Goal: Communication & Community: Ask a question

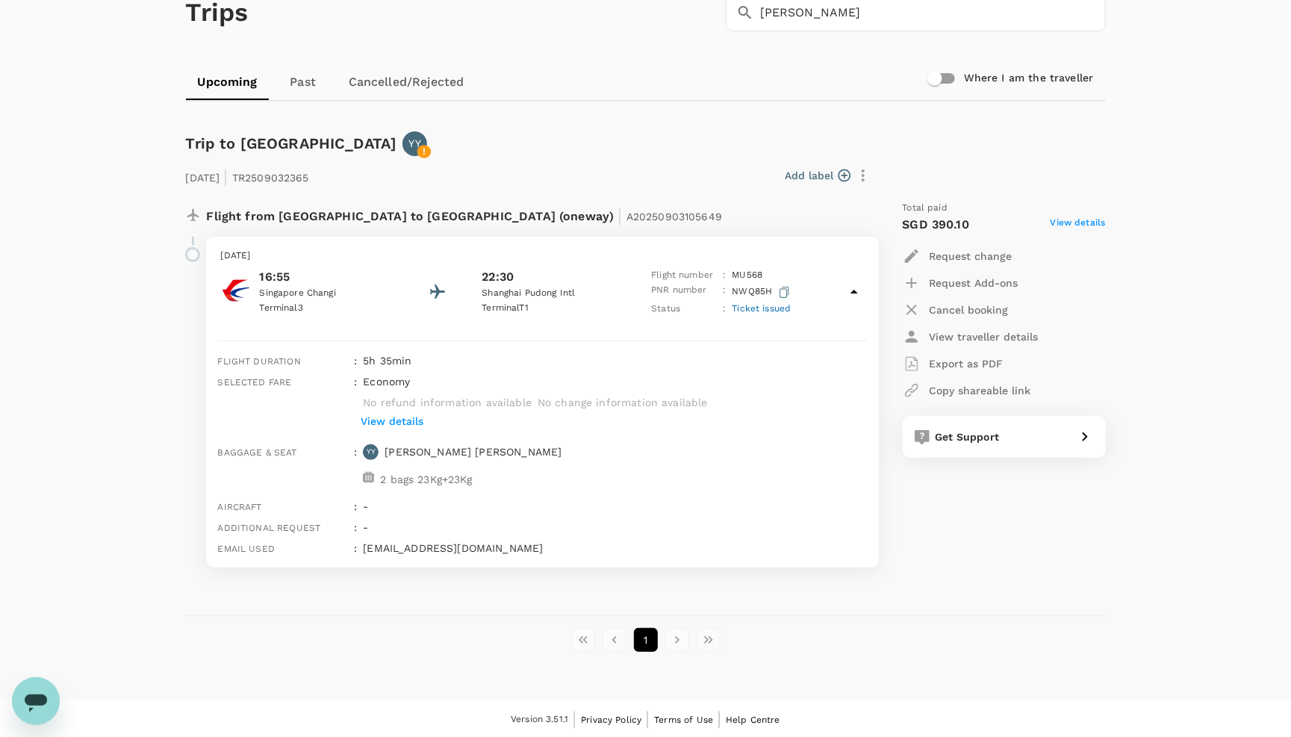
click at [39, 697] on icon "Open messaging window" at bounding box center [36, 703] width 22 height 18
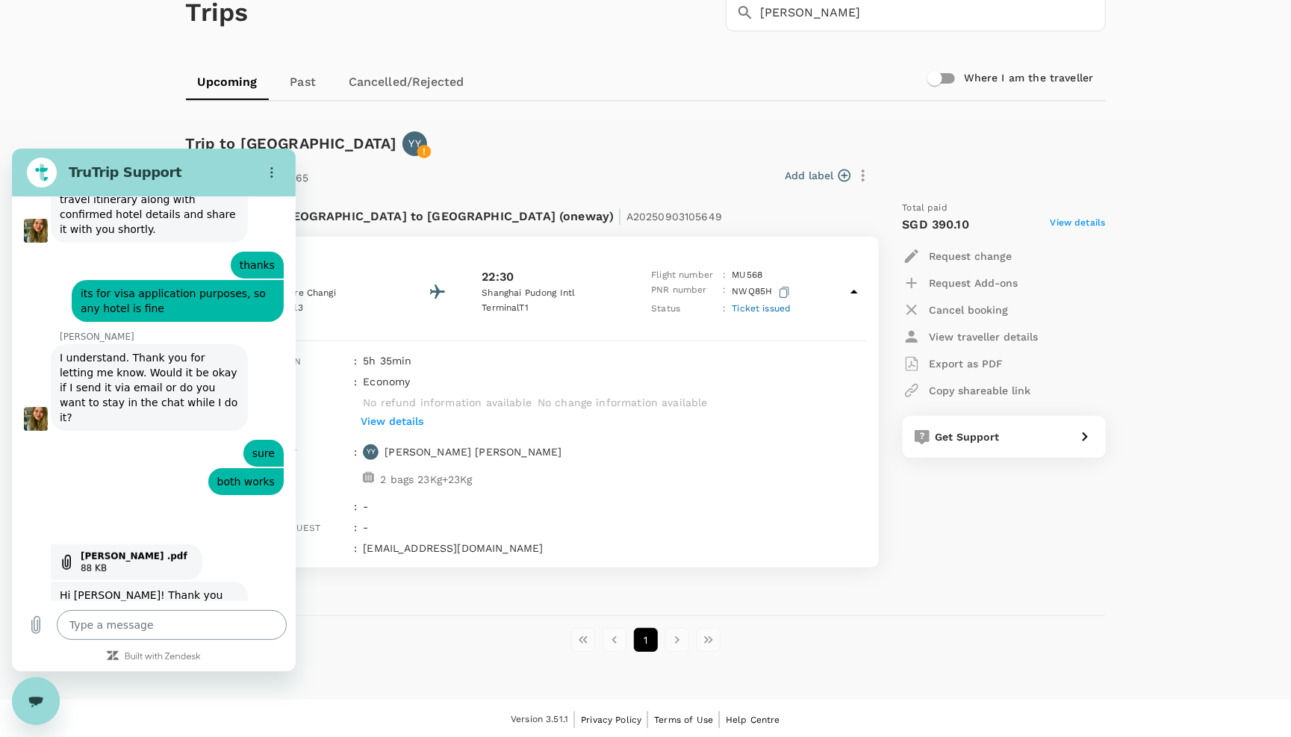
scroll to position [6729, 0]
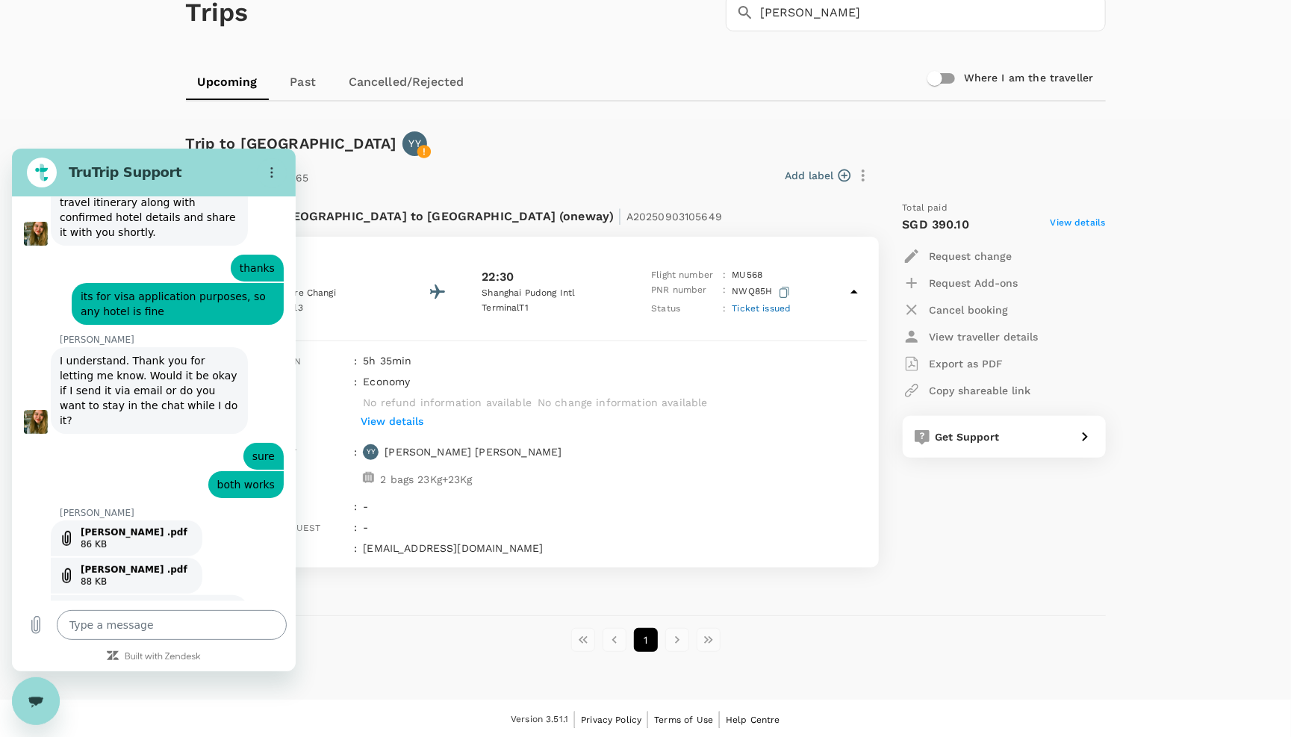
click at [98, 631] on textarea at bounding box center [172, 624] width 230 height 30
type textarea "h"
type textarea "x"
type textarea "hi"
type textarea "x"
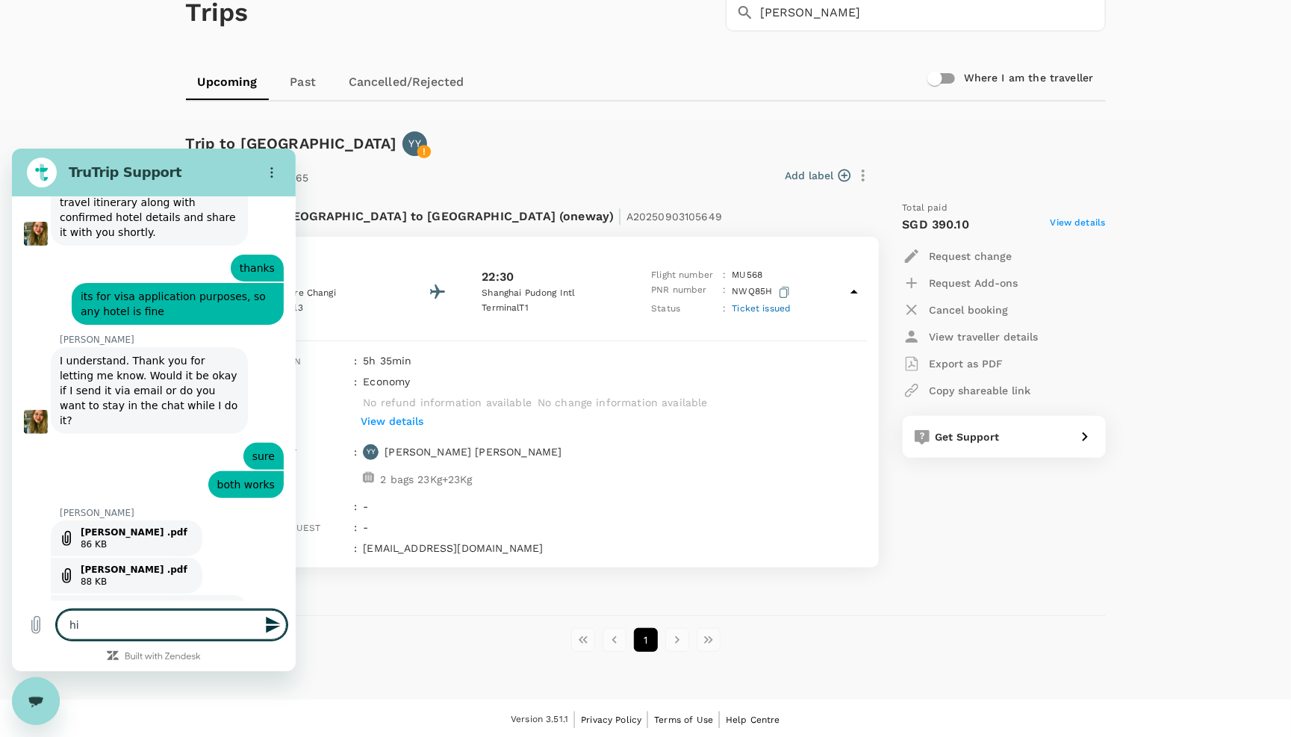
type textarea "h"
type textarea "x"
type textarea "h"
type textarea "x"
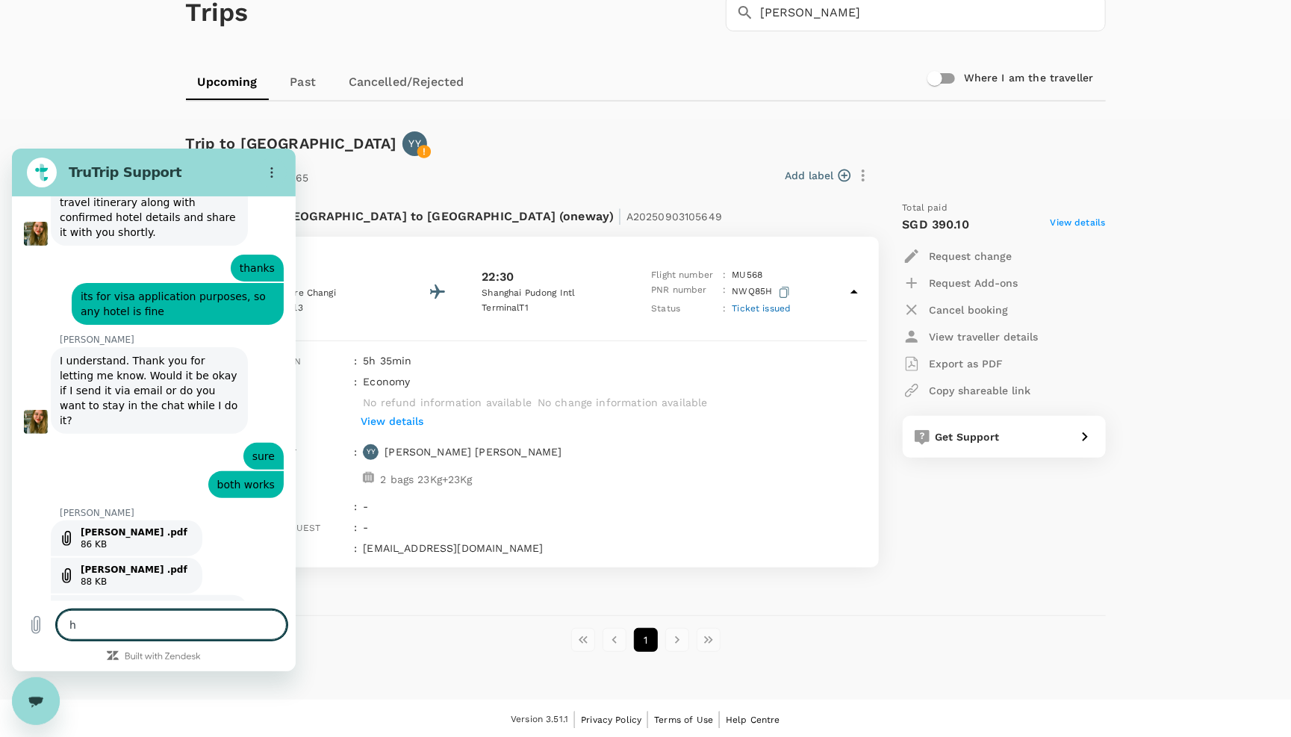
type textarea "hi"
type textarea "x"
type textarea "hi"
type textarea "x"
type textarea "hi i"
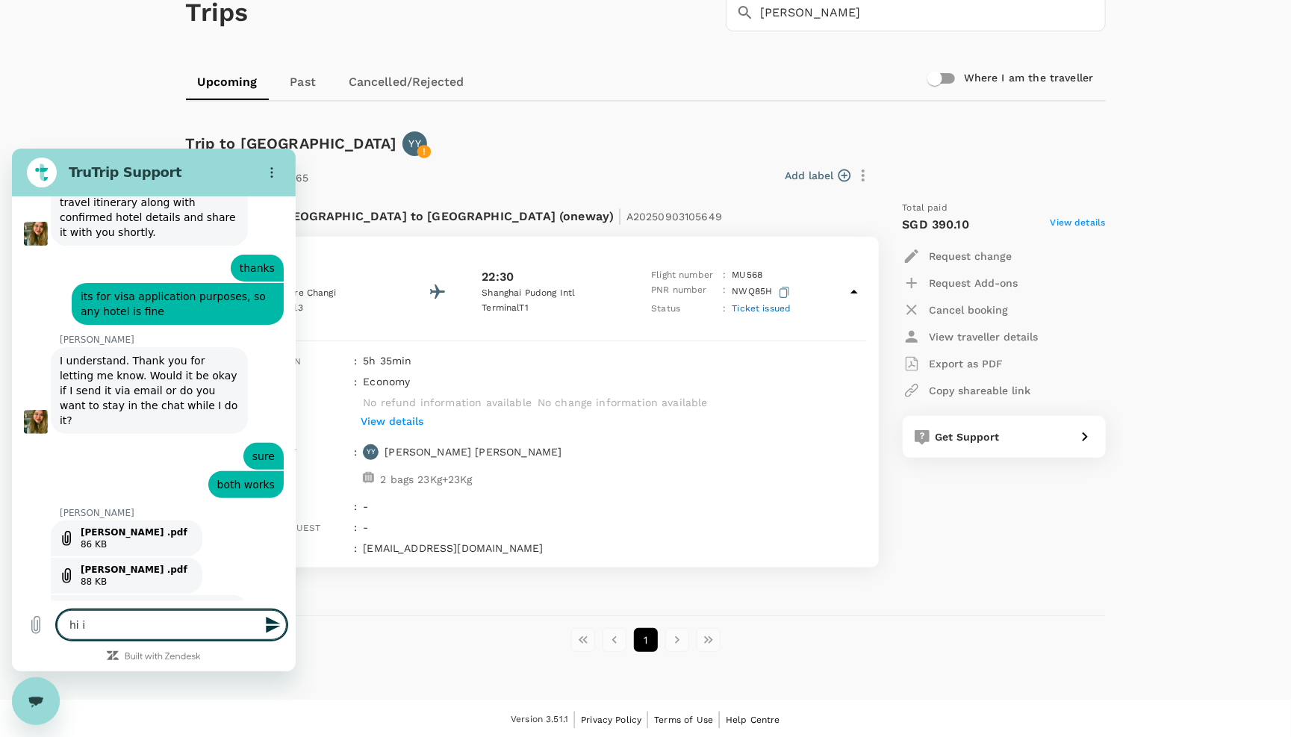
type textarea "x"
type textarea "hi I"
type textarea "x"
type textarea "hi I"
type textarea "x"
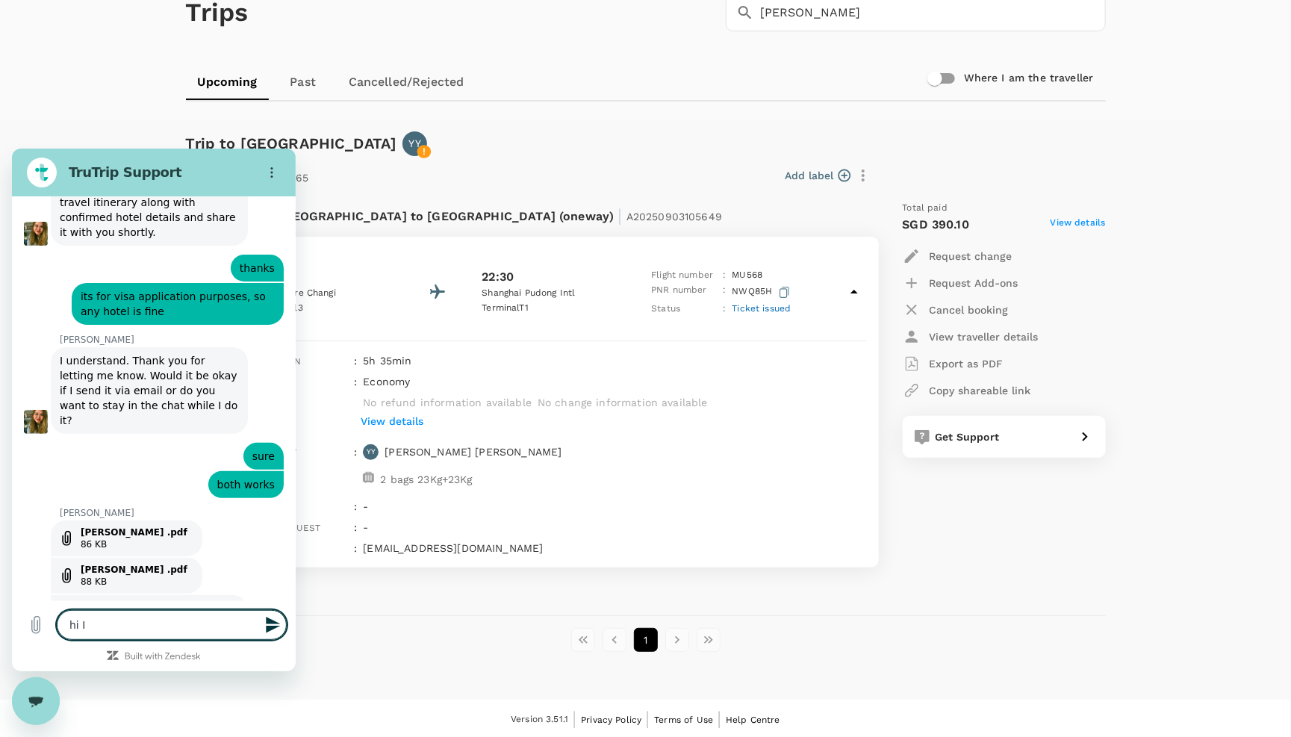
type textarea "hi"
type textarea "x"
type textarea "hi c"
type textarea "x"
type textarea "hi co"
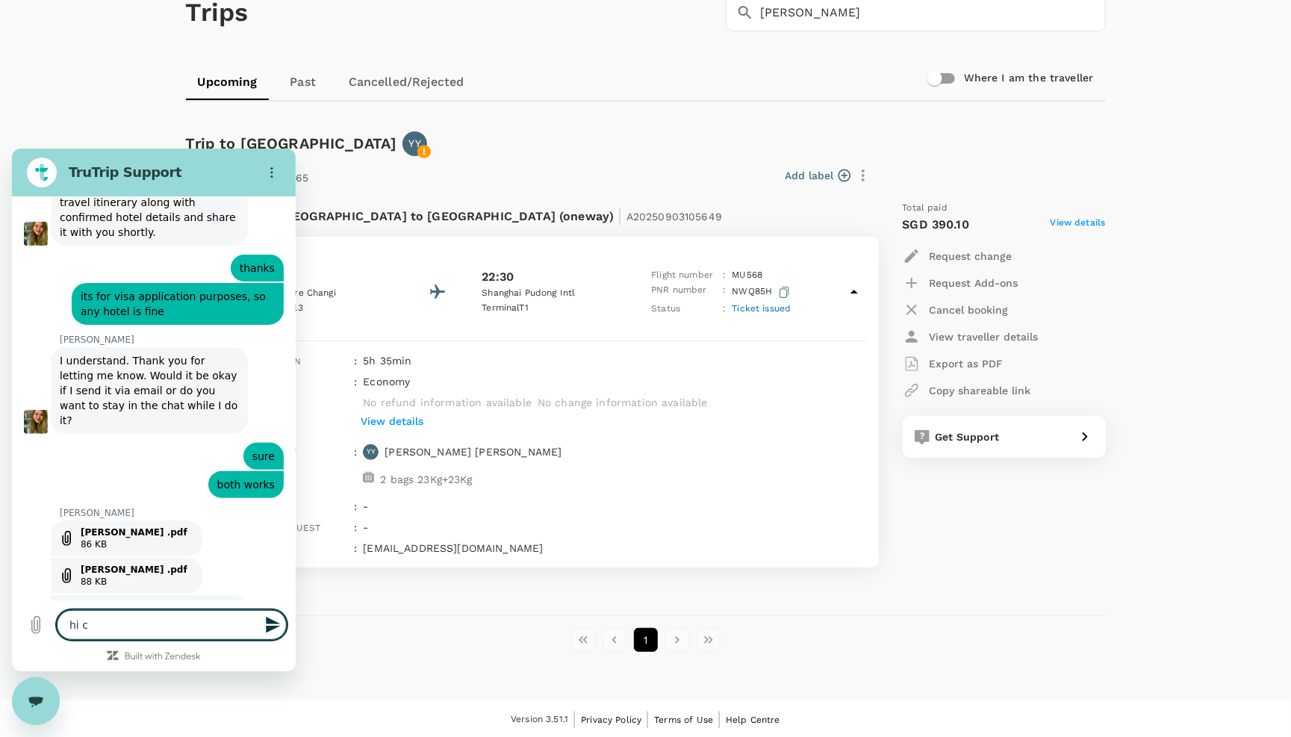
type textarea "x"
type textarea "hi cou"
type textarea "x"
type textarea "hi coul"
type textarea "x"
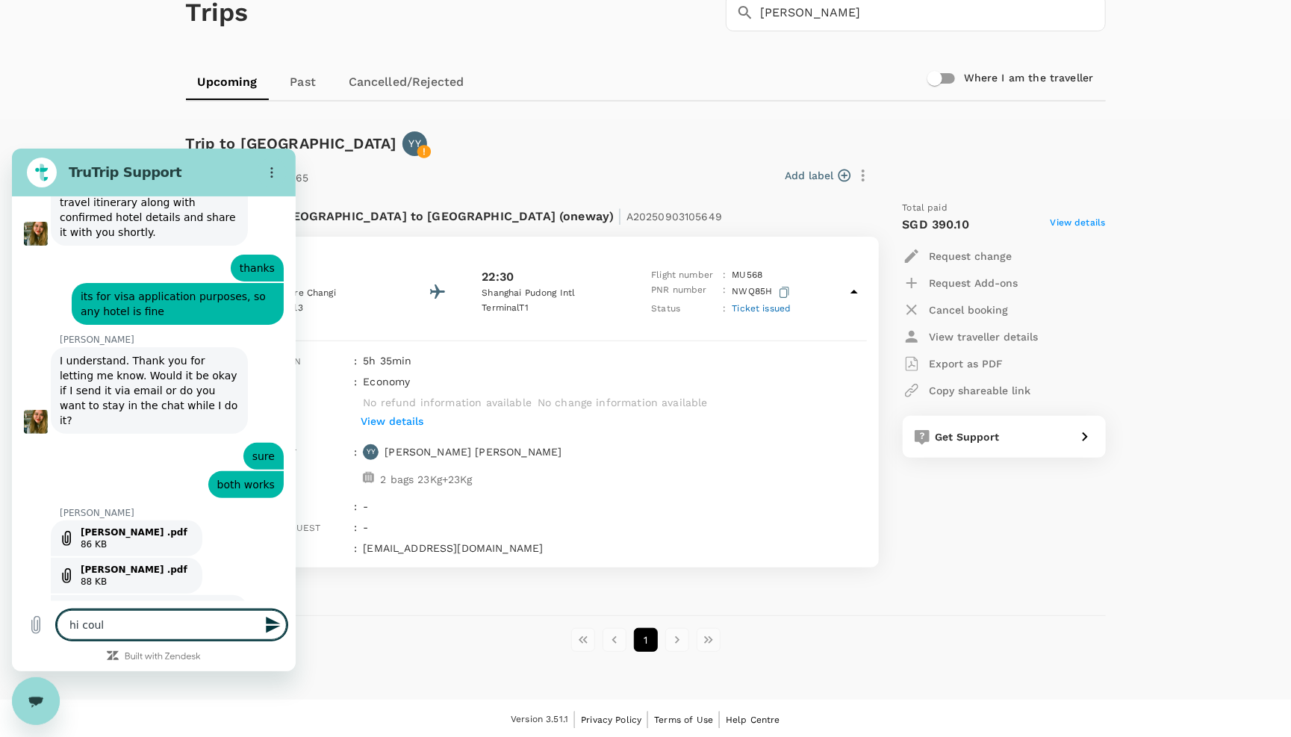
type textarea "hi could"
type textarea "x"
type textarea "hi could"
type textarea "x"
type textarea "hi could y"
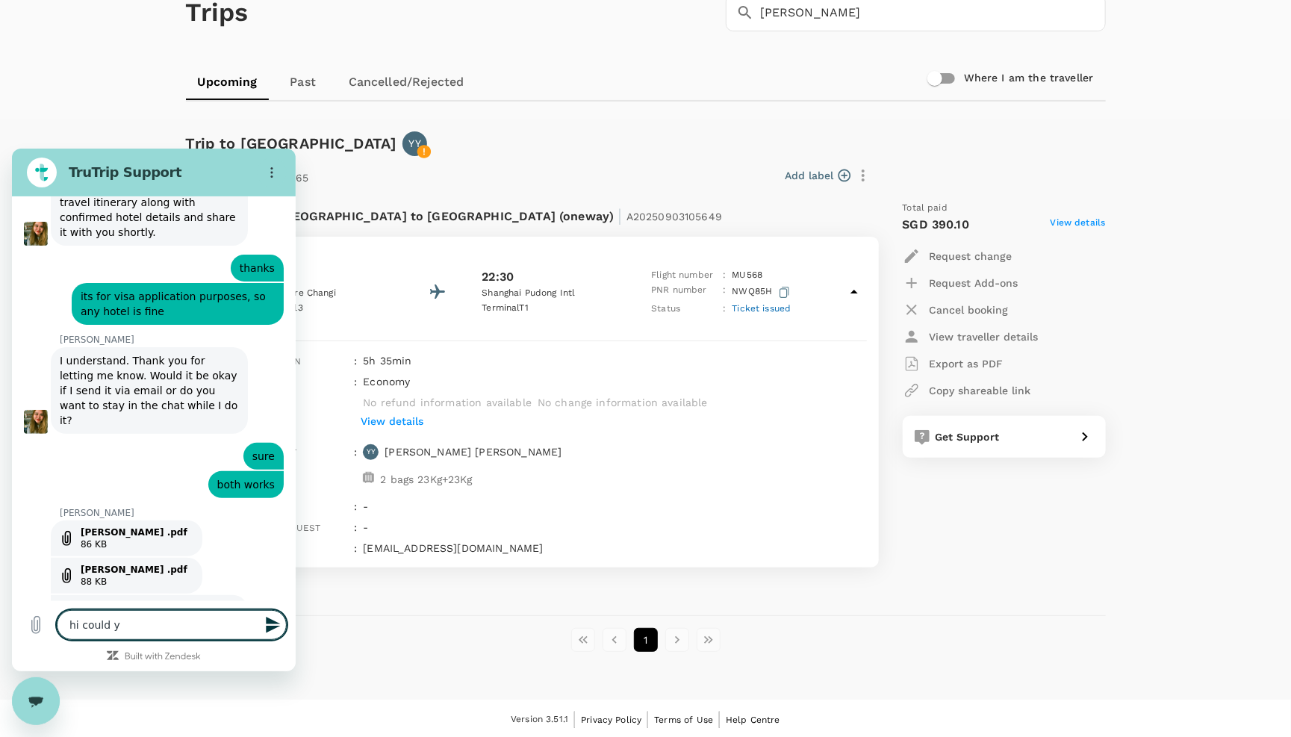
type textarea "x"
type textarea "hi could yo"
type textarea "x"
type textarea "hi could you"
type textarea "x"
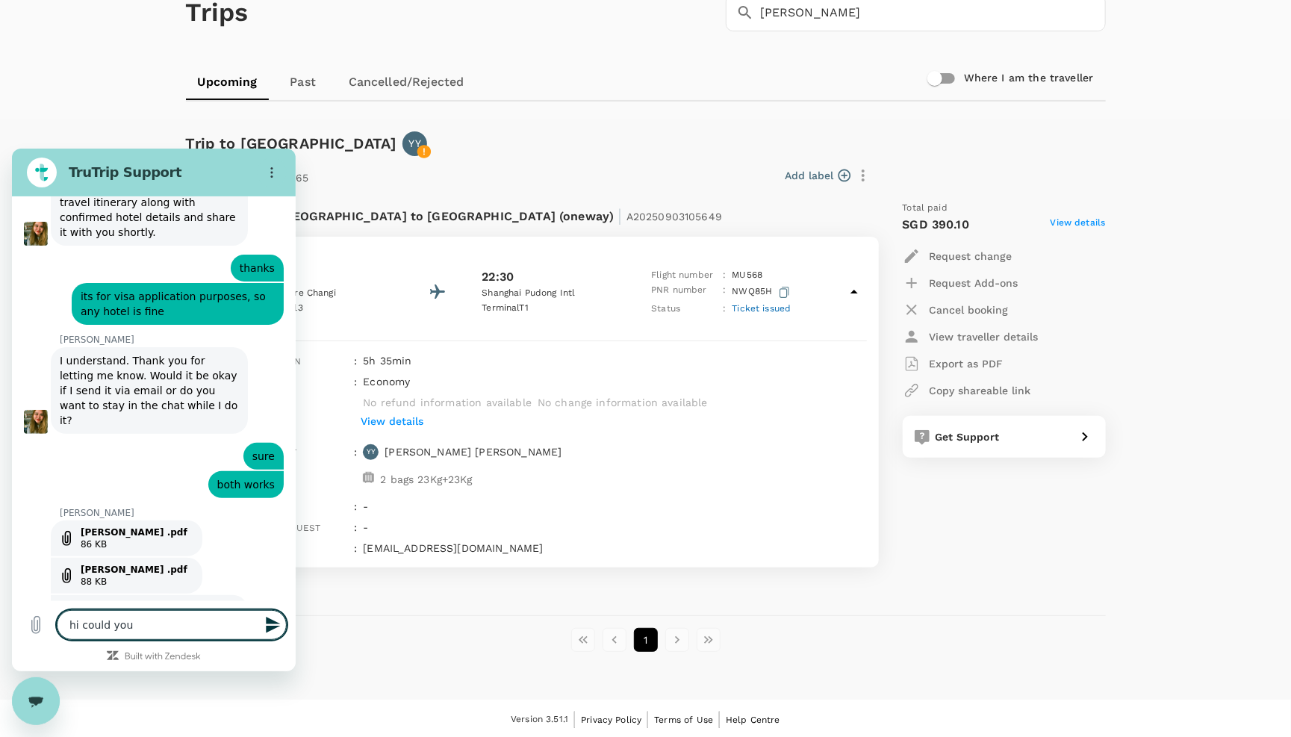
type textarea "hi could you"
type textarea "x"
type textarea "hi could you h"
type textarea "x"
type textarea "hi could you ha"
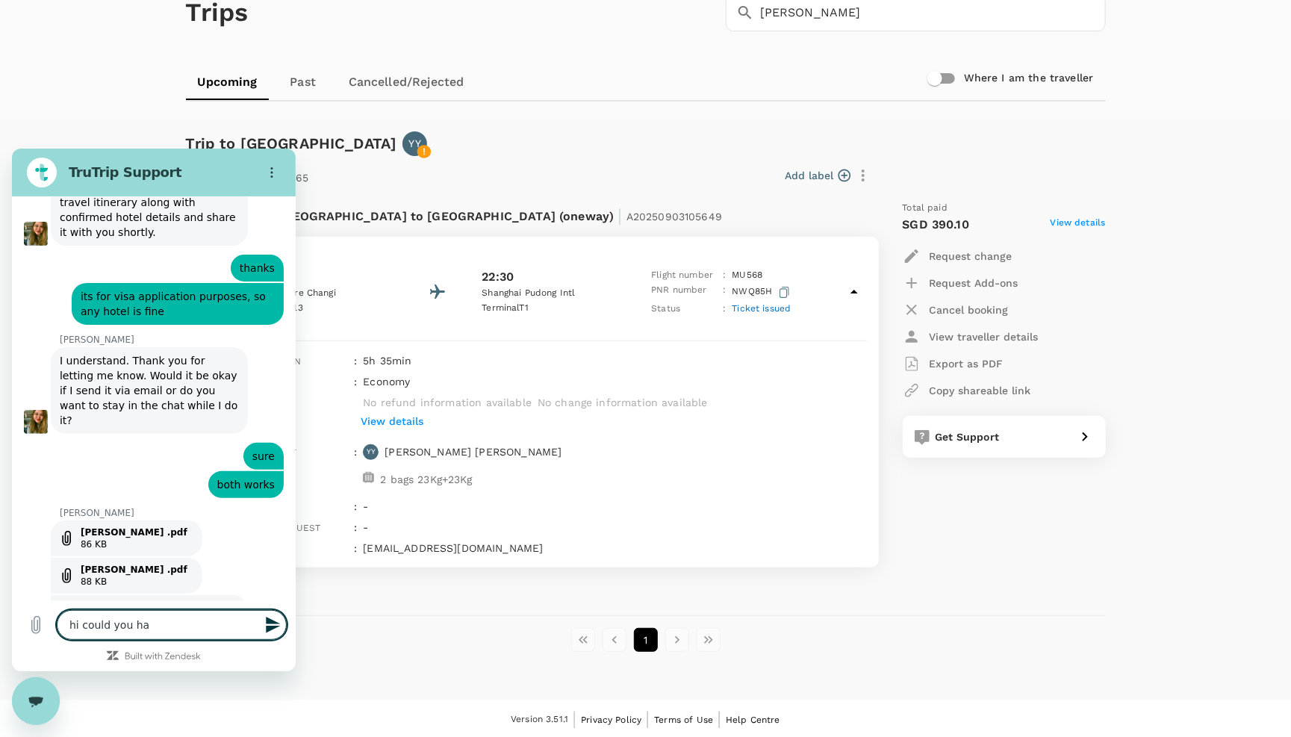
type textarea "x"
type textarea "hi could you h"
type textarea "x"
type textarea "hi could you he"
type textarea "x"
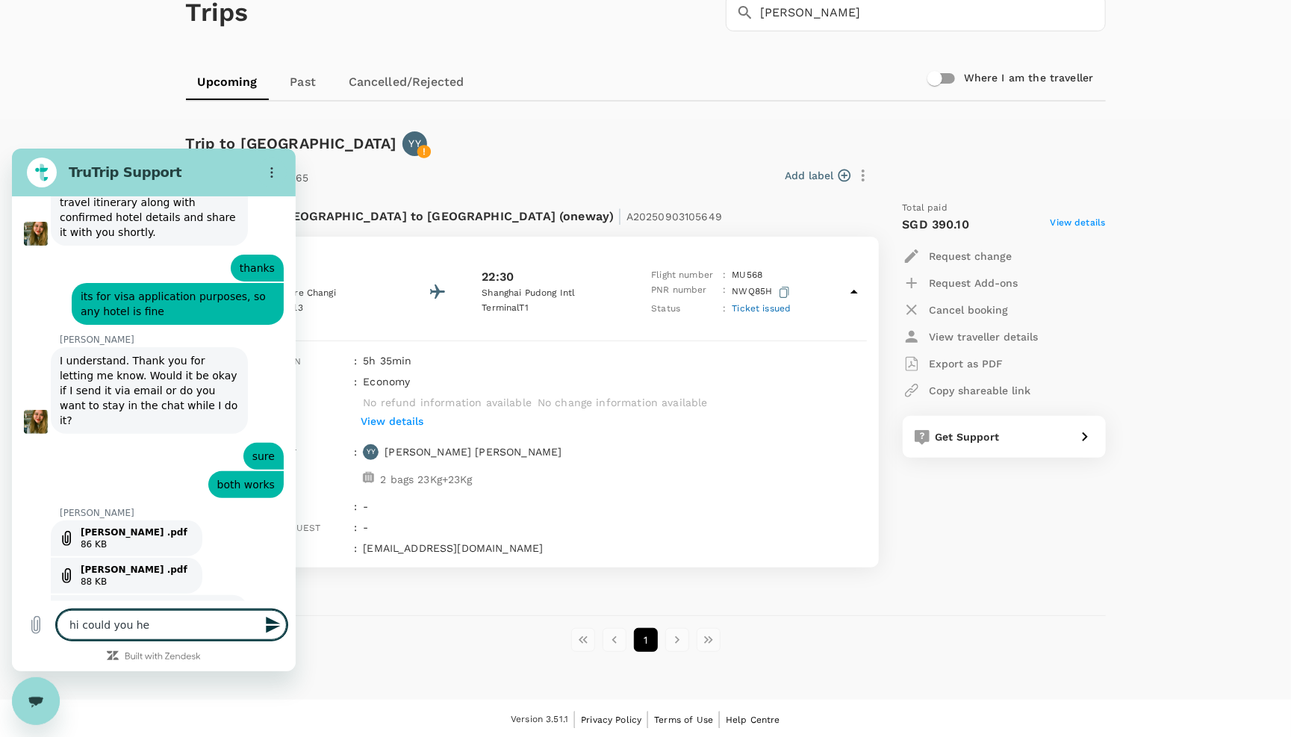
type textarea "hi could you hel"
type textarea "x"
type textarea "hi could you help"
type textarea "x"
type textarea "hi could you help"
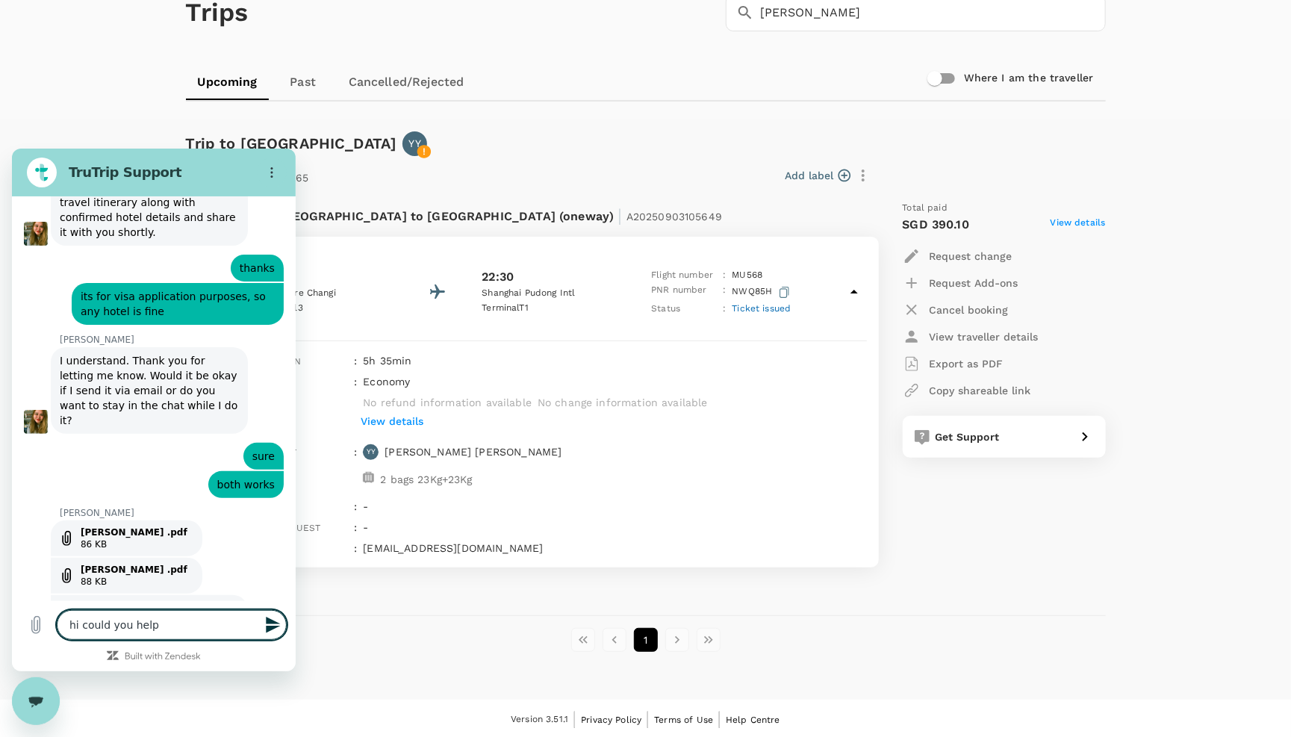
type textarea "x"
type textarea "hi could you help c"
type textarea "x"
type textarea "hi could you help ch"
type textarea "x"
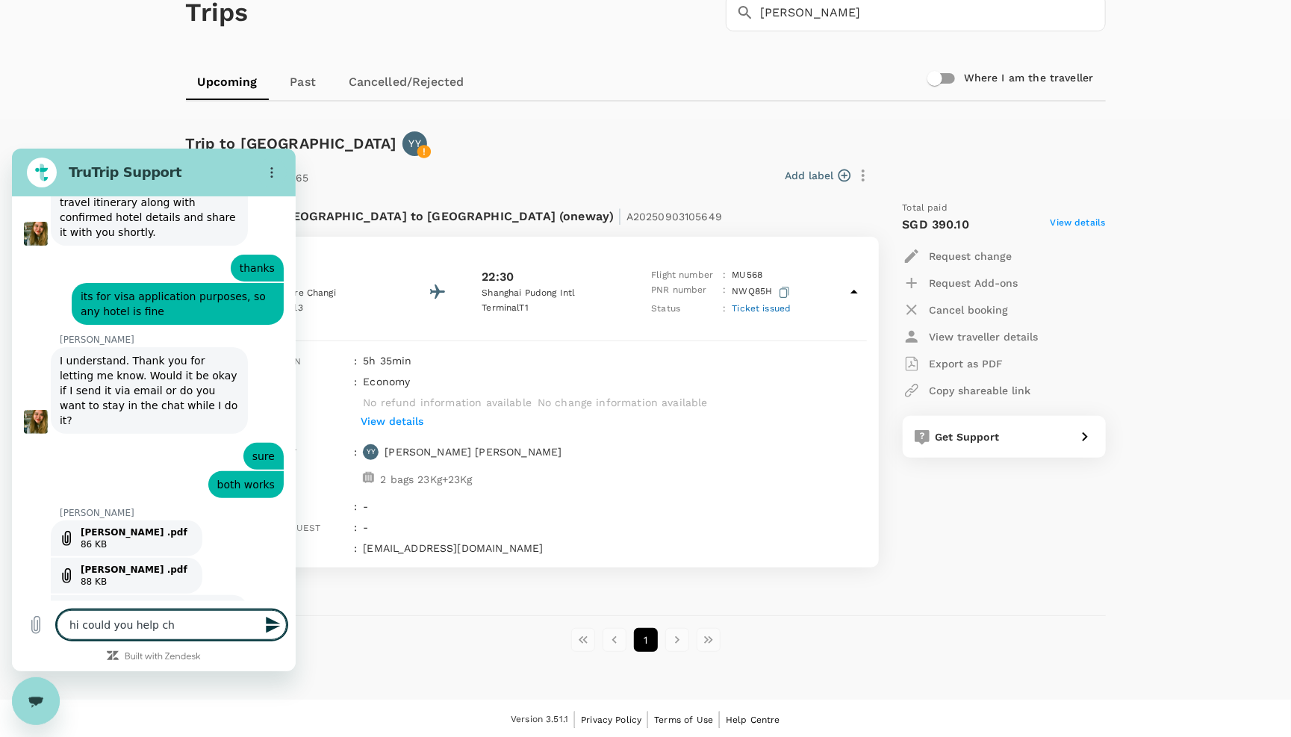
type textarea "hi could you help che"
type textarea "x"
type textarea "hi could you help chec"
type textarea "x"
type textarea "hi could you help check"
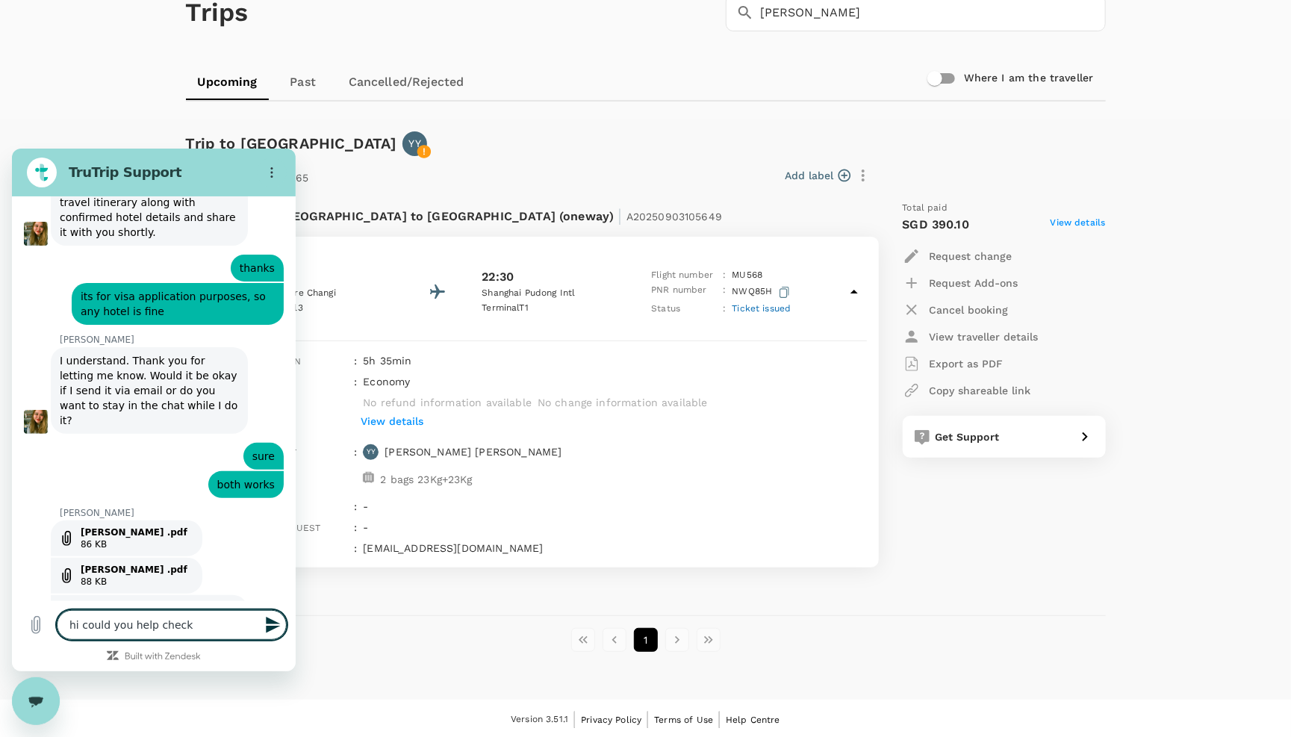
type textarea "x"
type textarea "hi could you help check"
type textarea "x"
type textarea "hi could you help check m"
type textarea "x"
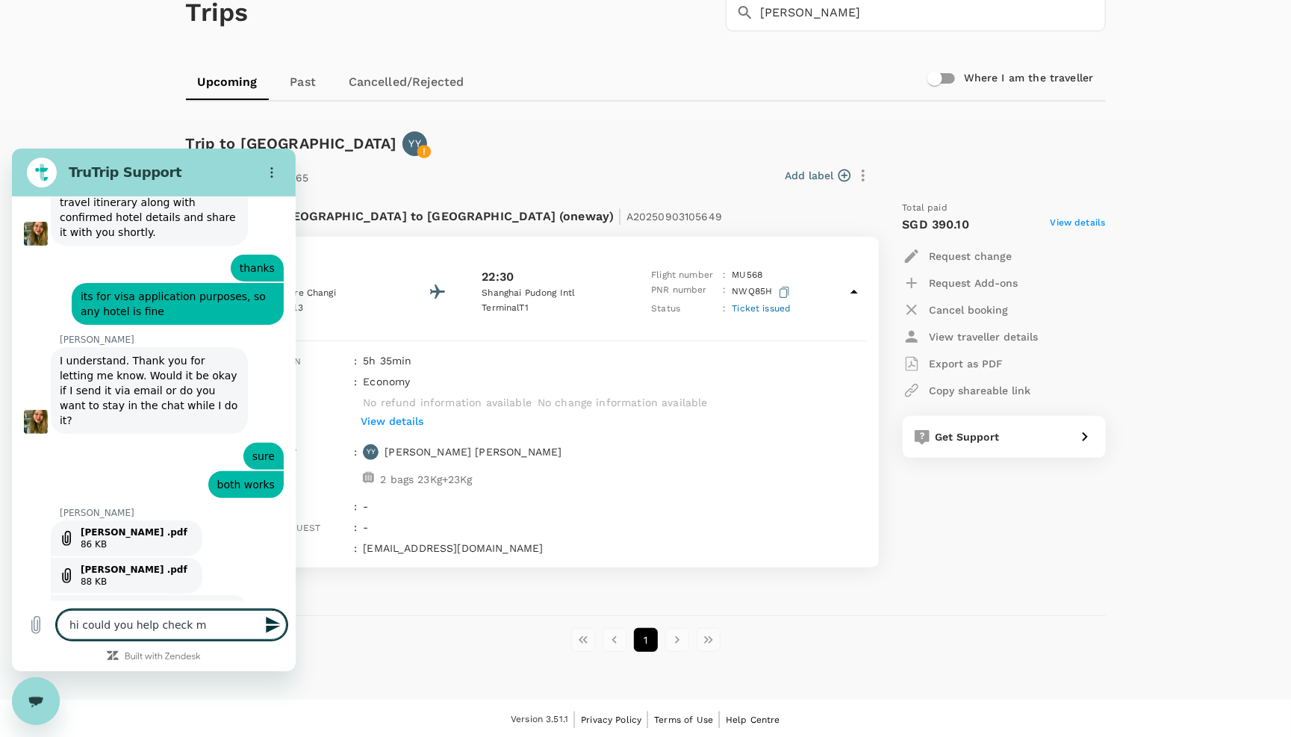
type textarea "hi could you help check my"
type textarea "x"
type textarea "hi could you help check my"
type textarea "x"
type textarea "hi could you help check my t"
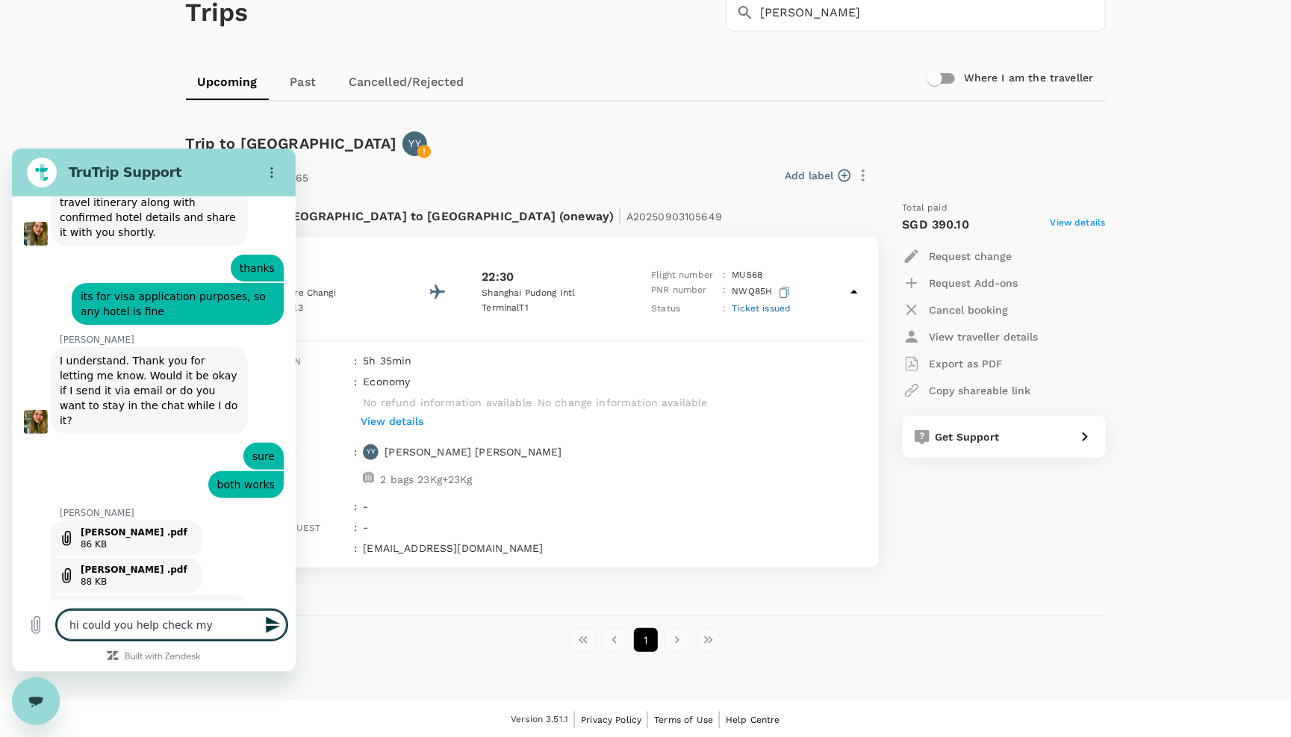
type textarea "x"
type textarea "hi could you help check my tr"
type textarea "x"
type textarea "hi could you help check my tra"
type textarea "x"
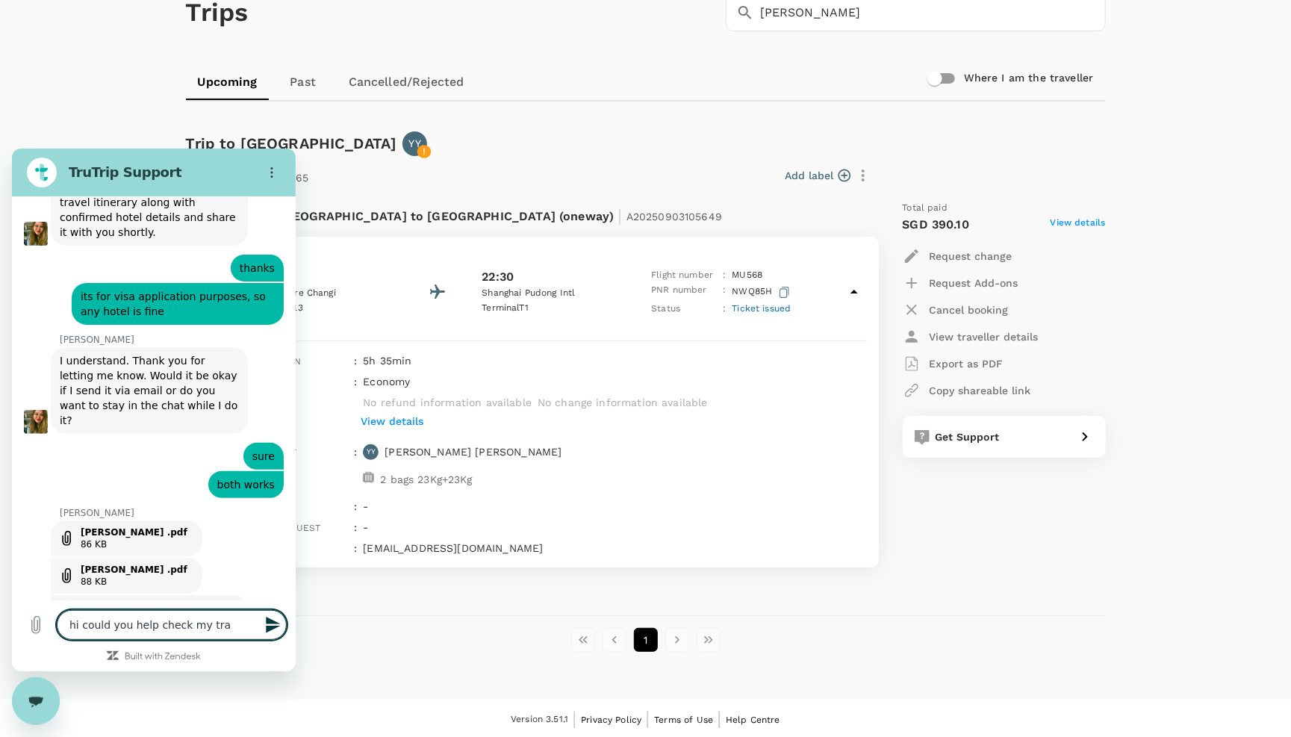
type textarea "hi could you help check [PERSON_NAME]"
type textarea "x"
type textarea "hi could you help check my trans"
type textarea "x"
type textarea "hi could you help check my transa"
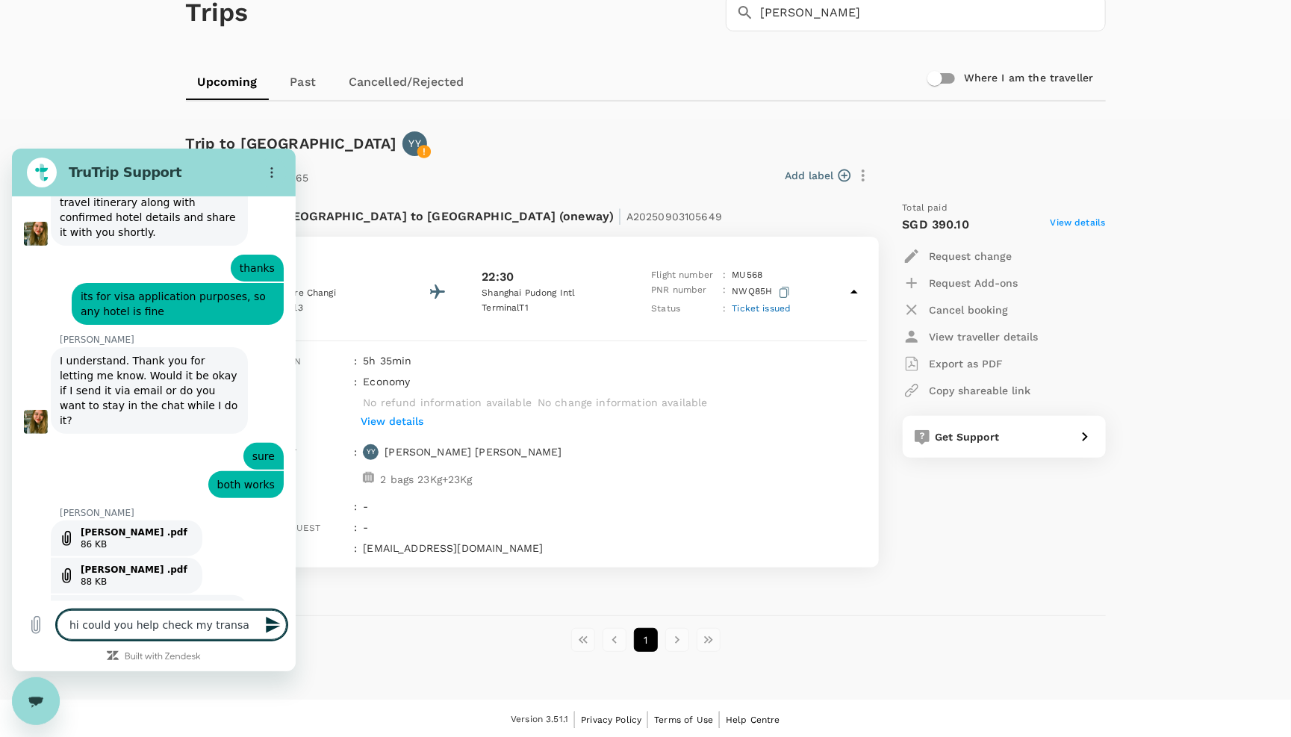
type textarea "x"
type textarea "hi could you help check my transac"
type textarea "x"
type textarea "hi could you help check my transacg"
type textarea "x"
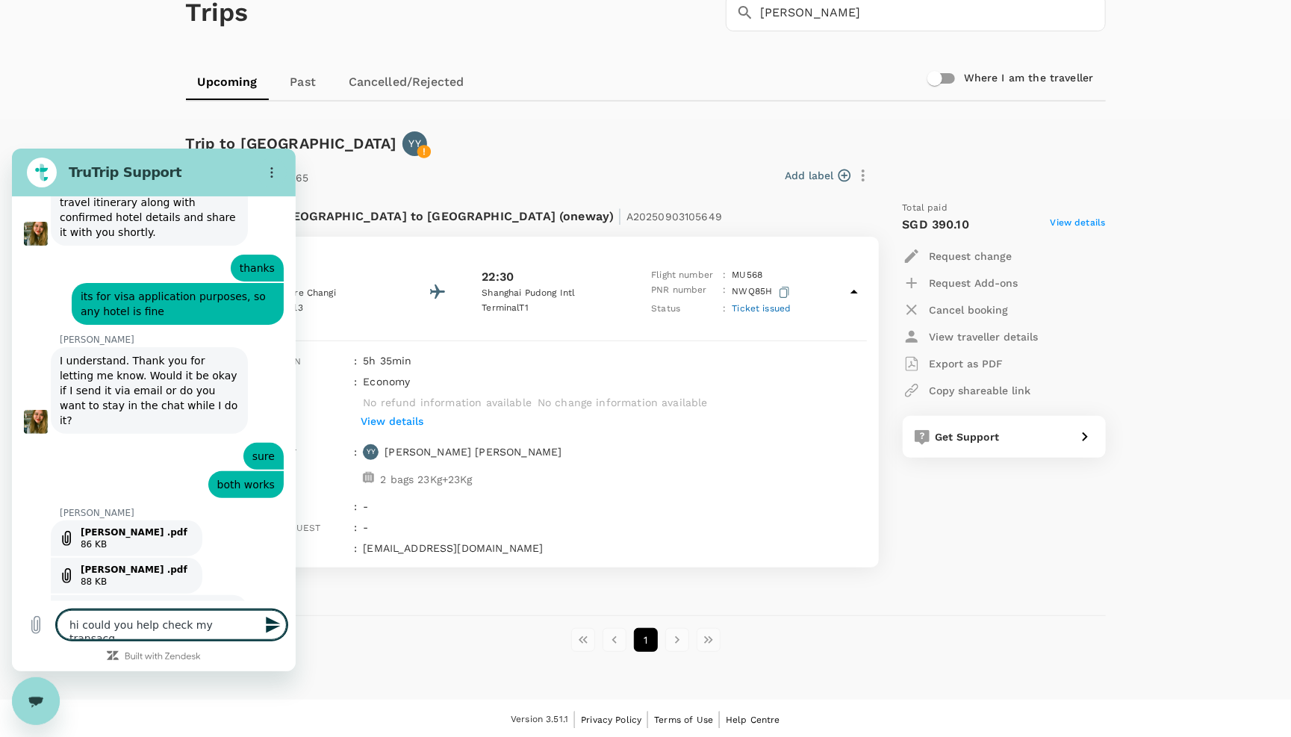
type textarea "hi could you help check my transacgg"
type textarea "x"
type textarea "hi could you help check my transacggt"
type textarea "x"
type textarea "hi could you help check my transacggtt"
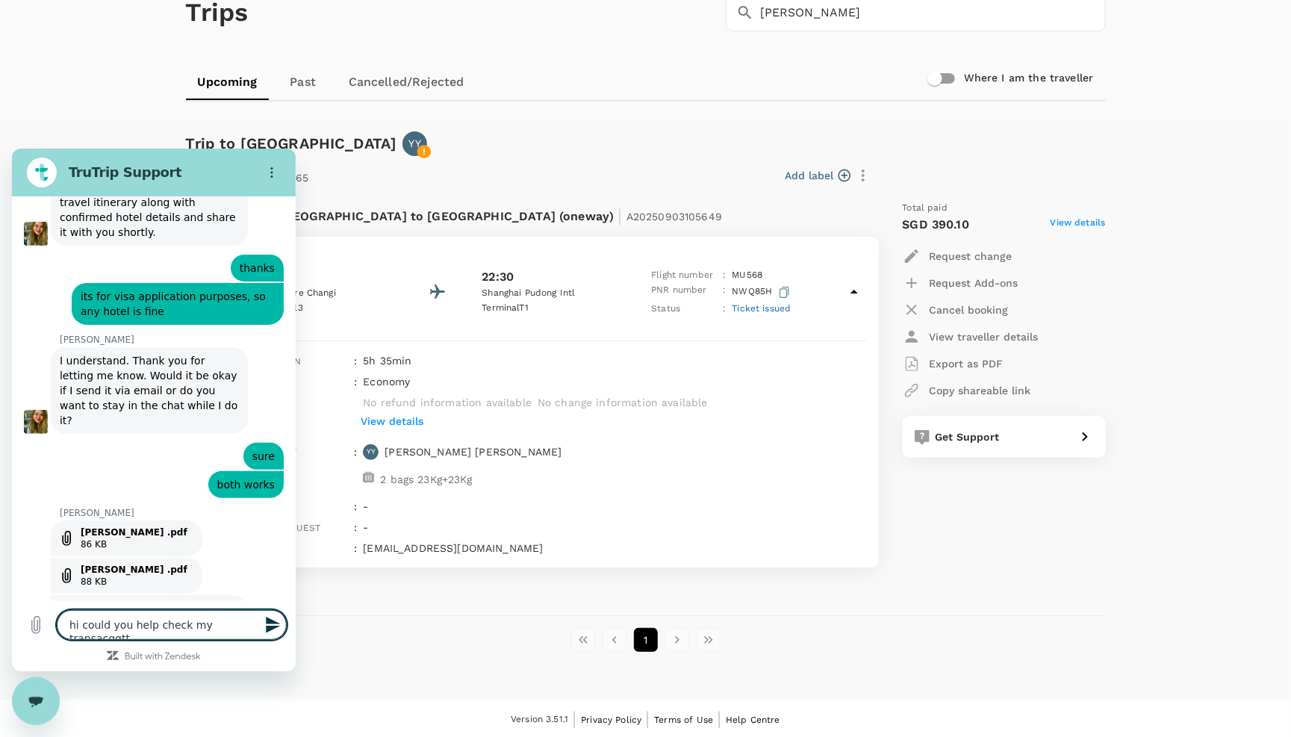
type textarea "x"
type textarea "hi could you help check my transacggt"
type textarea "x"
type textarea "hi could you help check my transacgg"
type textarea "x"
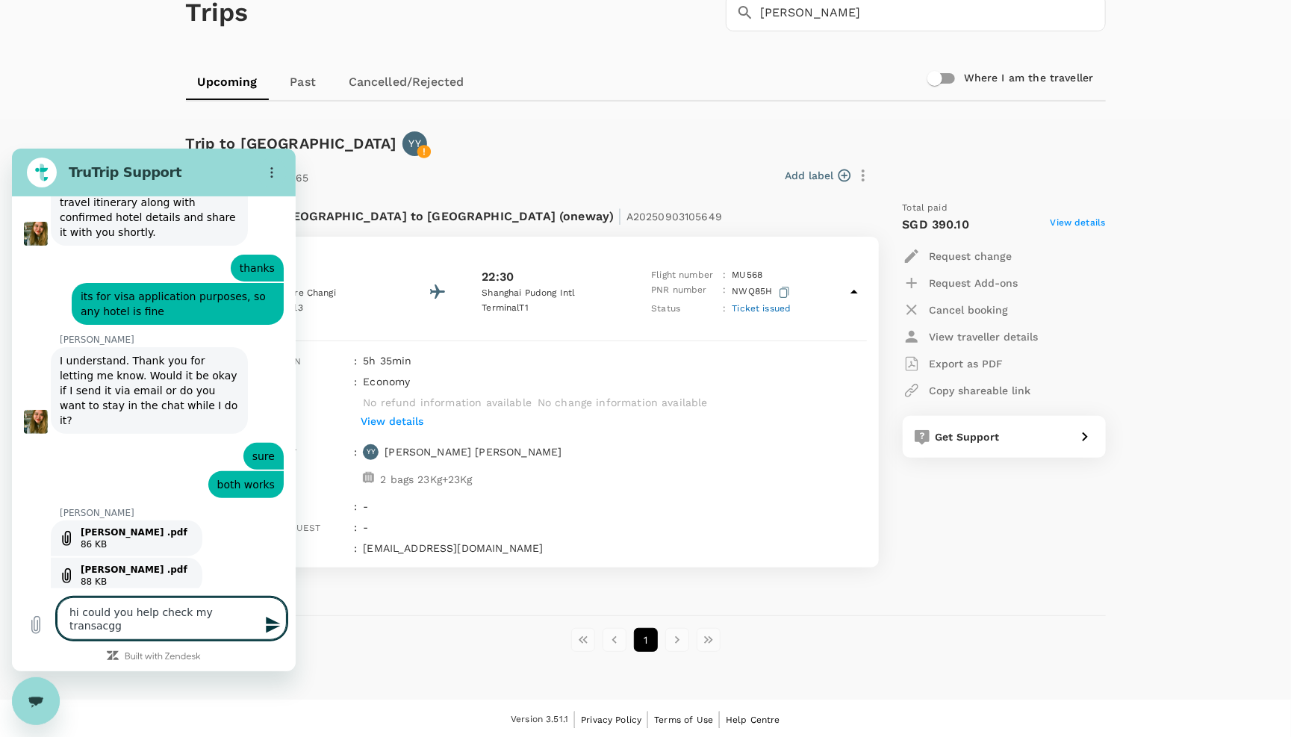
scroll to position [6, 0]
type textarea "hi could you help check my transacg"
type textarea "x"
type textarea "hi could you help check my transac"
type textarea "x"
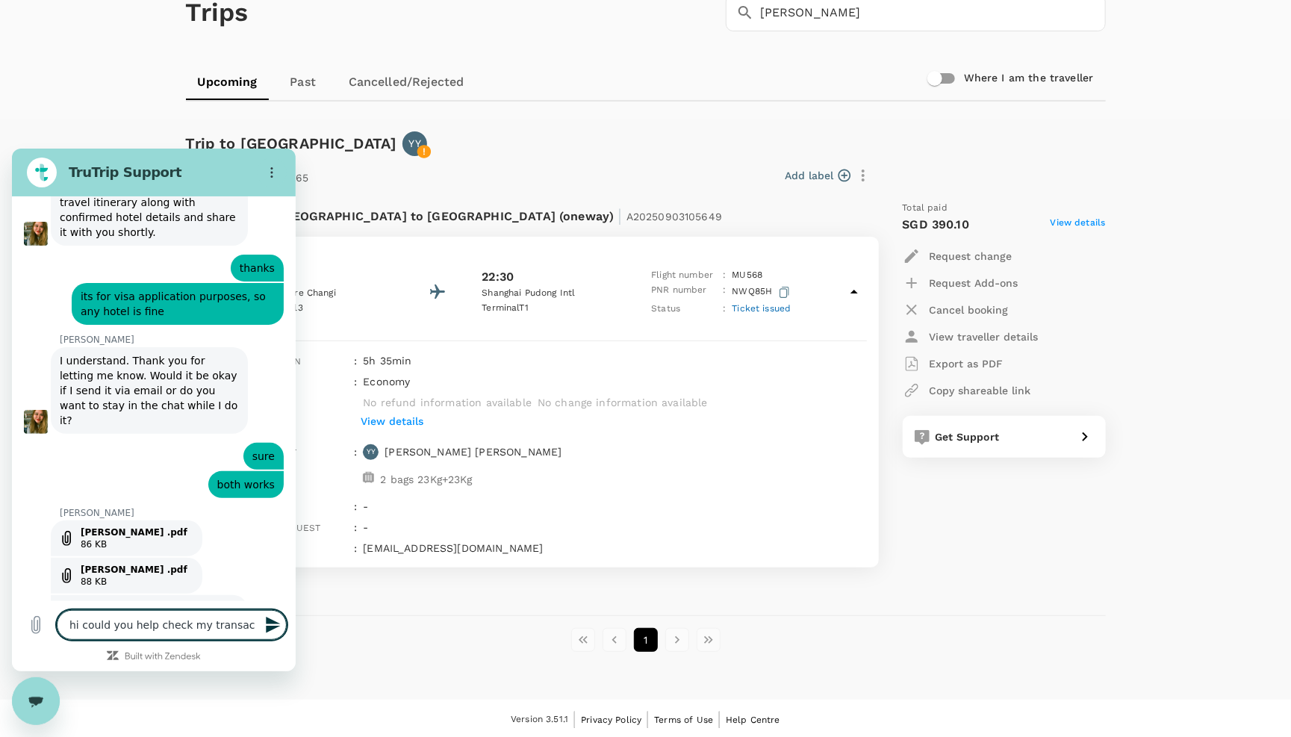
type textarea "hi could you help check my transaca"
type textarea "x"
type textarea "hi could you help check my transacat"
type textarea "x"
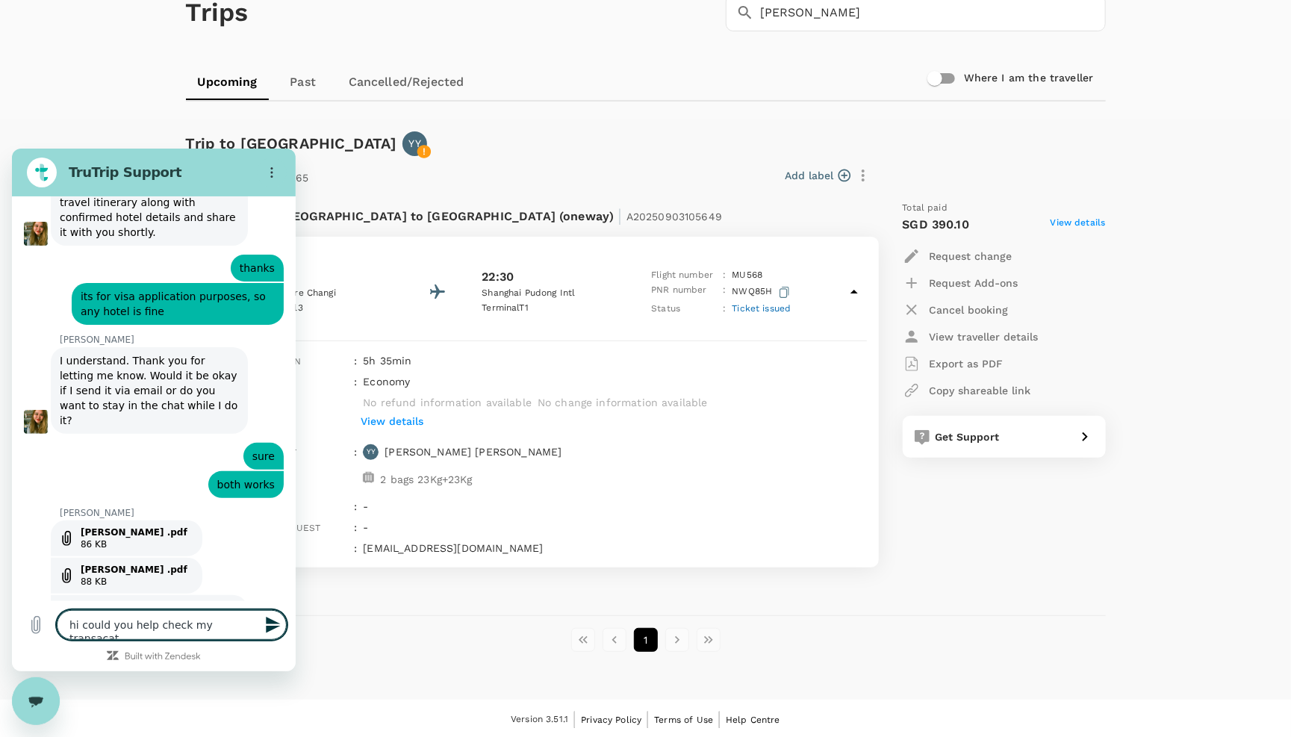
type textarea "hi could you help check my transacati"
type textarea "x"
type textarea "hi could you help check my transacatio"
type textarea "x"
type textarea "hi could you help check my transacation"
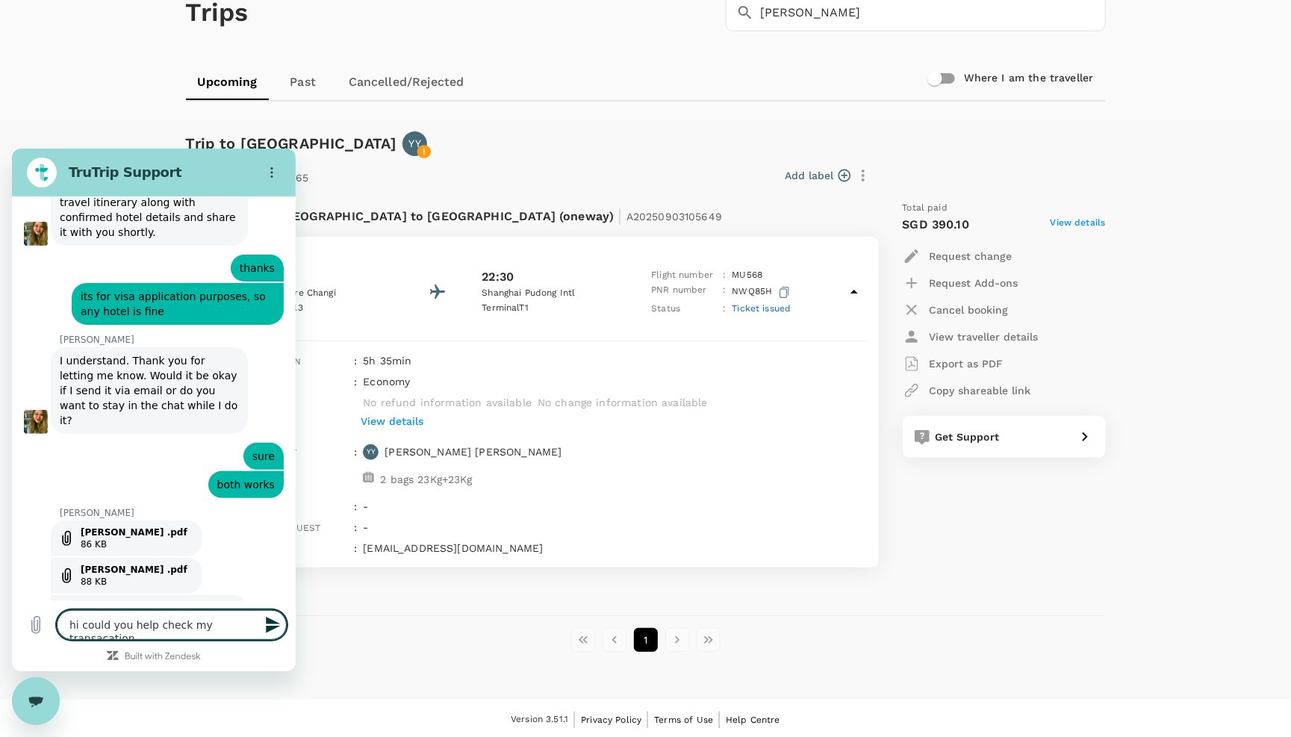
type textarea "x"
type textarea "hi could you help check my transacation"
type textarea "x"
type textarea "hi could you help check my transacation"
type textarea "x"
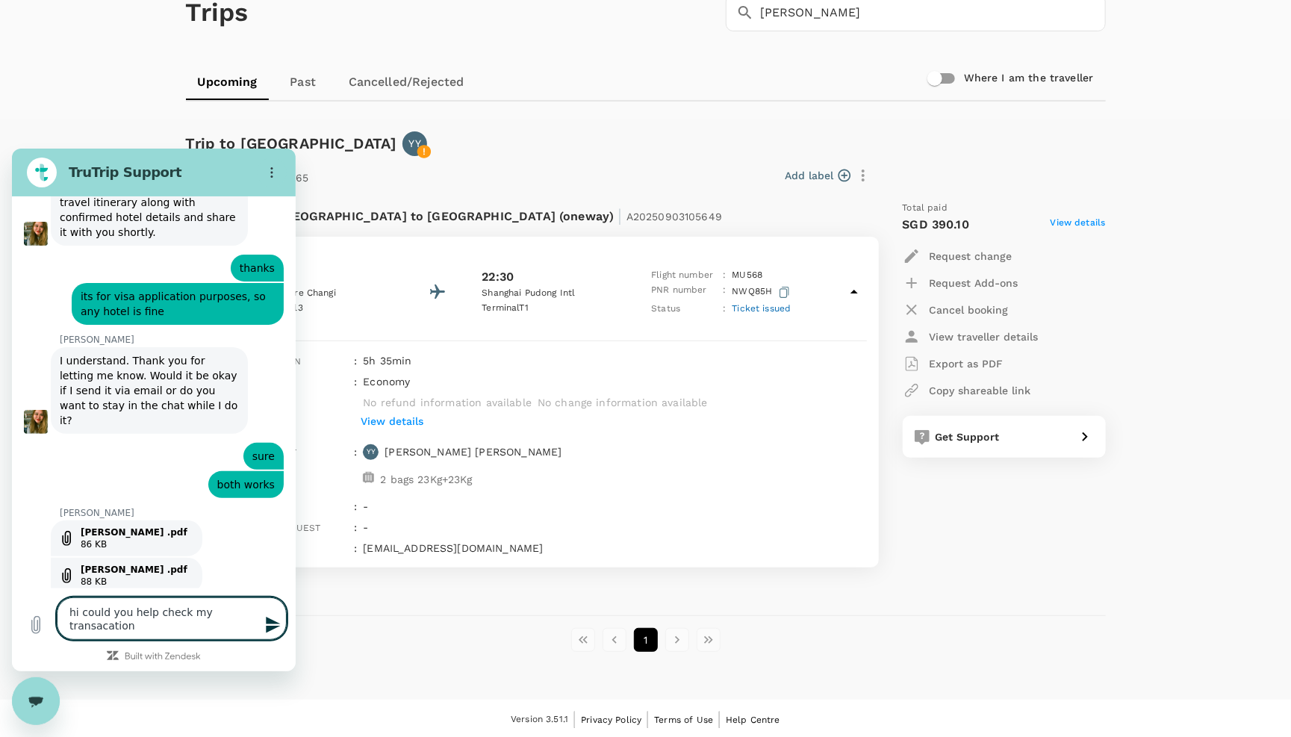
type textarea "hi could you help check my transacatio"
type textarea "x"
type textarea "hi could you help check my transacati"
type textarea "x"
type textarea "hi could you help check my transacat"
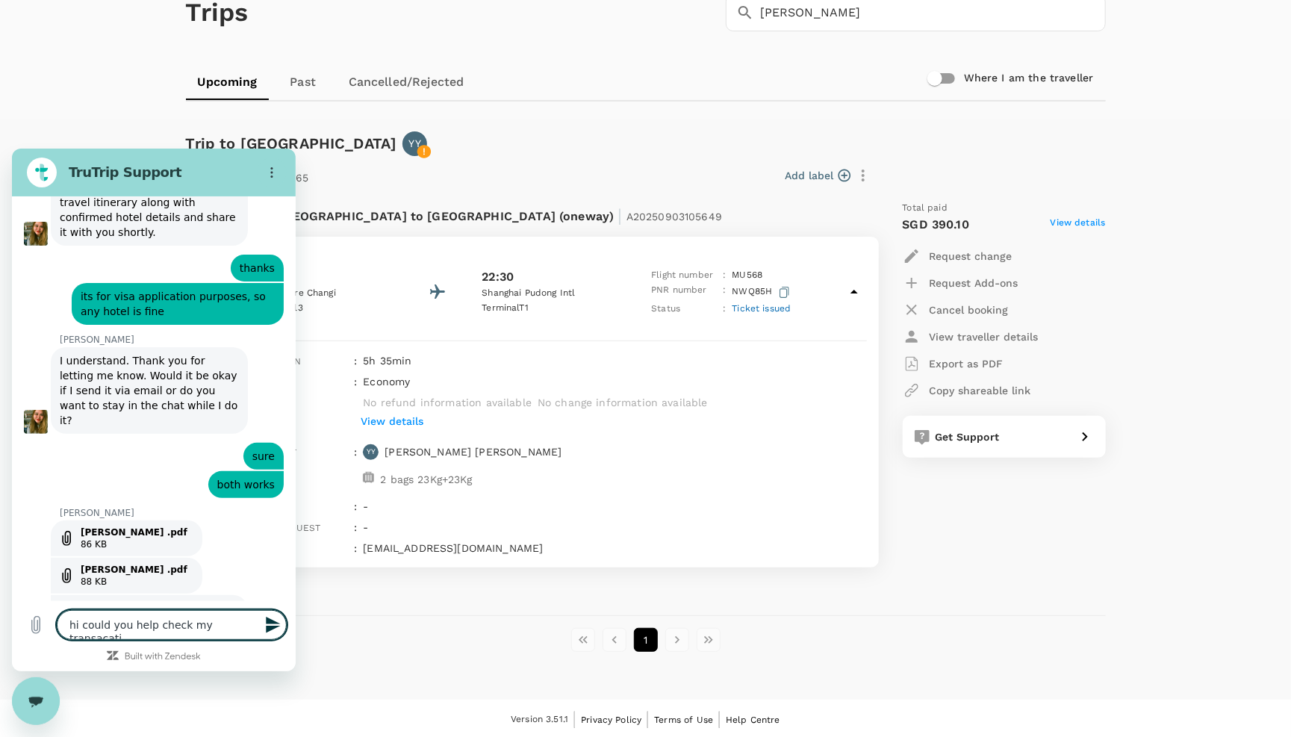
type textarea "x"
type textarea "hi could you help check my transaca"
type textarea "x"
type textarea "hi could you help check my transacat"
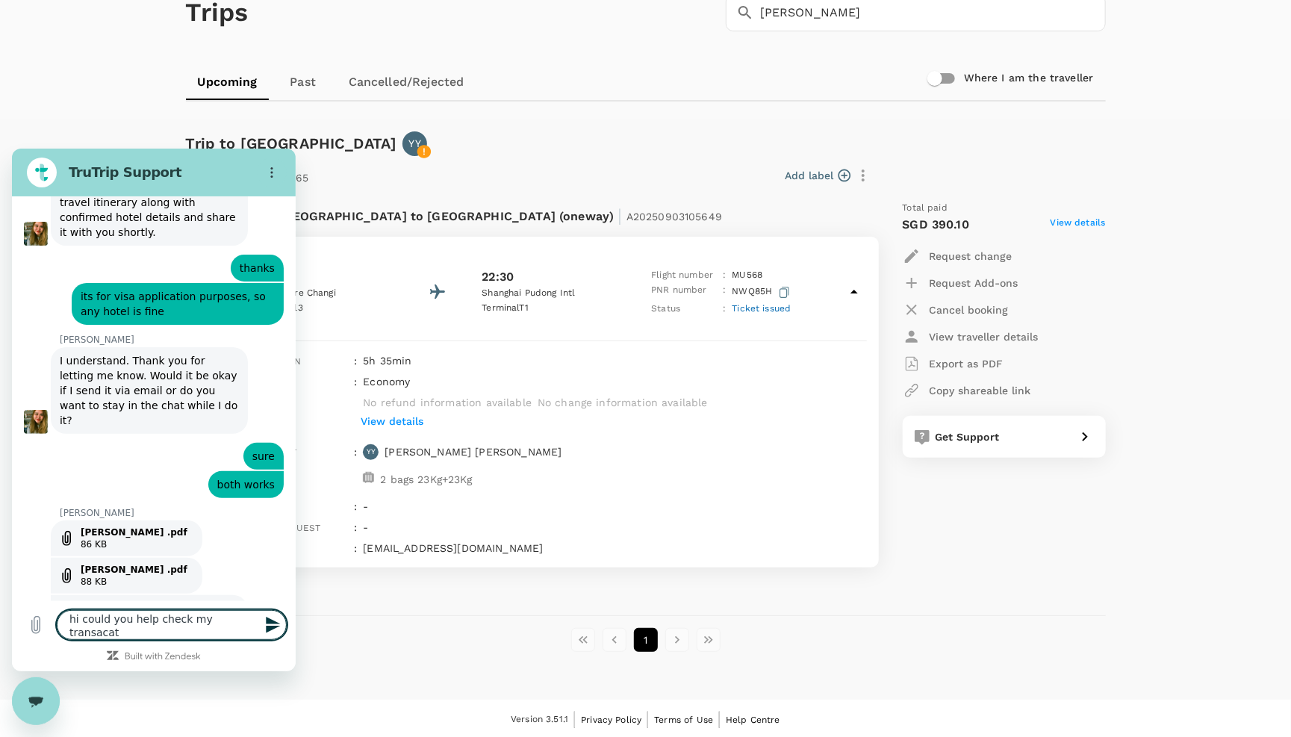
type textarea "x"
type textarea "hi could you help check my transacati"
type textarea "x"
type textarea "hi could you help check my transacatio"
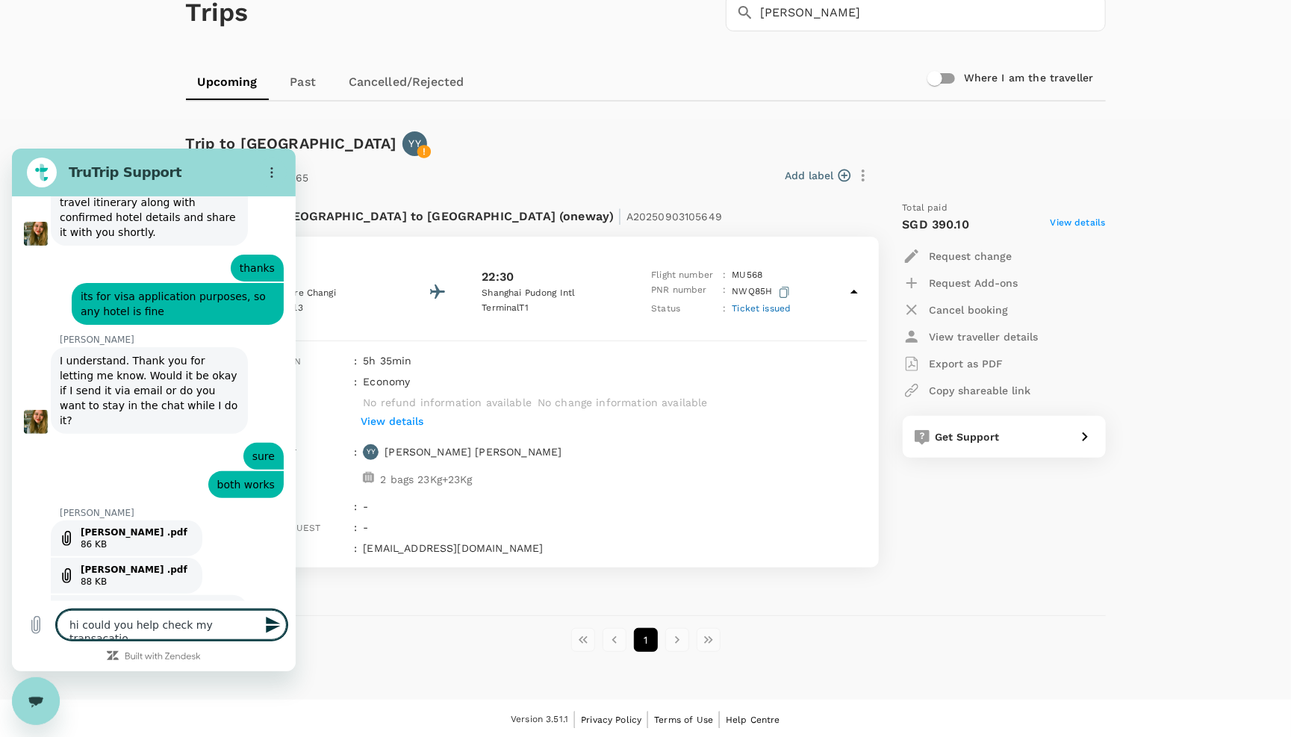
type textarea "x"
type textarea "hi could you help check my transacation"
type textarea "x"
type textarea "hi could you help check my transacation"
type textarea "x"
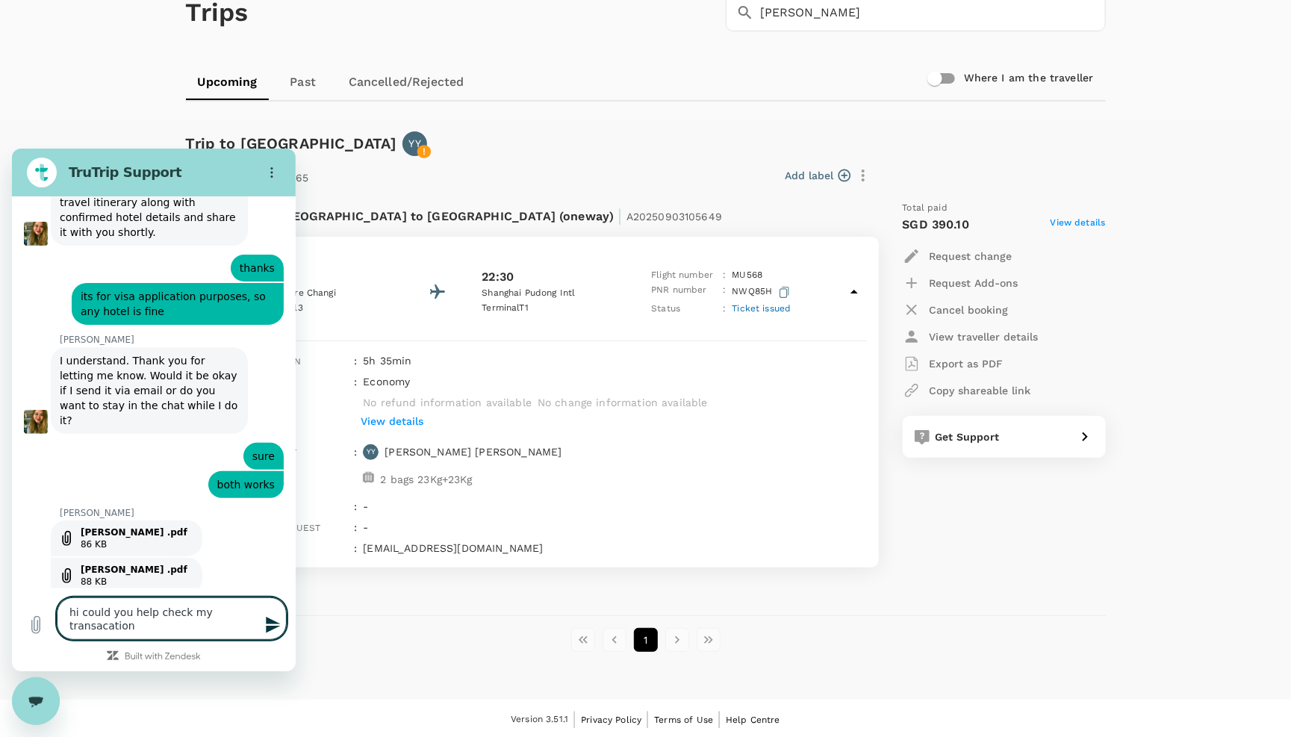
type textarea "hi could you help check my transacation o"
type textarea "x"
type textarea "hi could you help check my transacation on"
type textarea "x"
type textarea "hi could you help check my transacation on"
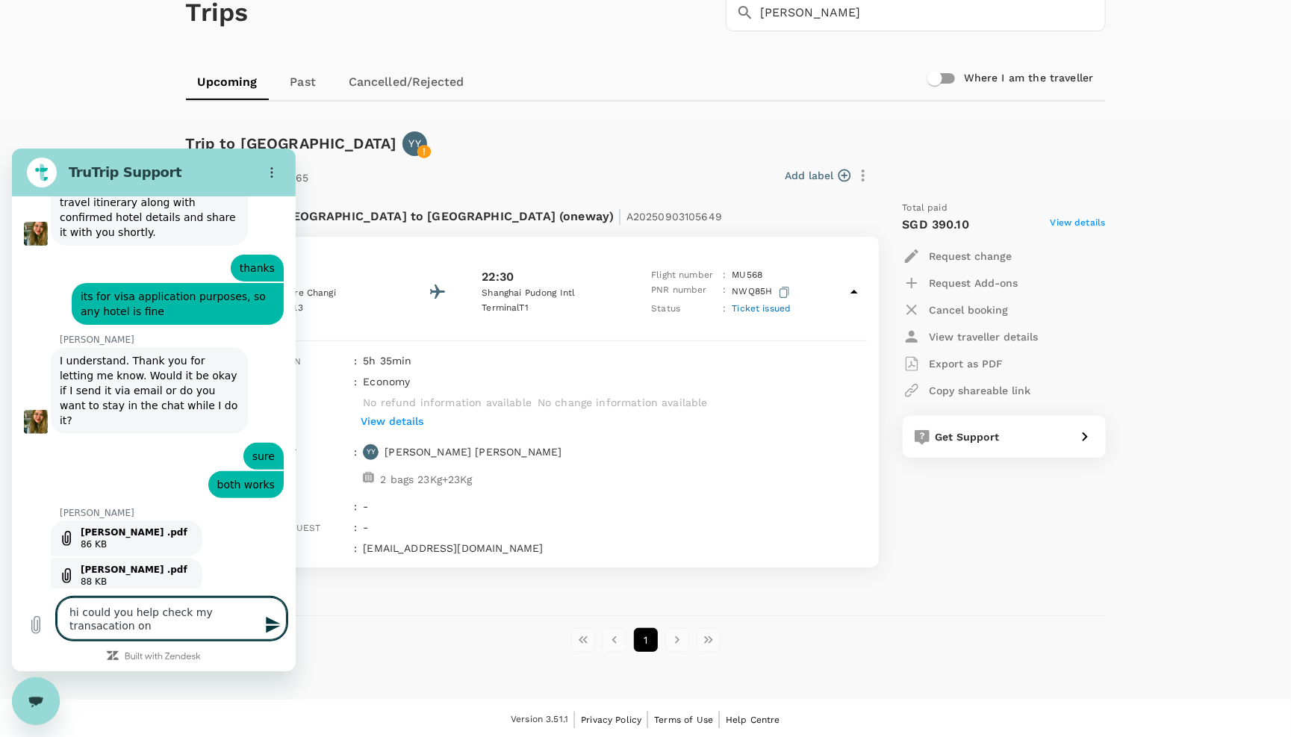
type textarea "x"
type textarea "hi could you help check my transacation on m"
type textarea "x"
type textarea "hi could you help check my transacation on my"
type textarea "x"
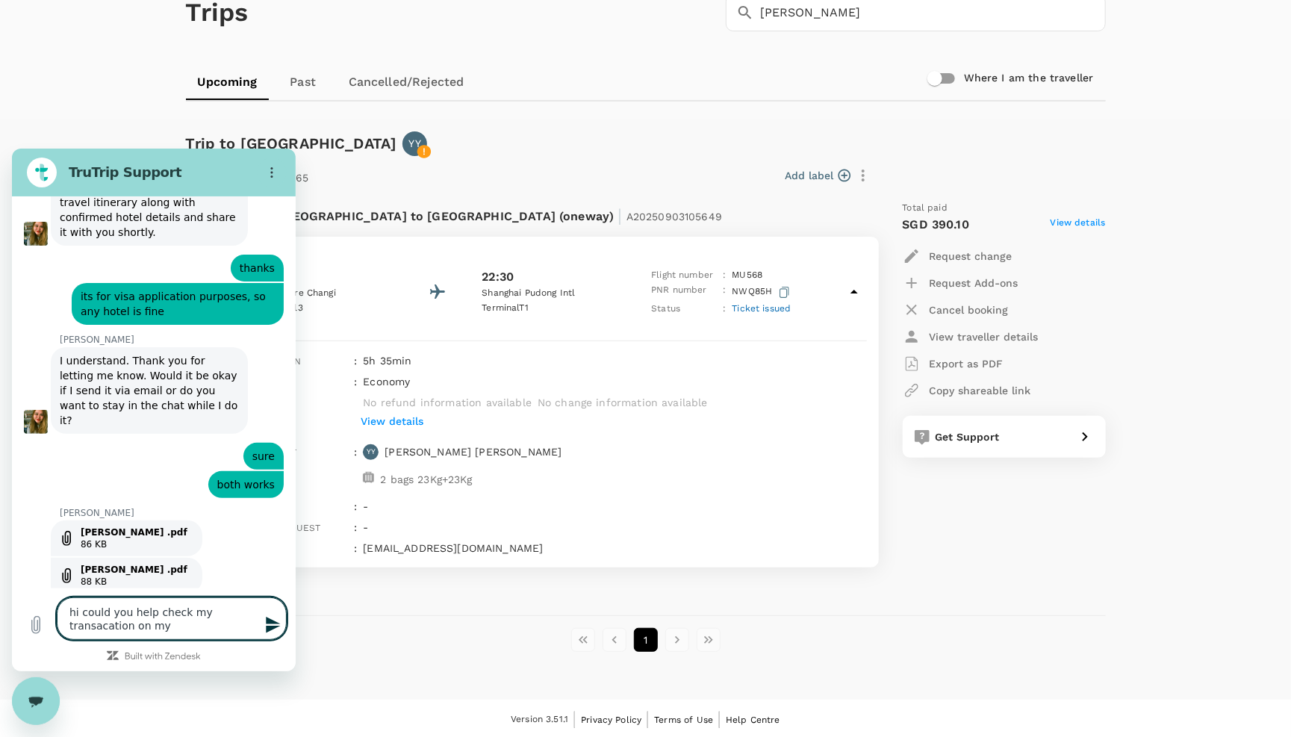
type textarea "hi could you help check my transacation on my"
type textarea "x"
type textarea "hi could you help check my transacation on my c"
type textarea "x"
type textarea "hi could you help check my transacation on my cr"
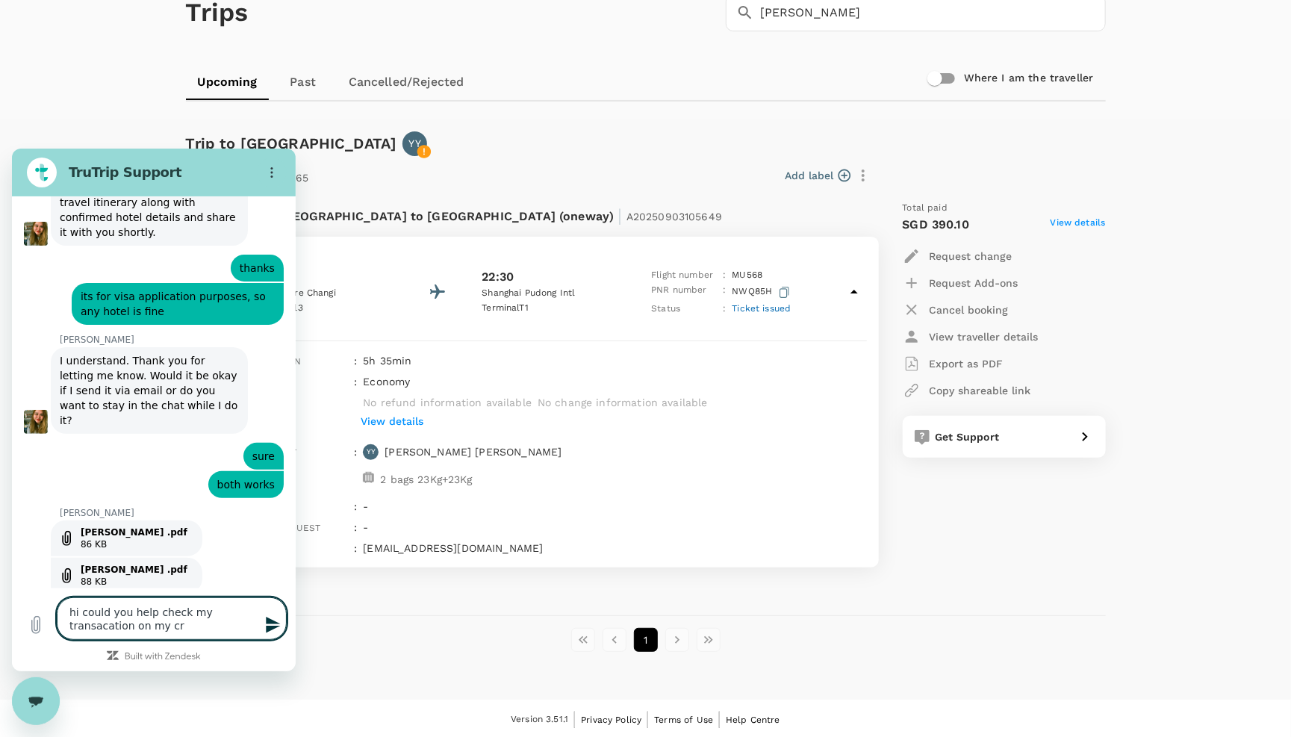
type textarea "x"
type textarea "hi could you help check my transacation on my cre"
type textarea "x"
type textarea "hi could you help check my transacation on my crei"
type textarea "x"
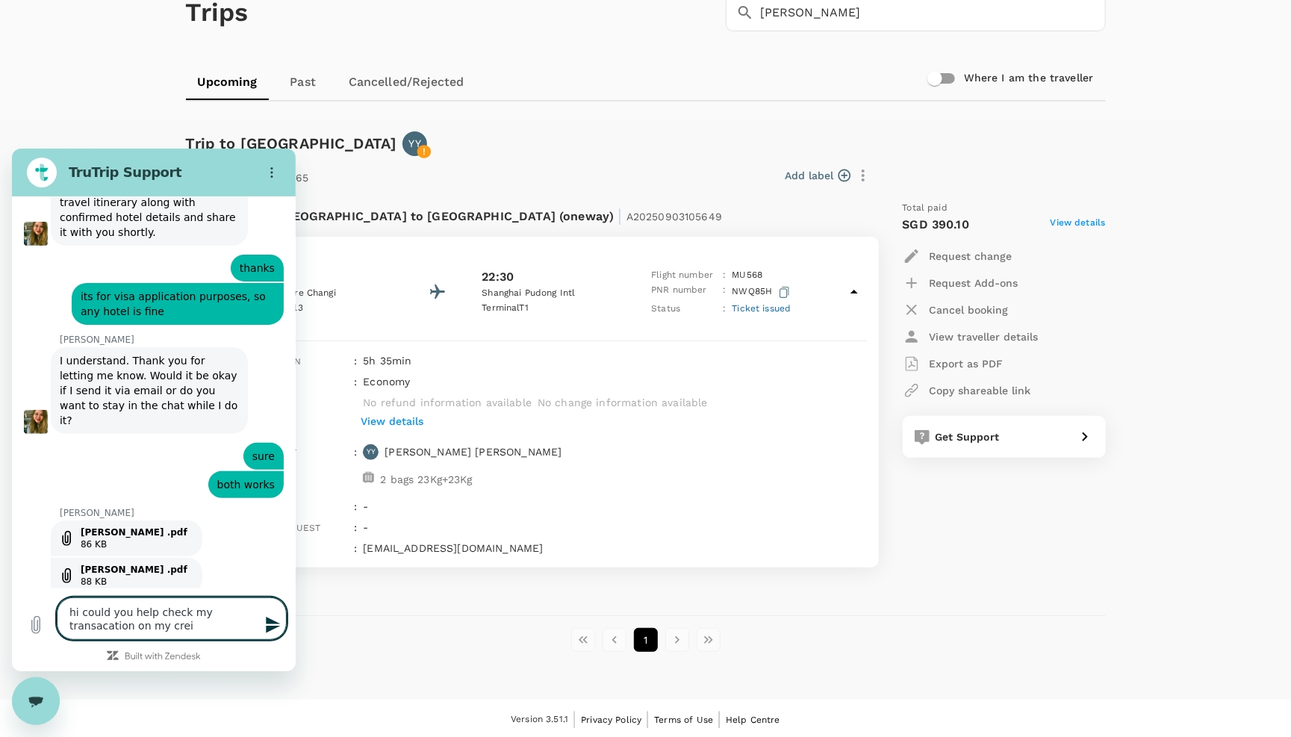
type textarea "hi could you help check my transacation on my creid"
type textarea "x"
type textarea "hi could you help check my transacation on my crei"
type textarea "x"
type textarea "hi could you help check my transacation on my cre"
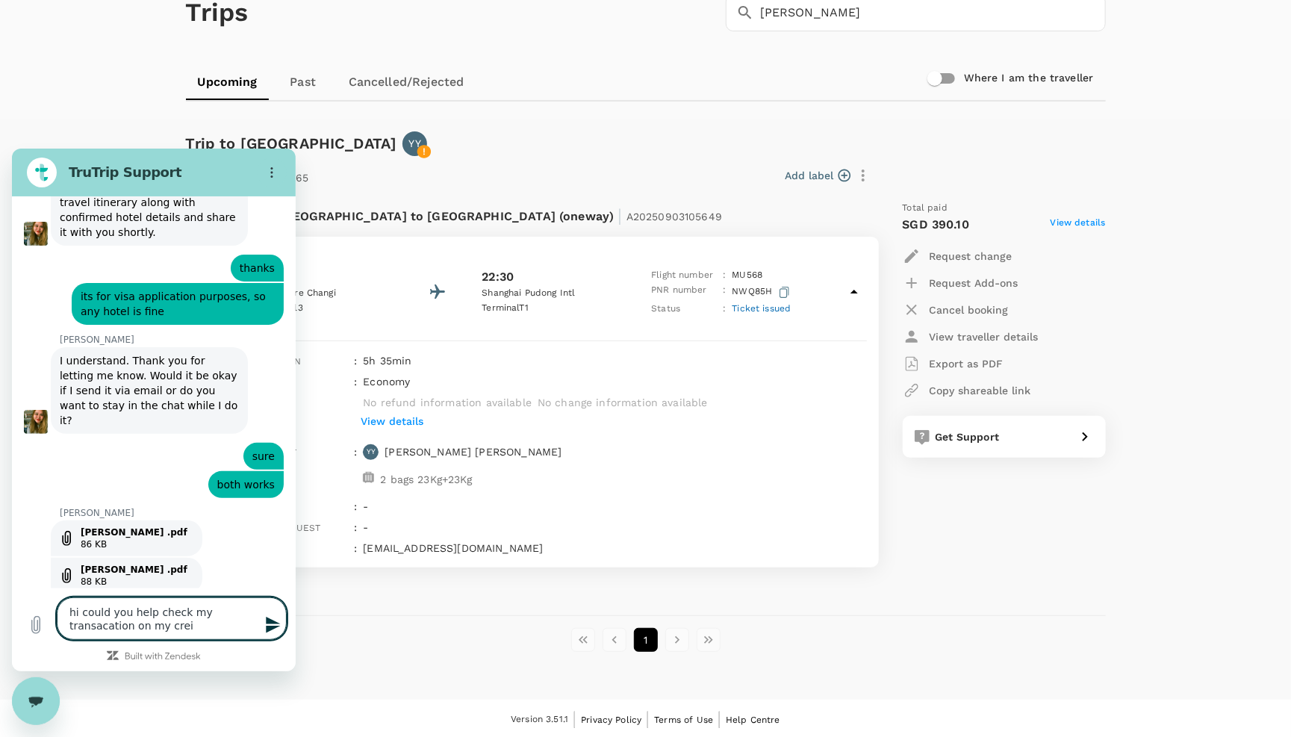
type textarea "x"
type textarea "hi could you help check my transacation on my cred"
type textarea "x"
type textarea "hi could you help check my transacation on my credi"
type textarea "x"
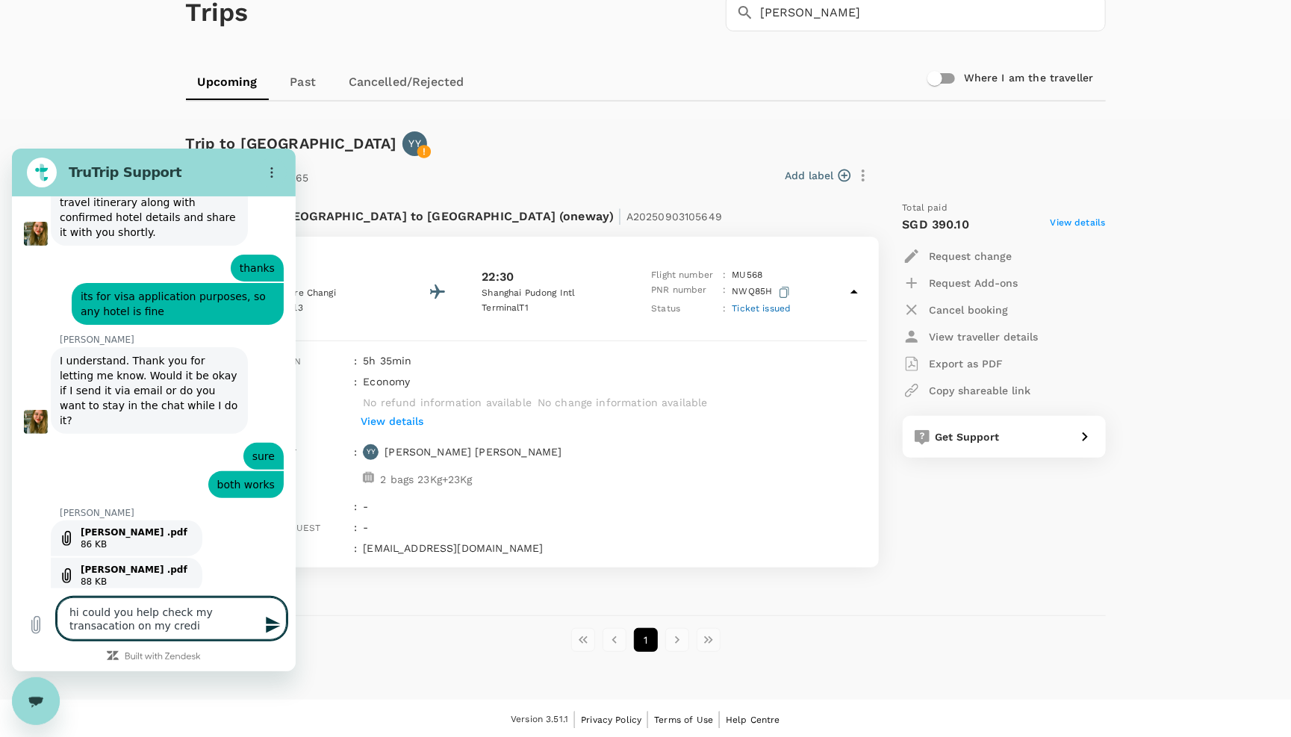
type textarea "hi could you help check my transacation on my credit"
type textarea "x"
type textarea "hi could you help check my transacation on my credit"
type textarea "x"
type textarea "hi could you help check my transacation on my credit c"
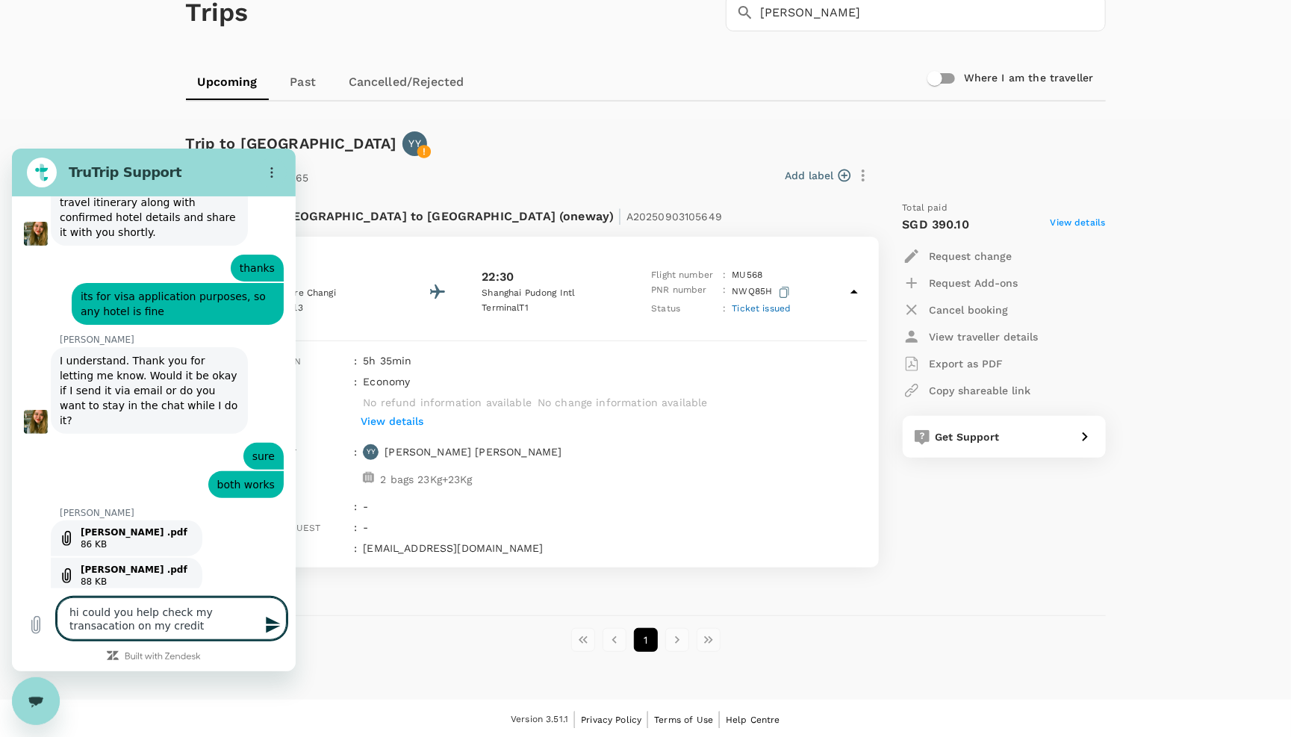
type textarea "x"
type textarea "hi could you help check my transacation on my credit ca"
type textarea "x"
type textarea "hi could you help check my transacation on my credit car"
type textarea "x"
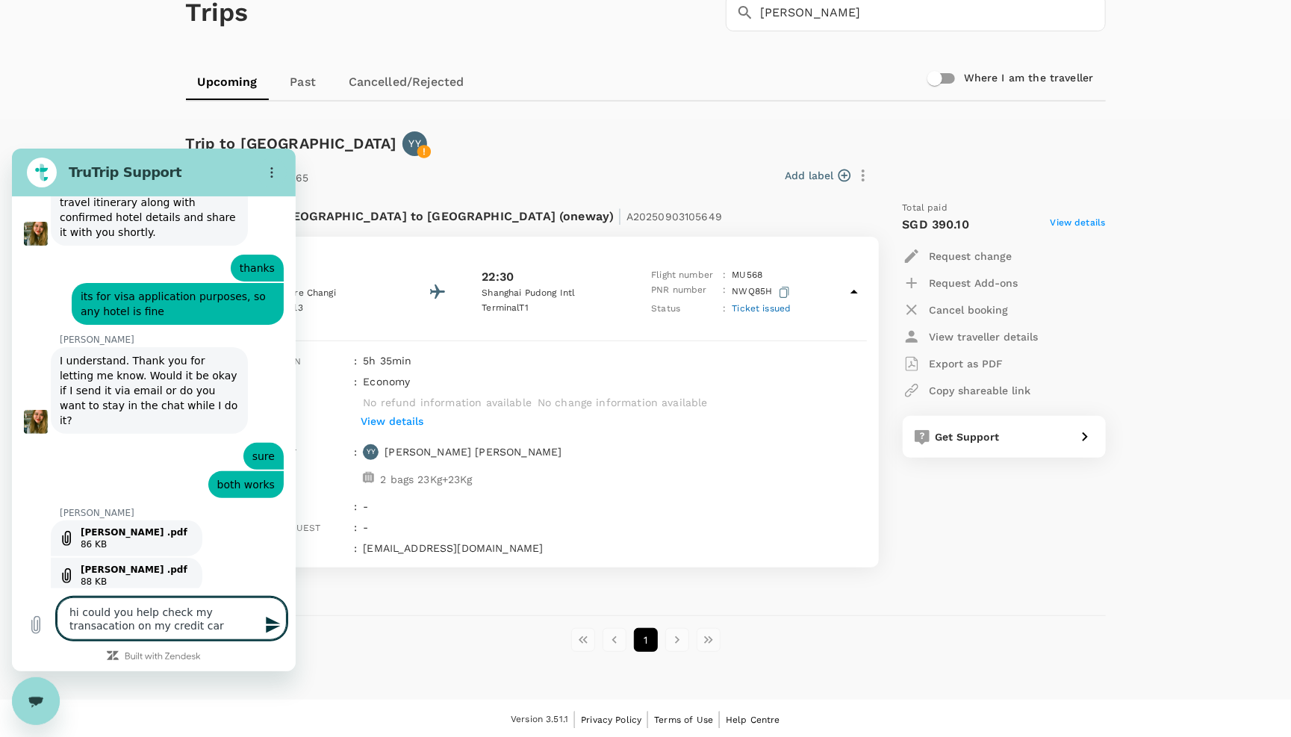
type textarea "hi could you help check my transacation on my credit card"
type textarea "x"
type textarea "hi could you help check my transacation on my credit card"
type textarea "x"
type textarea "hi could you help check my transacation on my credit card e"
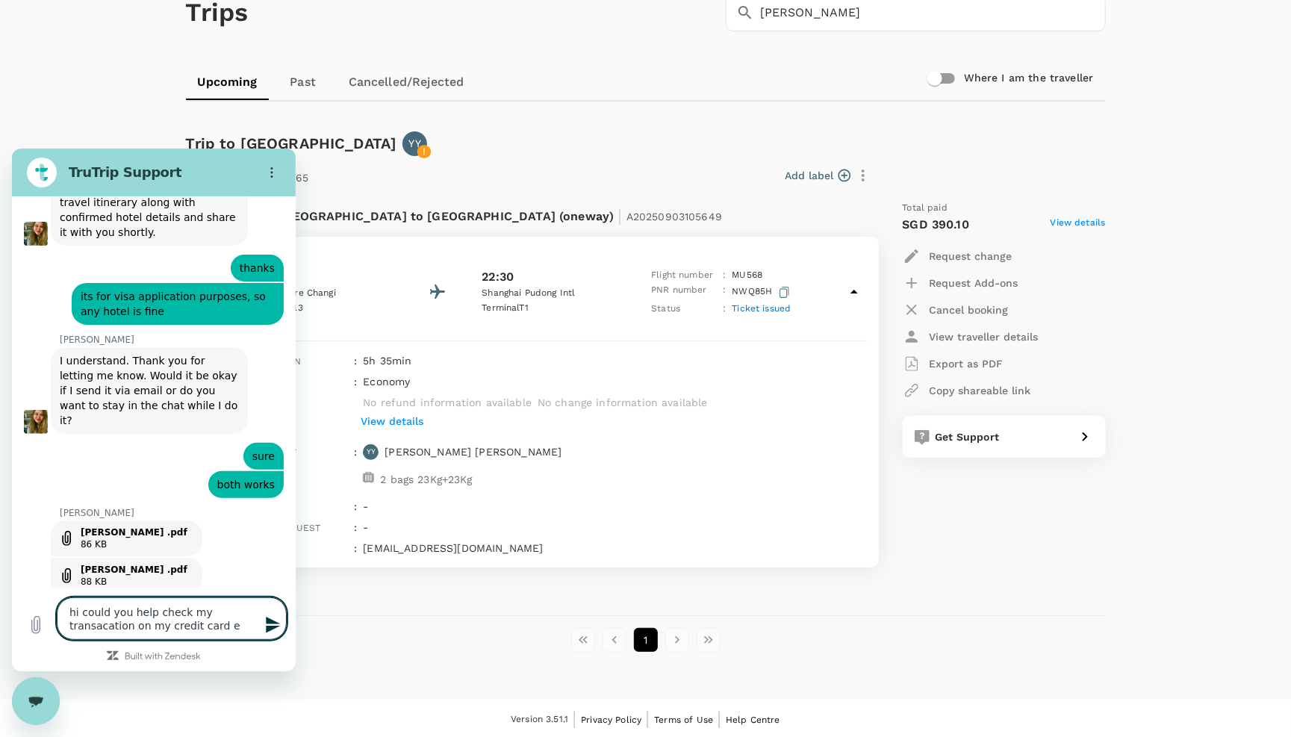
type textarea "x"
type textarea "hi could you help check my transacation on my credit card en"
type textarea "x"
type textarea "hi could you help check my transacation on my credit card end"
type textarea "x"
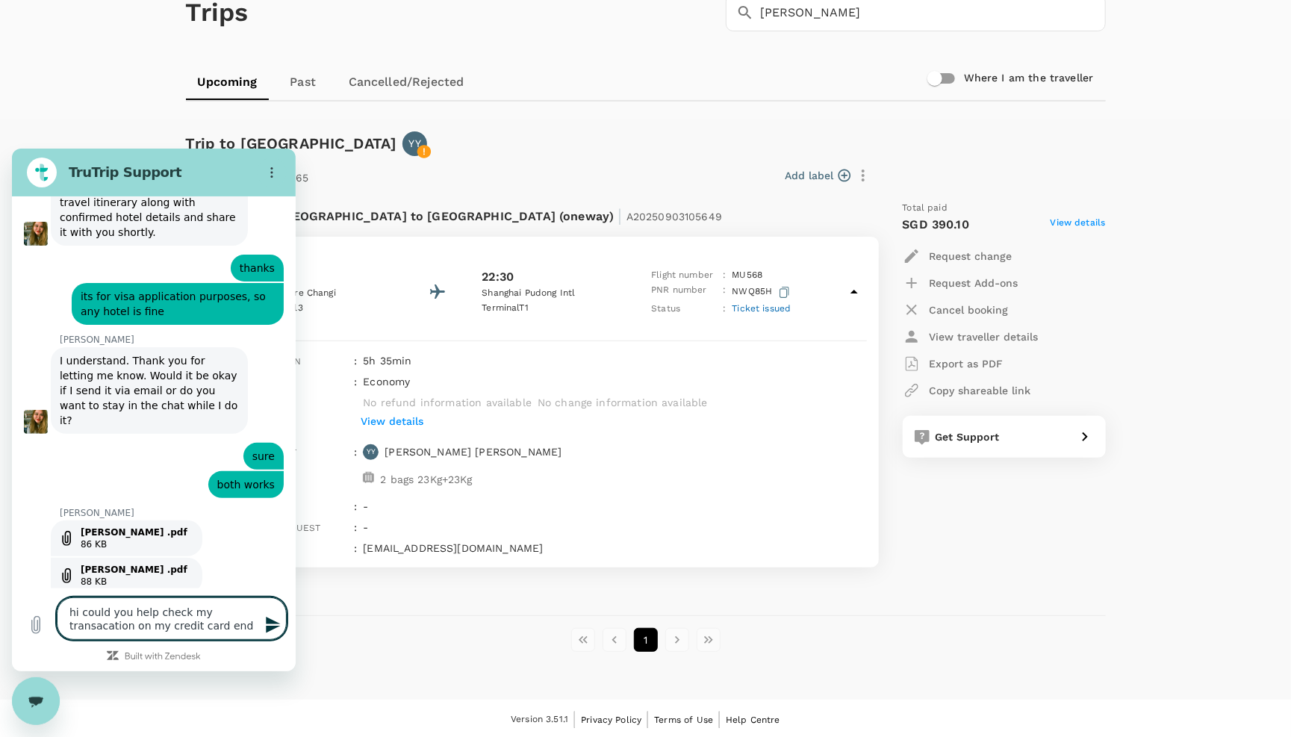
type textarea "hi could you help check my transacation on my credit card endi"
type textarea "x"
type textarea "hi could you help check my transacation on my credit card endin"
type textarea "x"
type textarea "hi could you help check my transacation on my credit card ending"
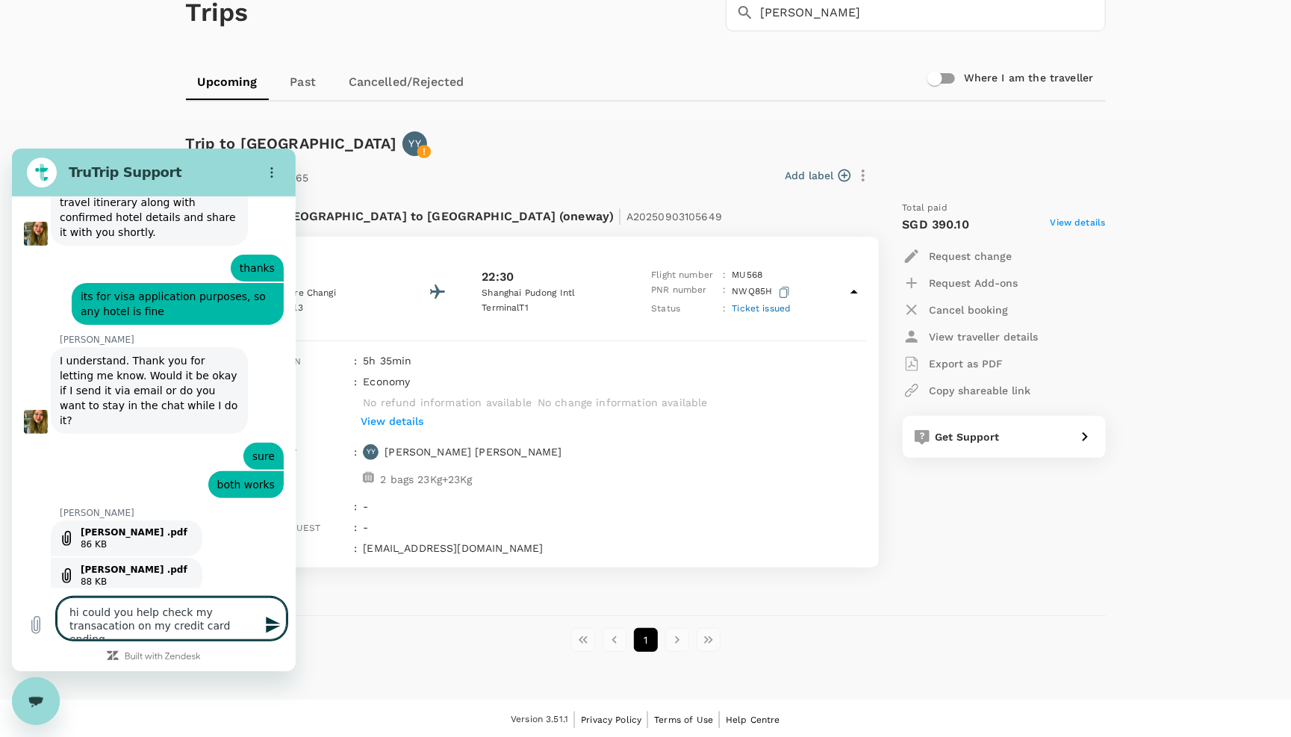
type textarea "x"
type textarea "hi could you help check my transacation on my credit card ending"
type textarea "x"
type textarea "hi could you help check my transacation on my credit card ending w"
type textarea "x"
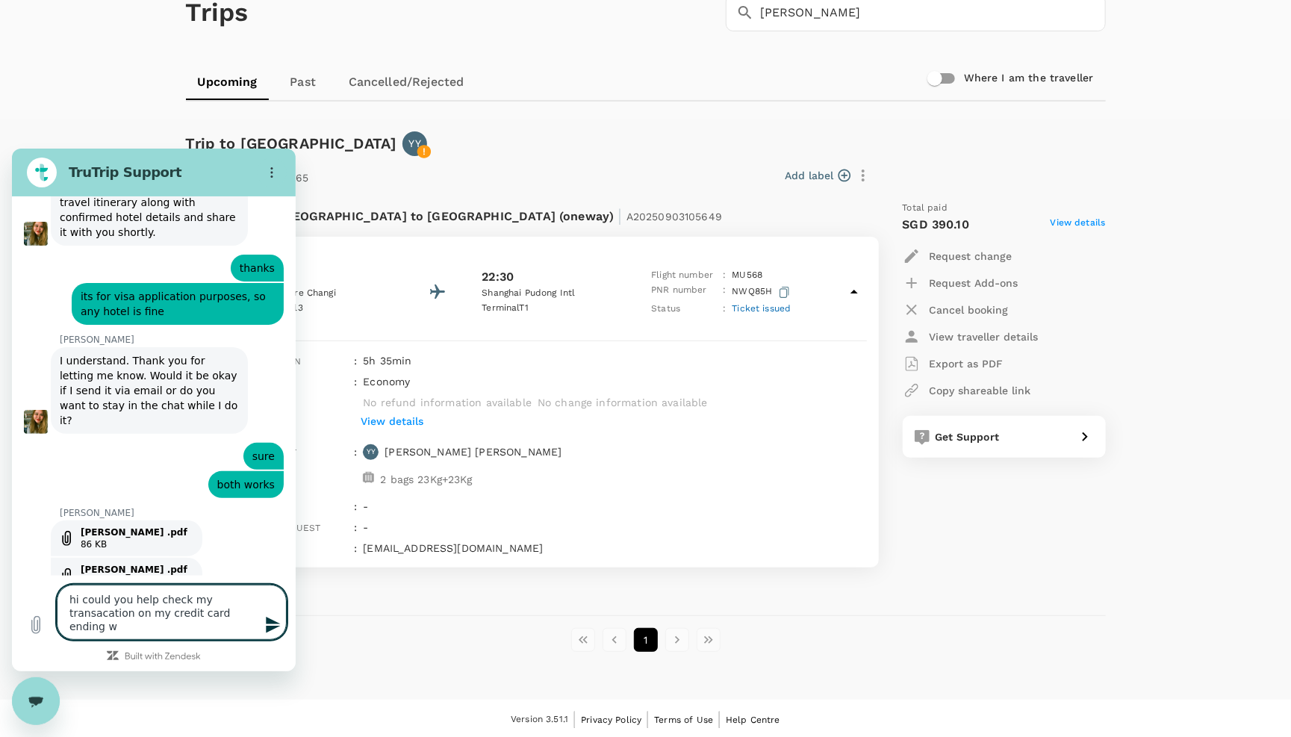
type textarea "hi could you help check my transacation on my credit card ending wi"
type textarea "x"
type textarea "hi could you help check my transacation on my credit card ending wit"
type textarea "x"
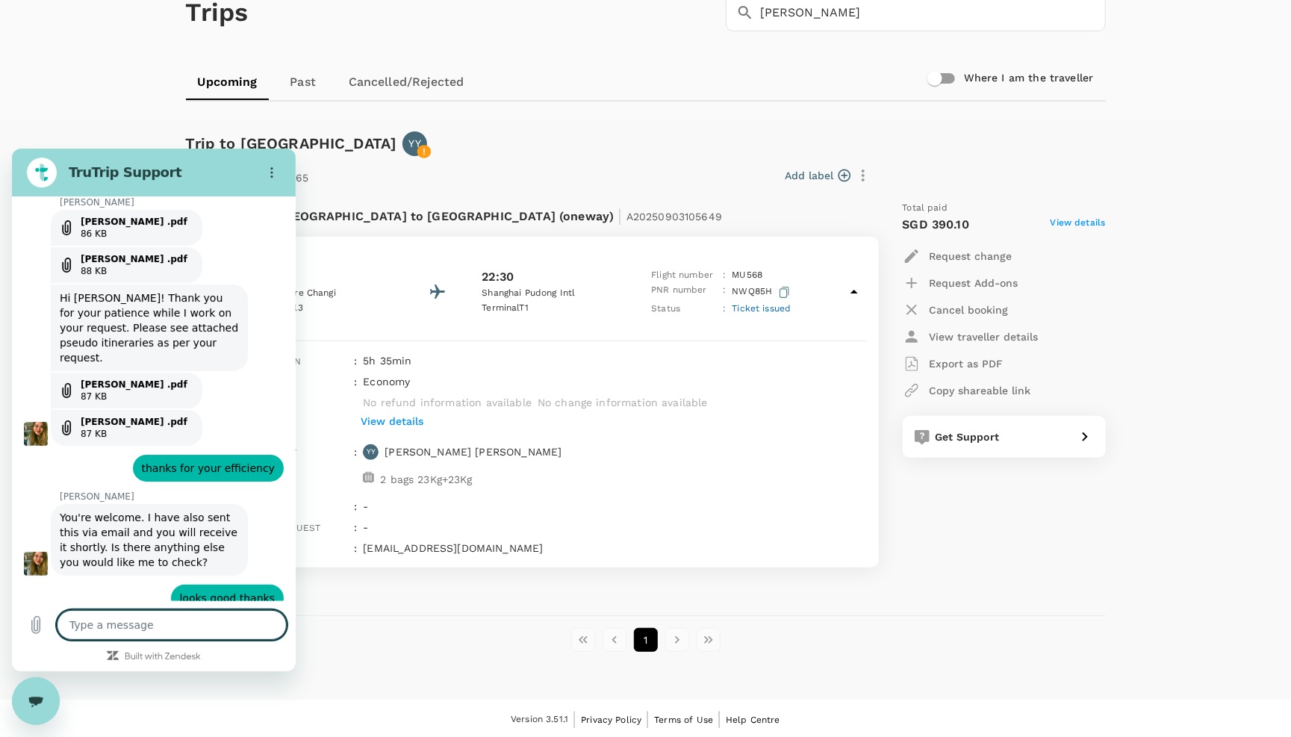
scroll to position [7042, 0]
click at [129, 616] on textarea at bounding box center [172, 624] width 230 height 30
paste textarea "hi could you help check my transacation on my credit card ending with 9963, I h…"
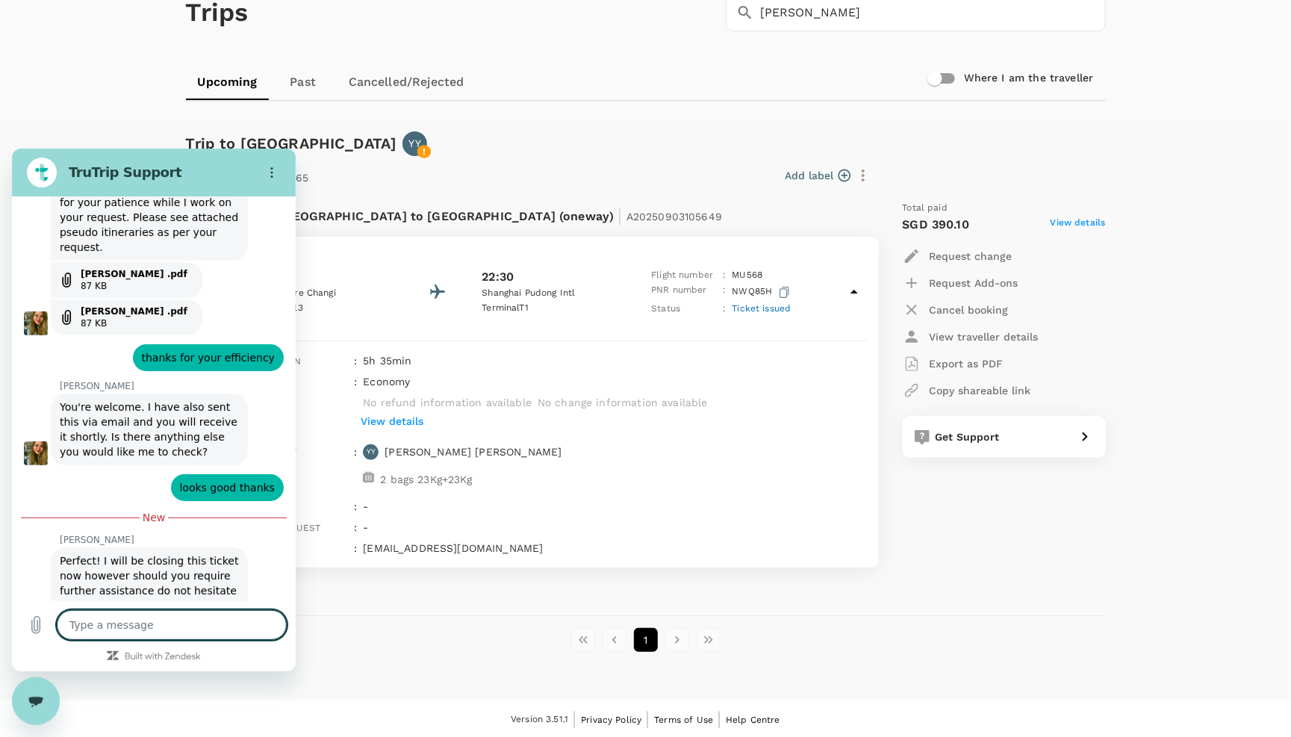
scroll to position [7153, 0]
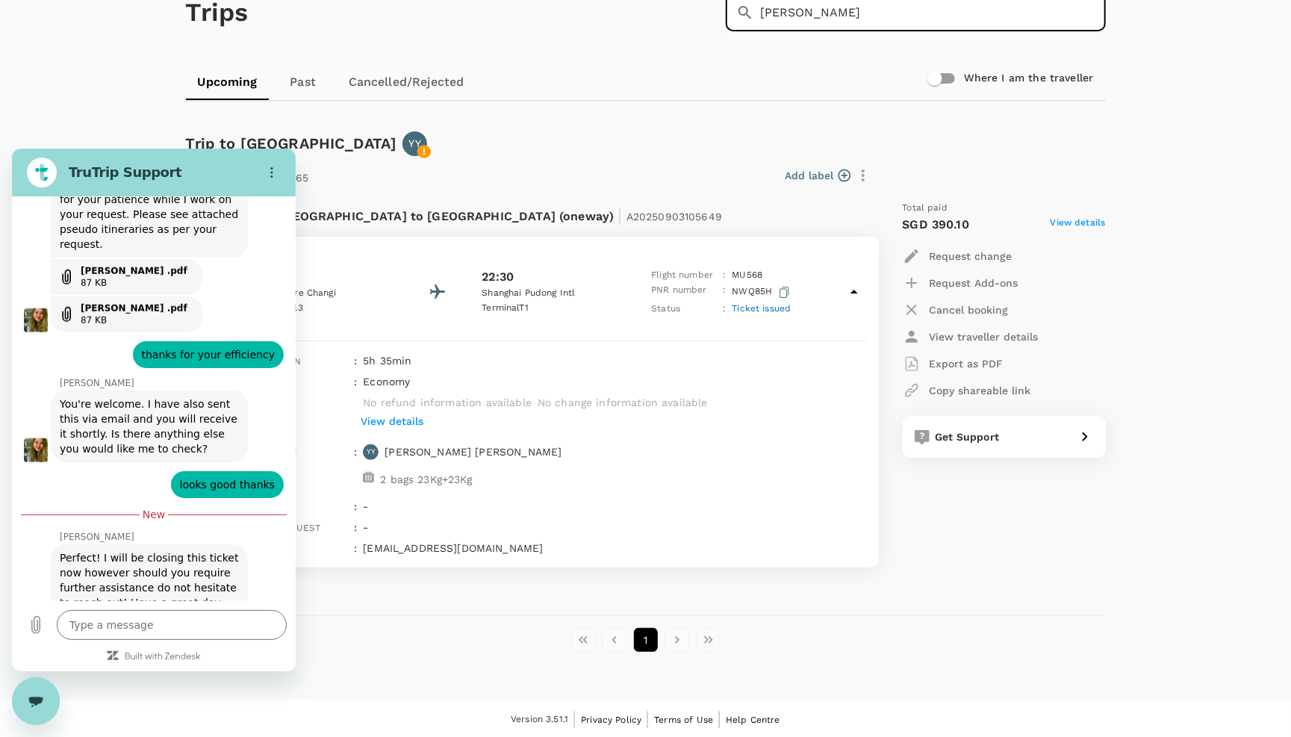
drag, startPoint x: 892, startPoint y: 24, endPoint x: 706, endPoint y: 21, distance: 186.7
click at [706, 22] on div "Trips ​ [PERSON_NAME] ​" at bounding box center [643, 9] width 926 height 109
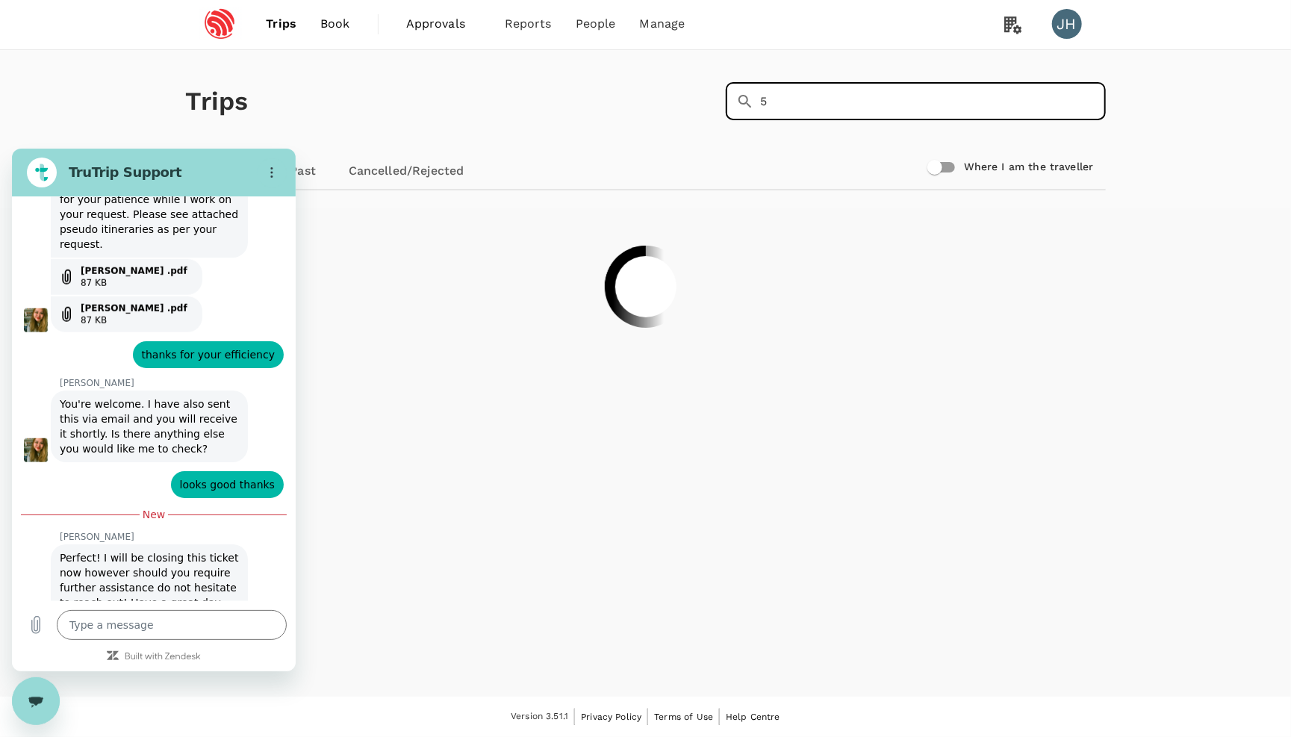
scroll to position [0, 0]
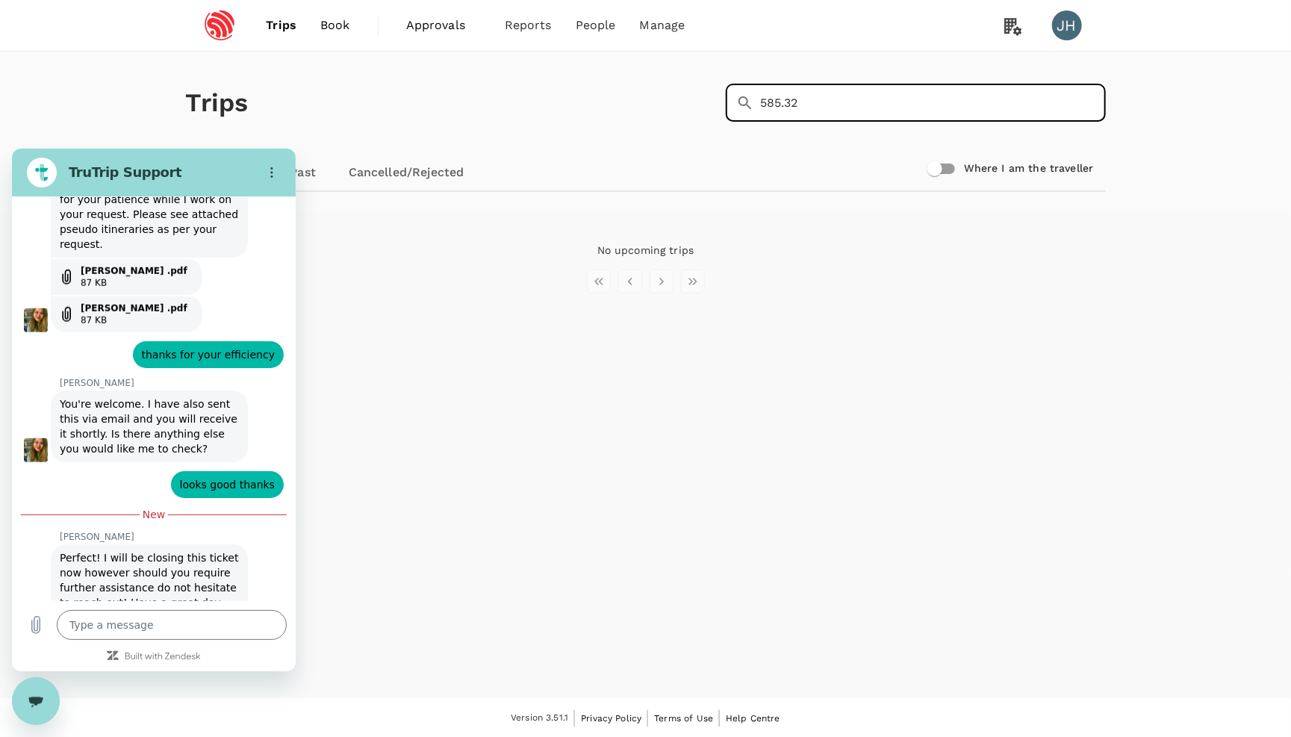
click at [521, 88] on div "Trips ​ 585.32 ​" at bounding box center [643, 100] width 926 height 109
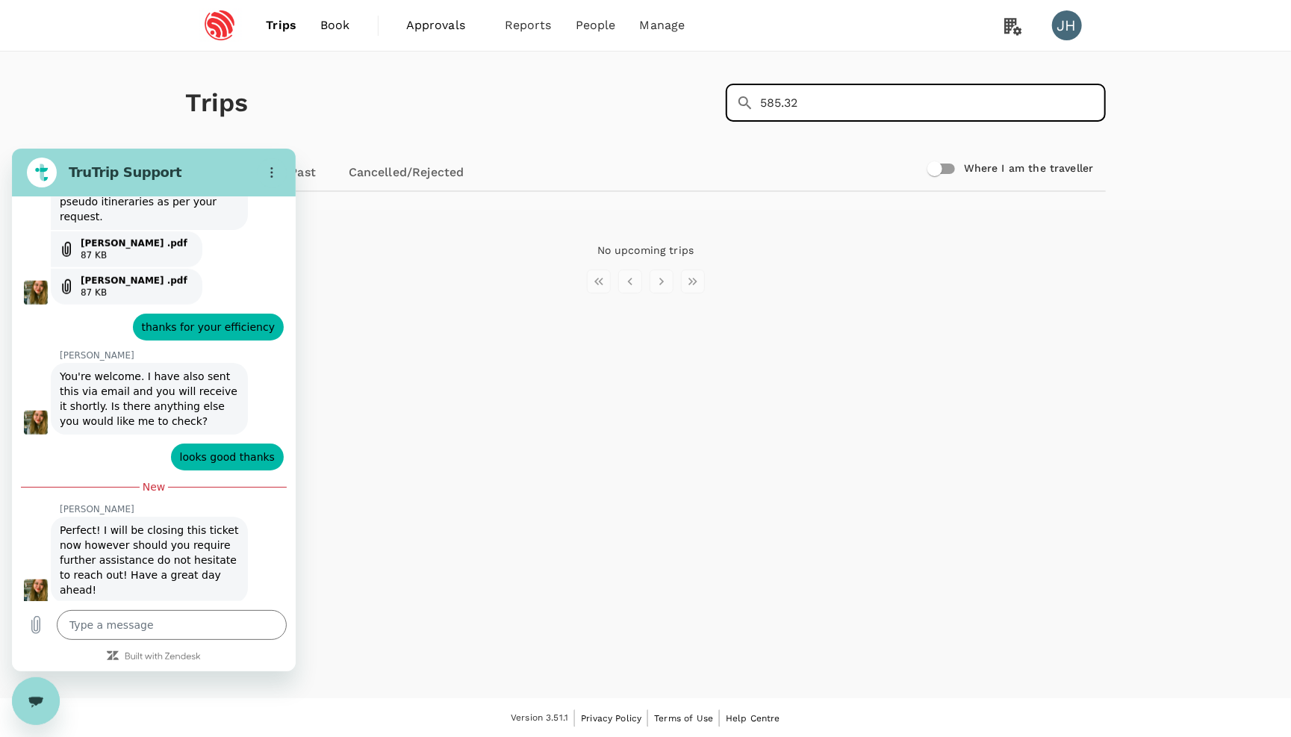
drag, startPoint x: 812, startPoint y: 108, endPoint x: 700, endPoint y: 106, distance: 112.0
click at [701, 108] on div "Trips ​ 585.32 ​" at bounding box center [643, 100] width 926 height 109
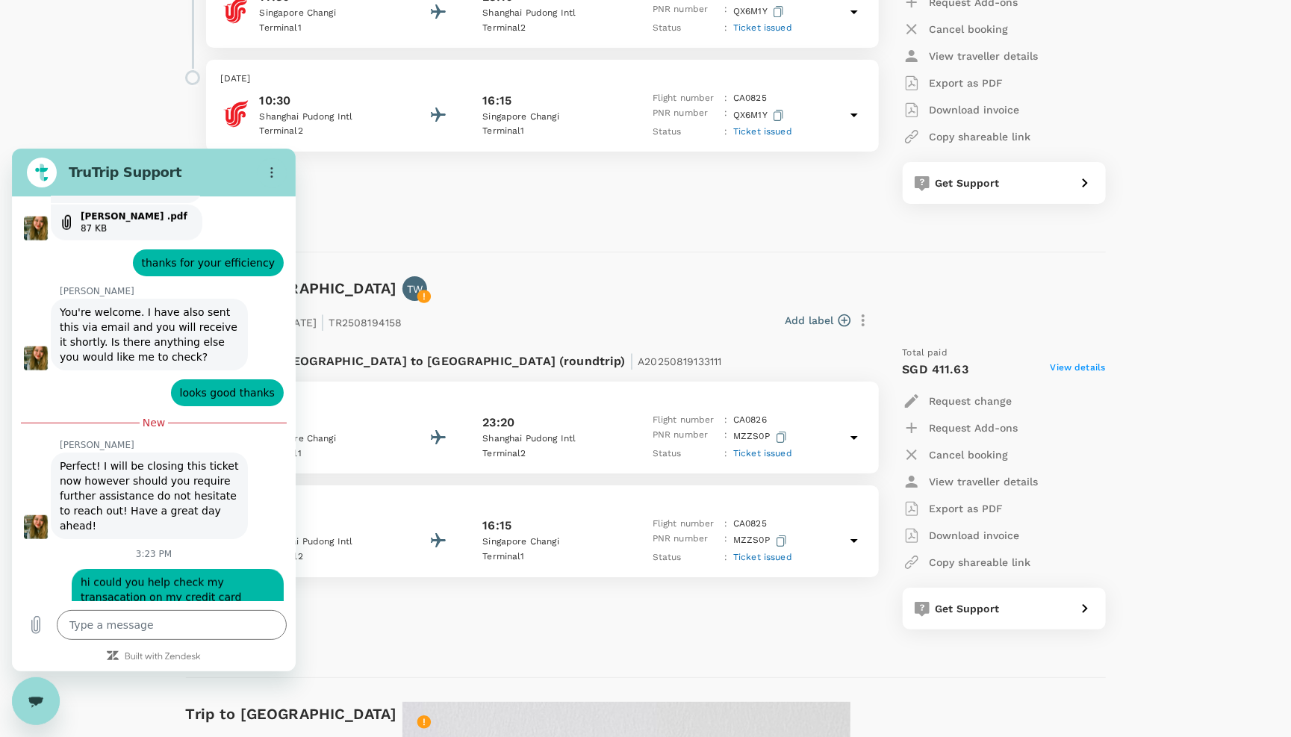
scroll to position [2928, 0]
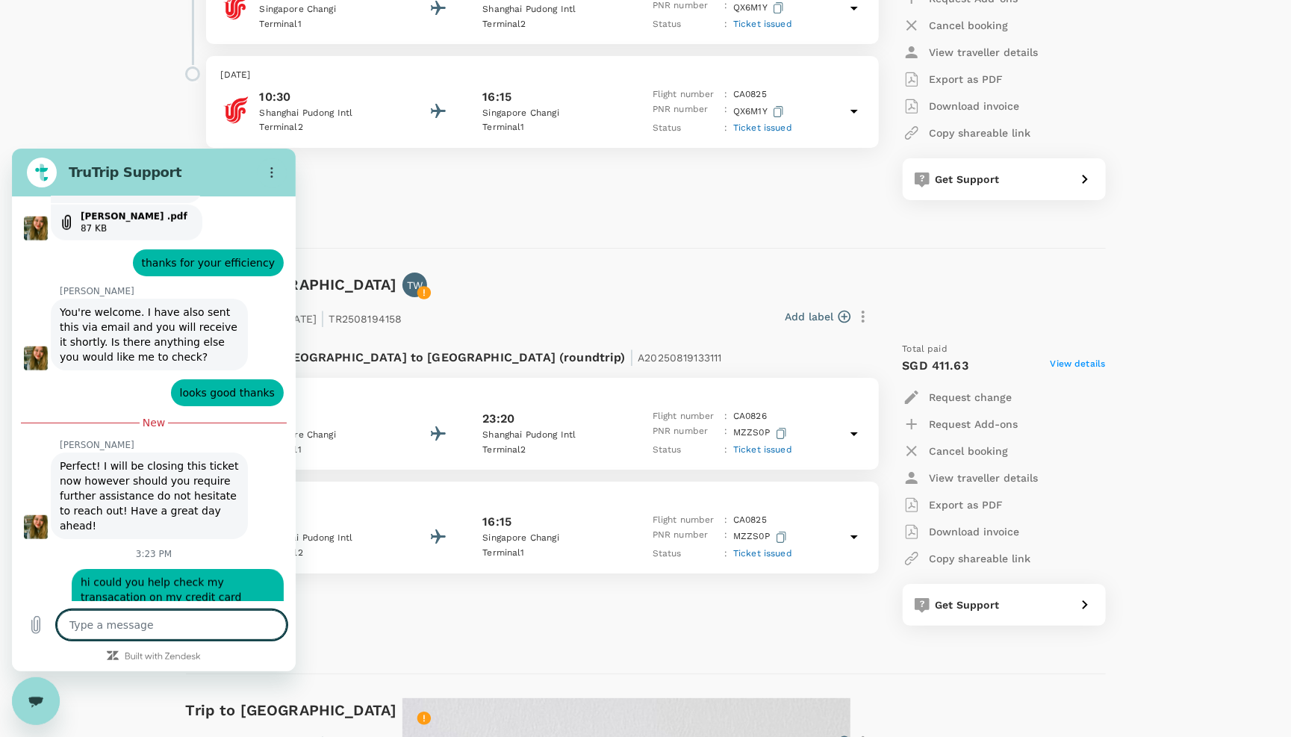
click at [169, 633] on textarea at bounding box center [172, 624] width 230 height 30
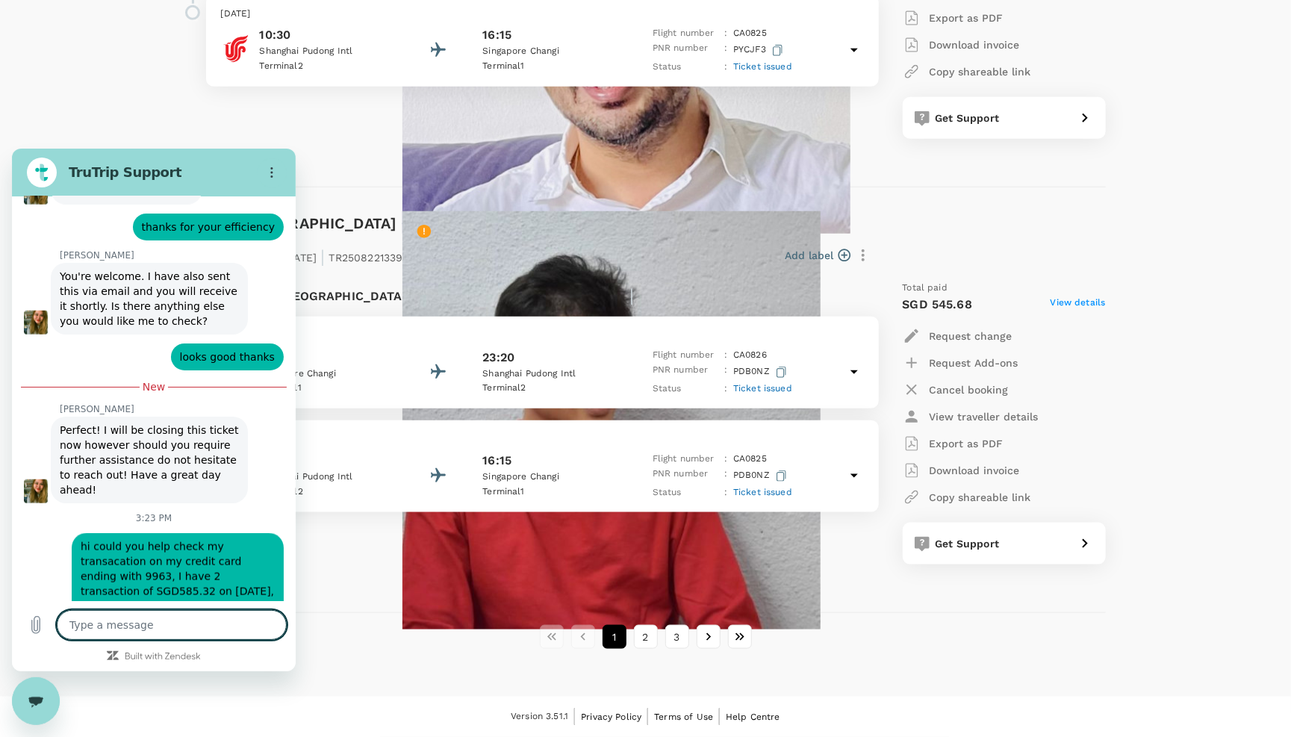
scroll to position [3874, 0]
click at [644, 635] on button "2" at bounding box center [646, 637] width 24 height 24
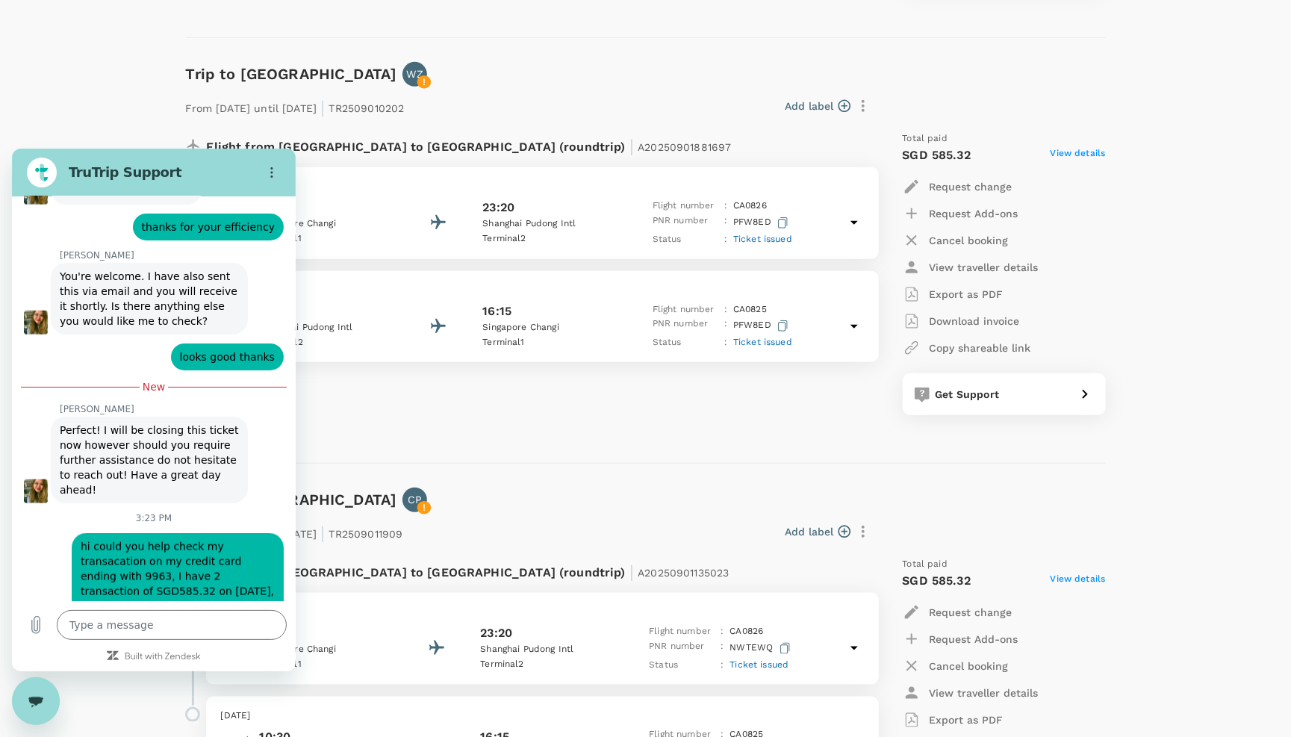
scroll to position [550, 0]
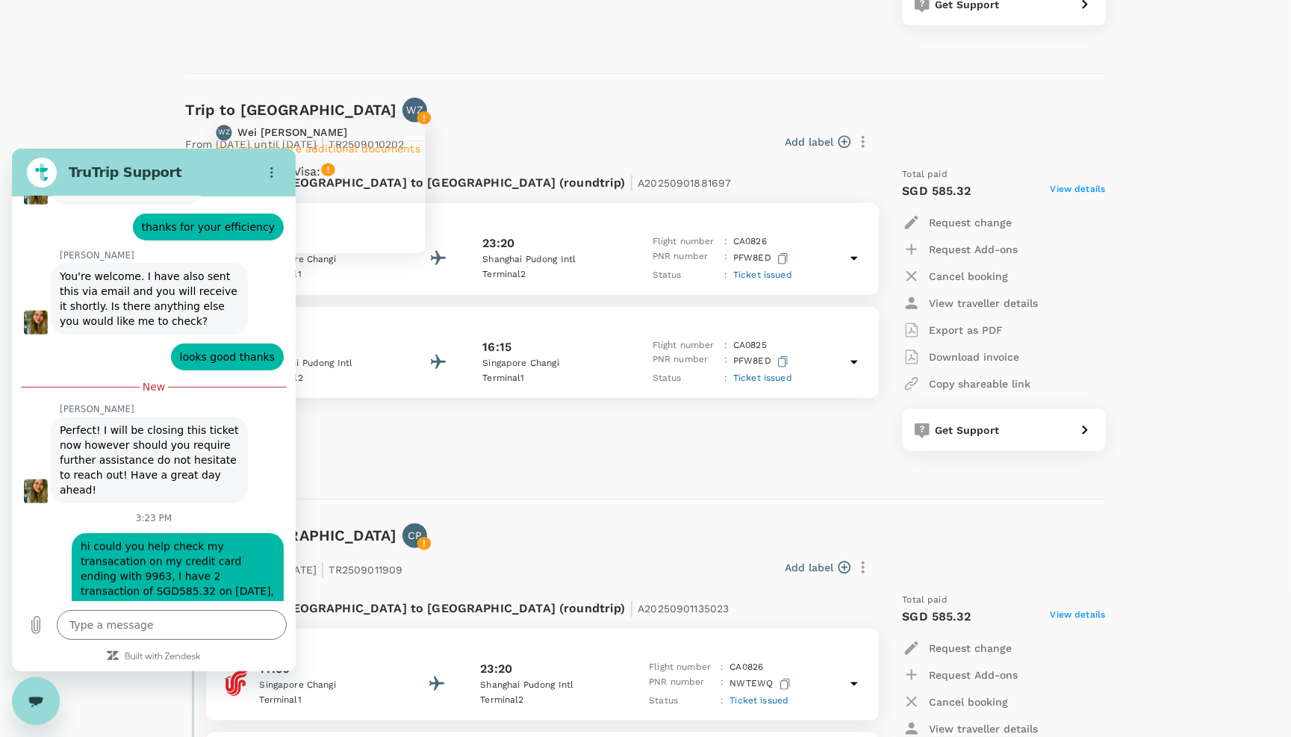
click at [407, 106] on p "WZ" at bounding box center [415, 109] width 16 height 15
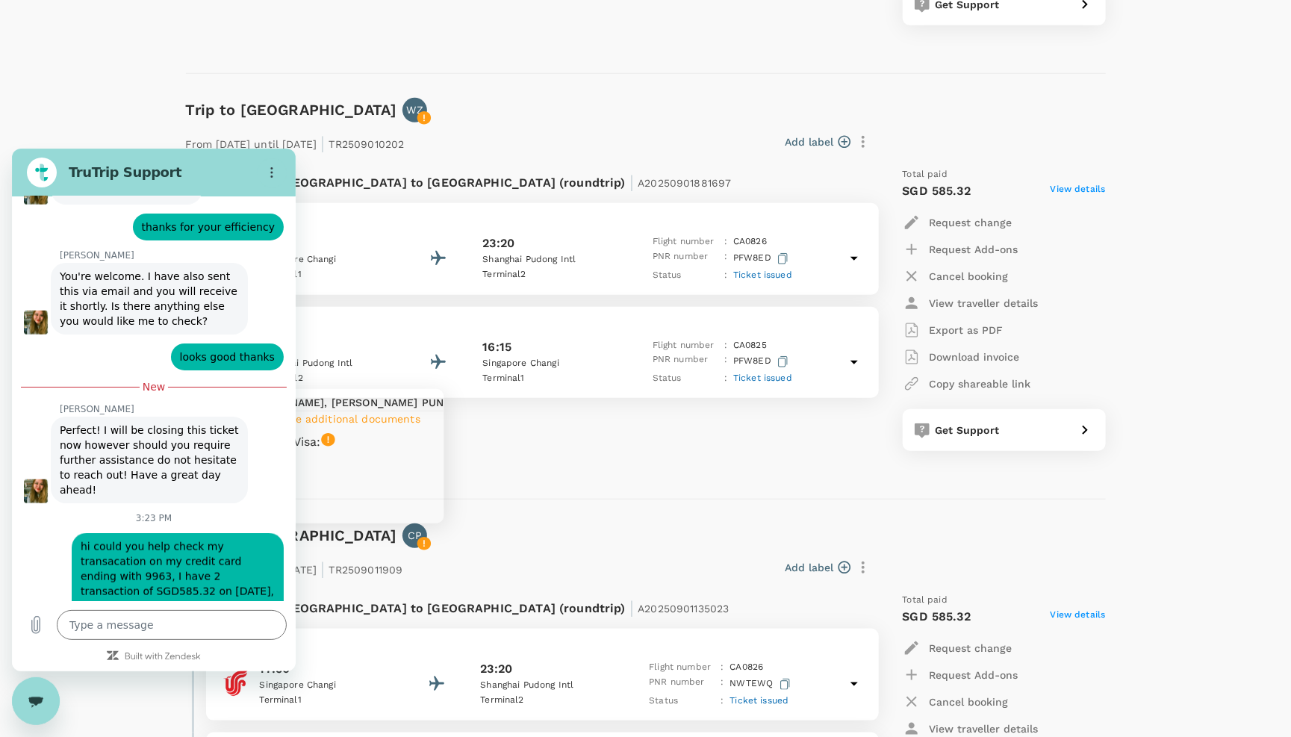
click at [408, 543] on p "CP" at bounding box center [415, 535] width 14 height 15
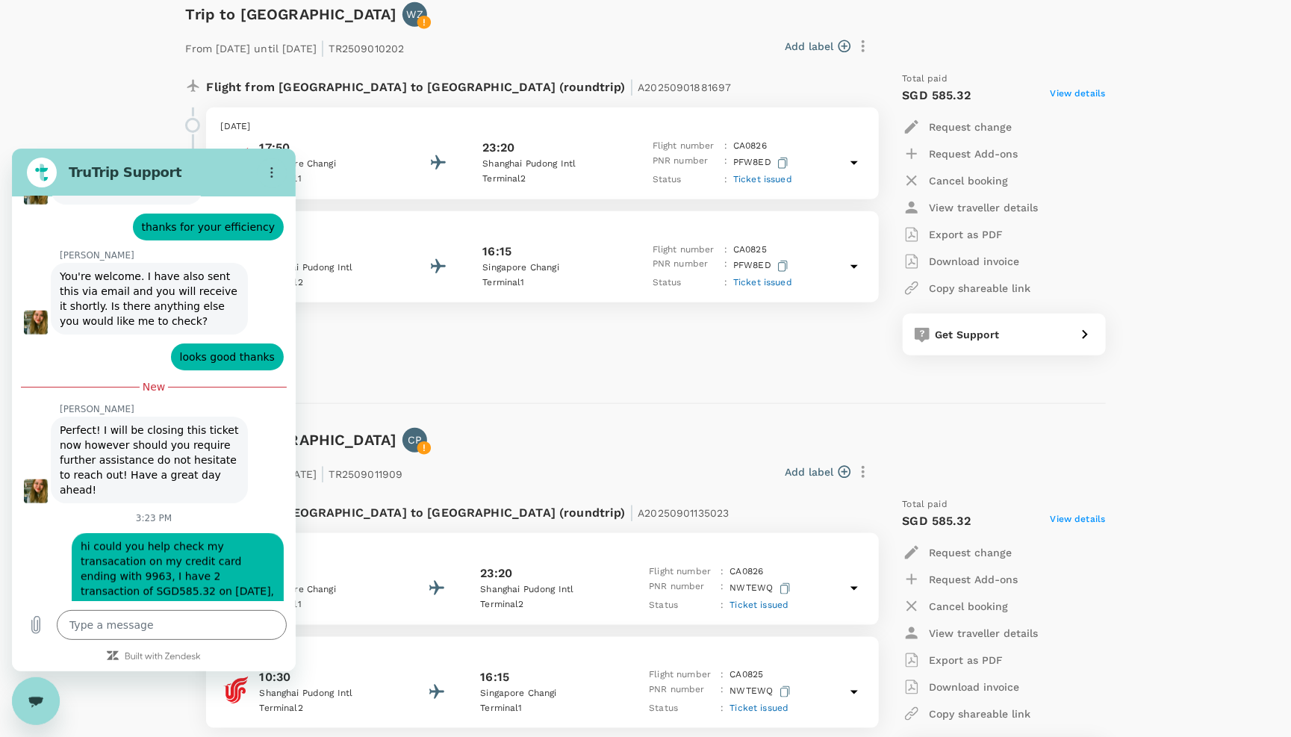
scroll to position [653, 0]
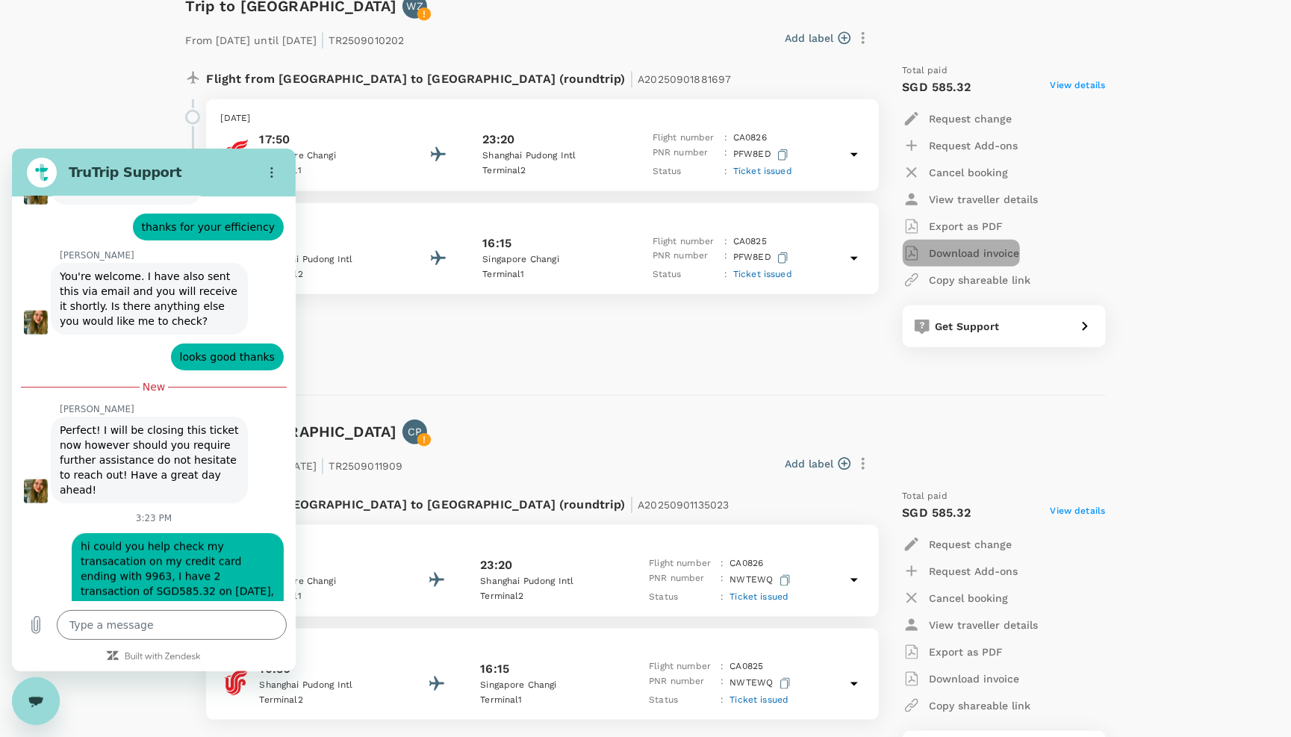
click at [953, 258] on p "Download invoice" at bounding box center [975, 253] width 90 height 15
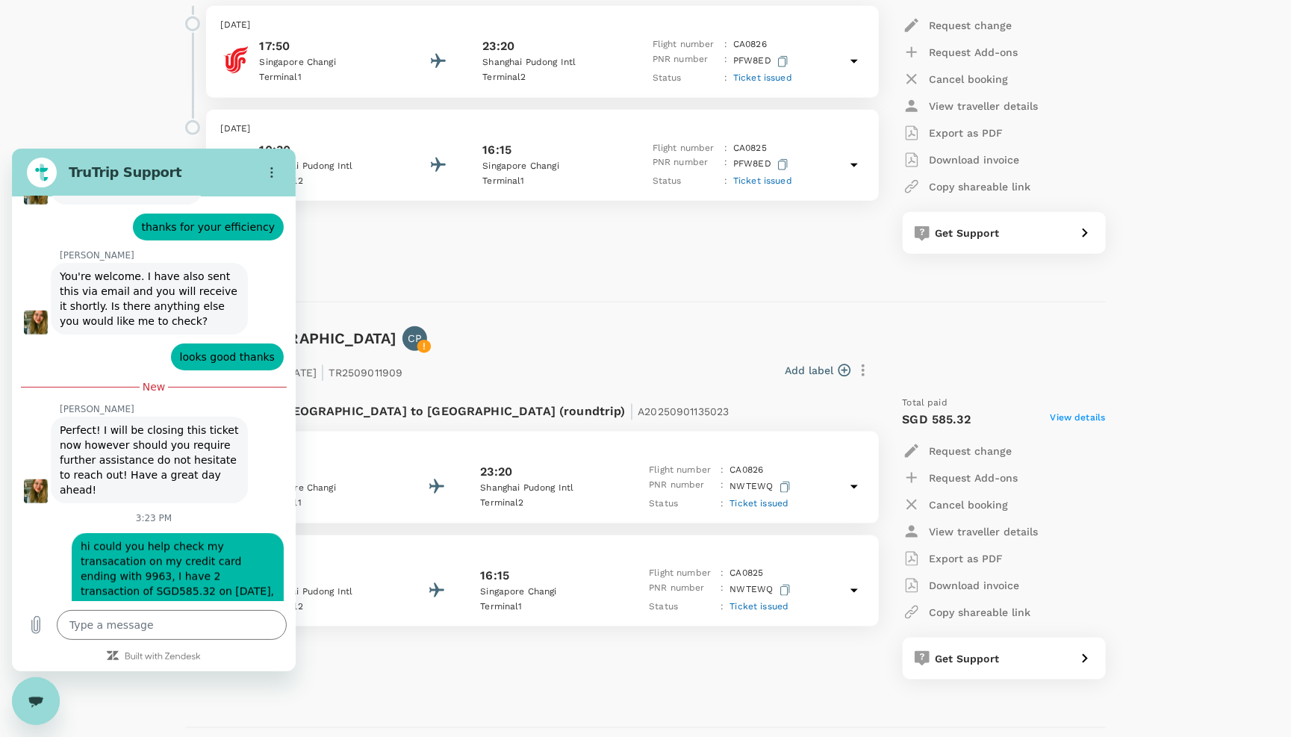
scroll to position [760, 0]
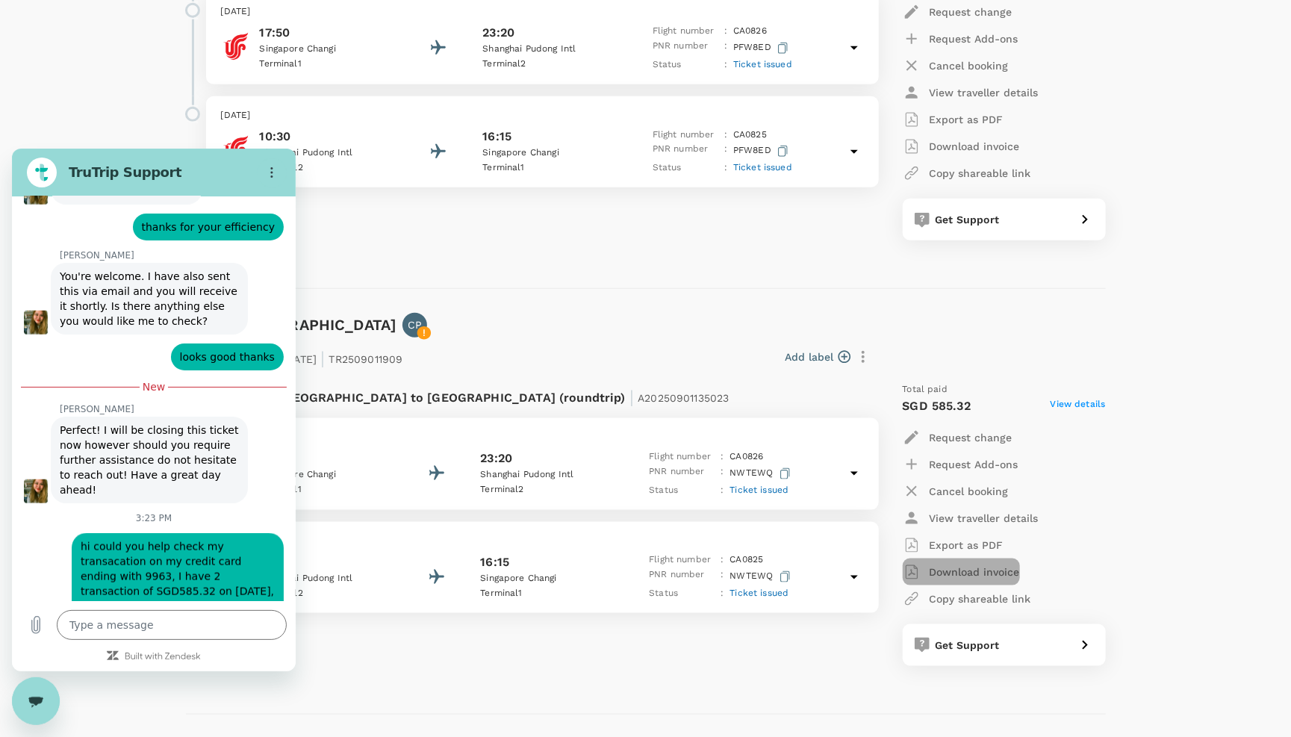
click at [984, 576] on p "Download invoice" at bounding box center [975, 571] width 90 height 15
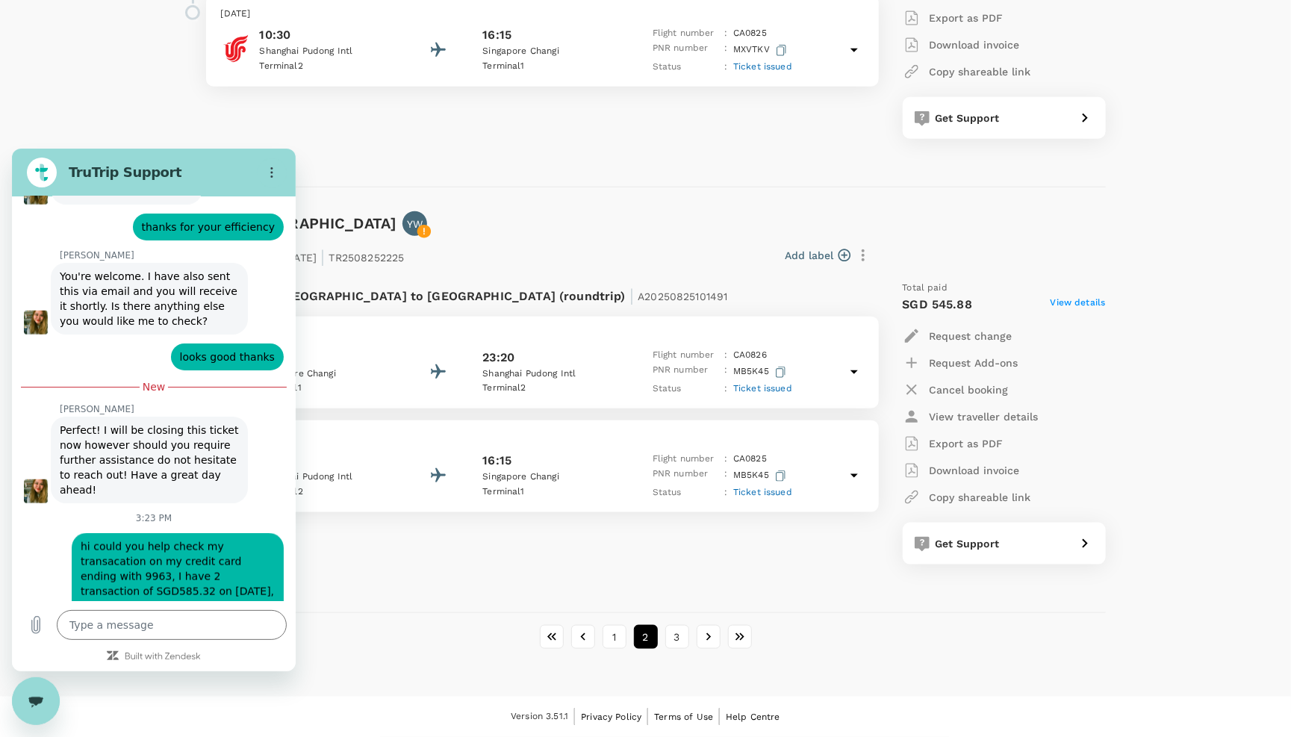
scroll to position [3874, 0]
click at [671, 638] on button "3" at bounding box center [677, 637] width 24 height 24
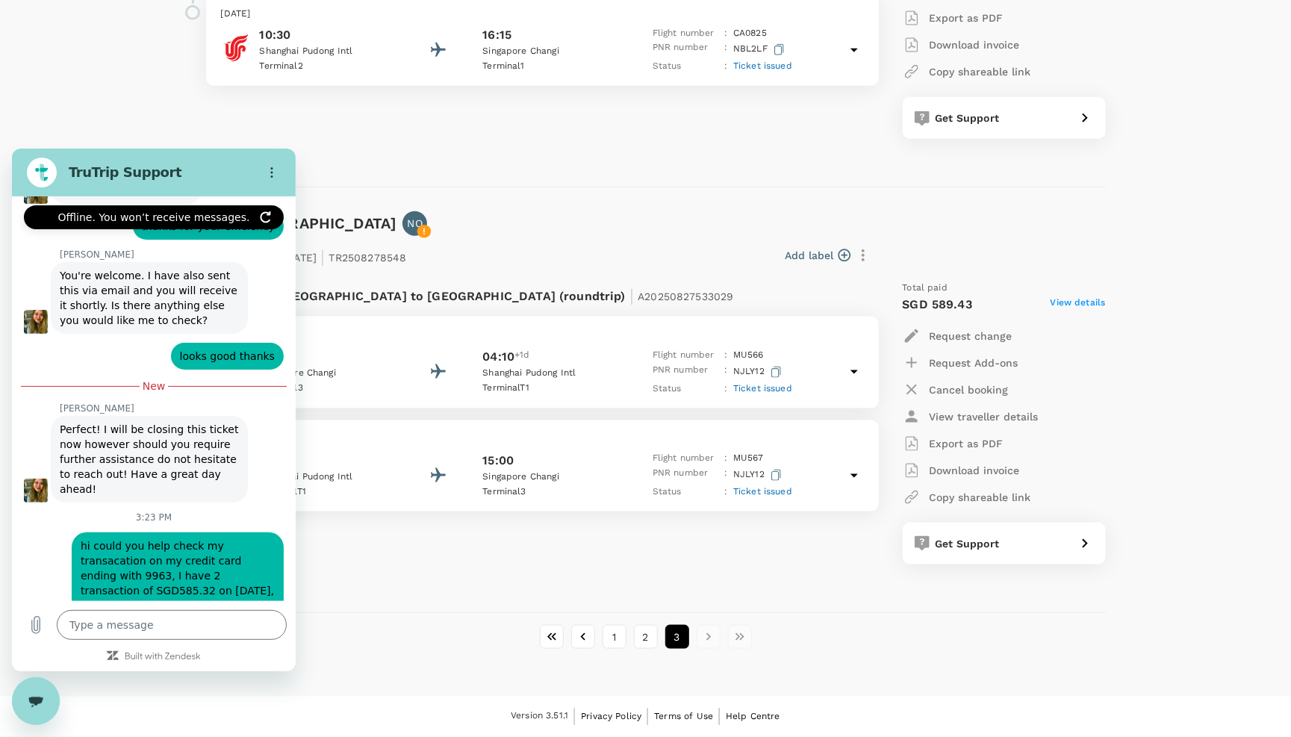
scroll to position [7281, 0]
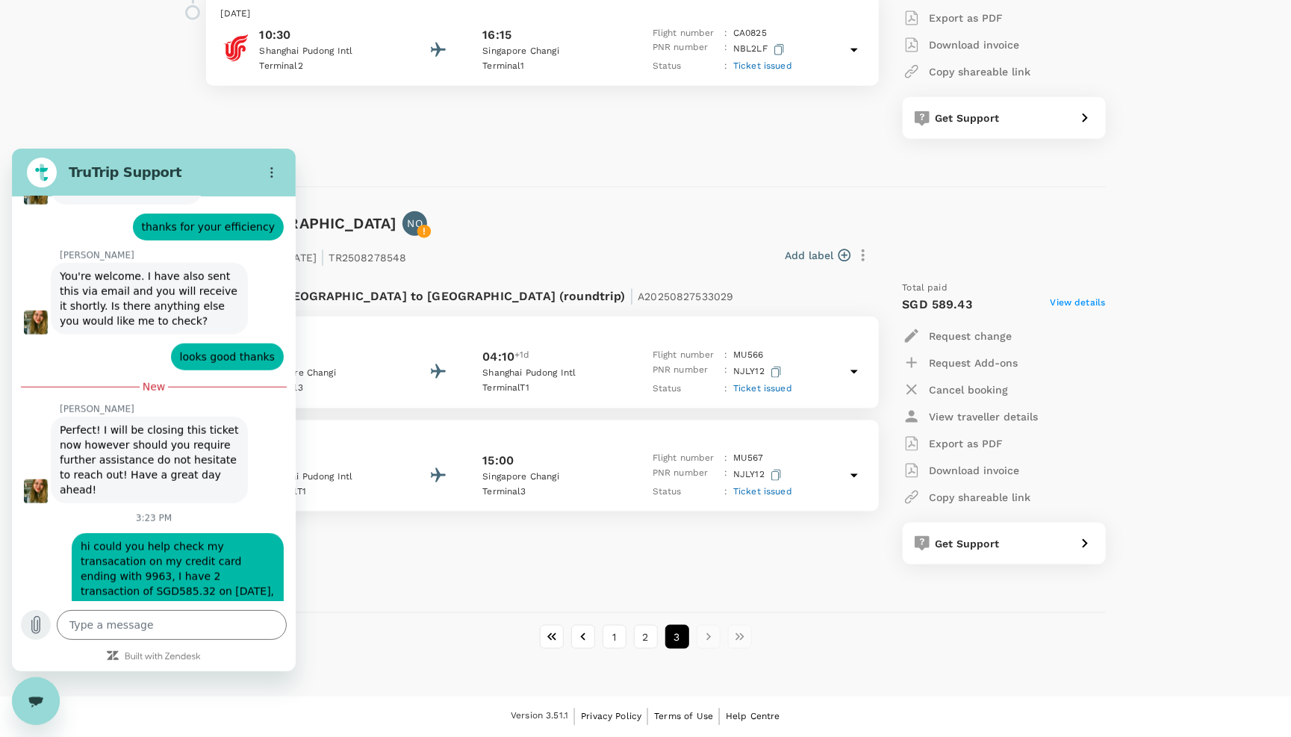
click at [36, 619] on icon "Upload file" at bounding box center [36, 624] width 18 height 18
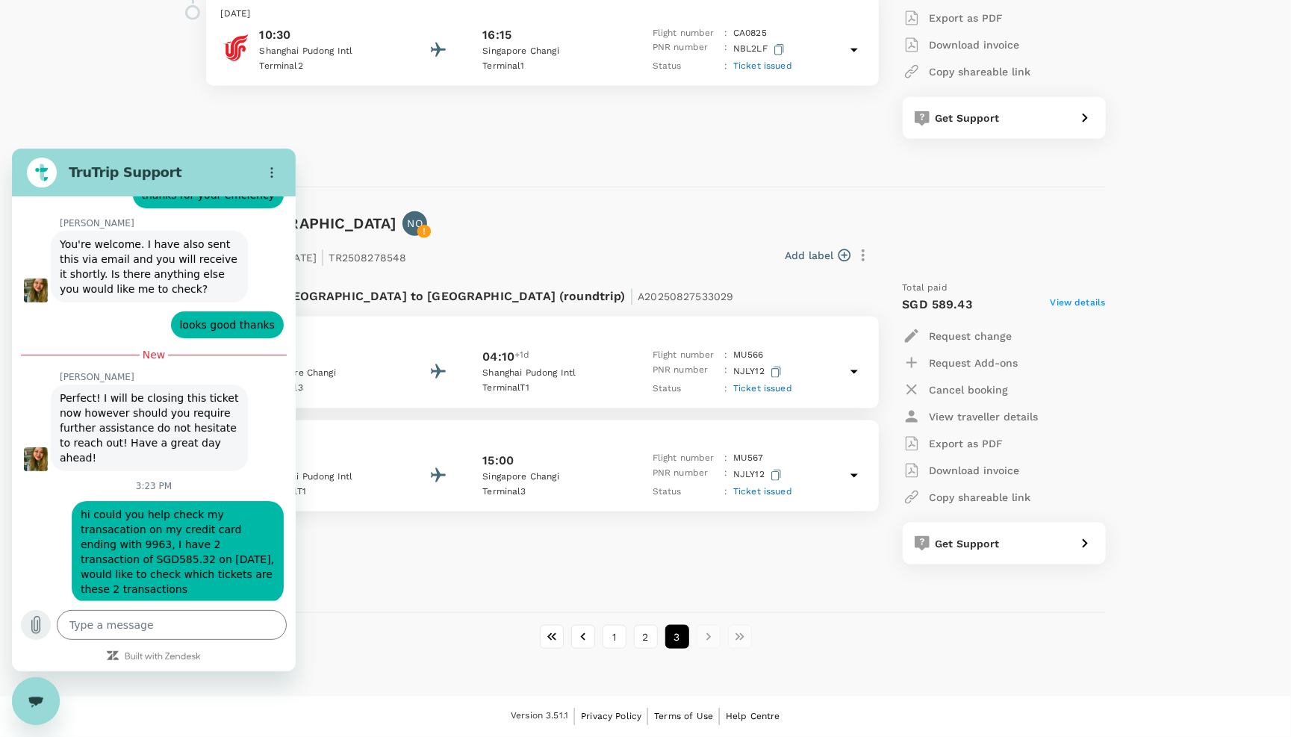
click at [34, 618] on icon "Upload file" at bounding box center [36, 624] width 8 height 17
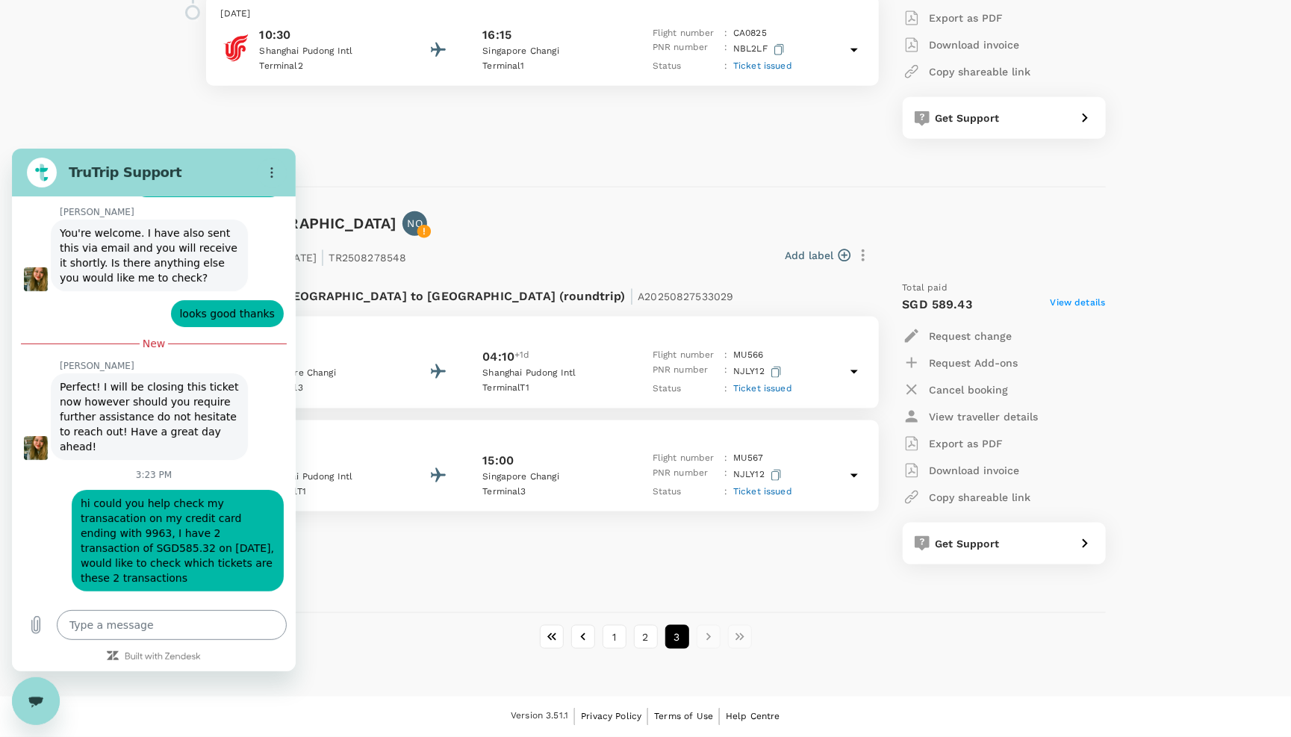
scroll to position [7350, 0]
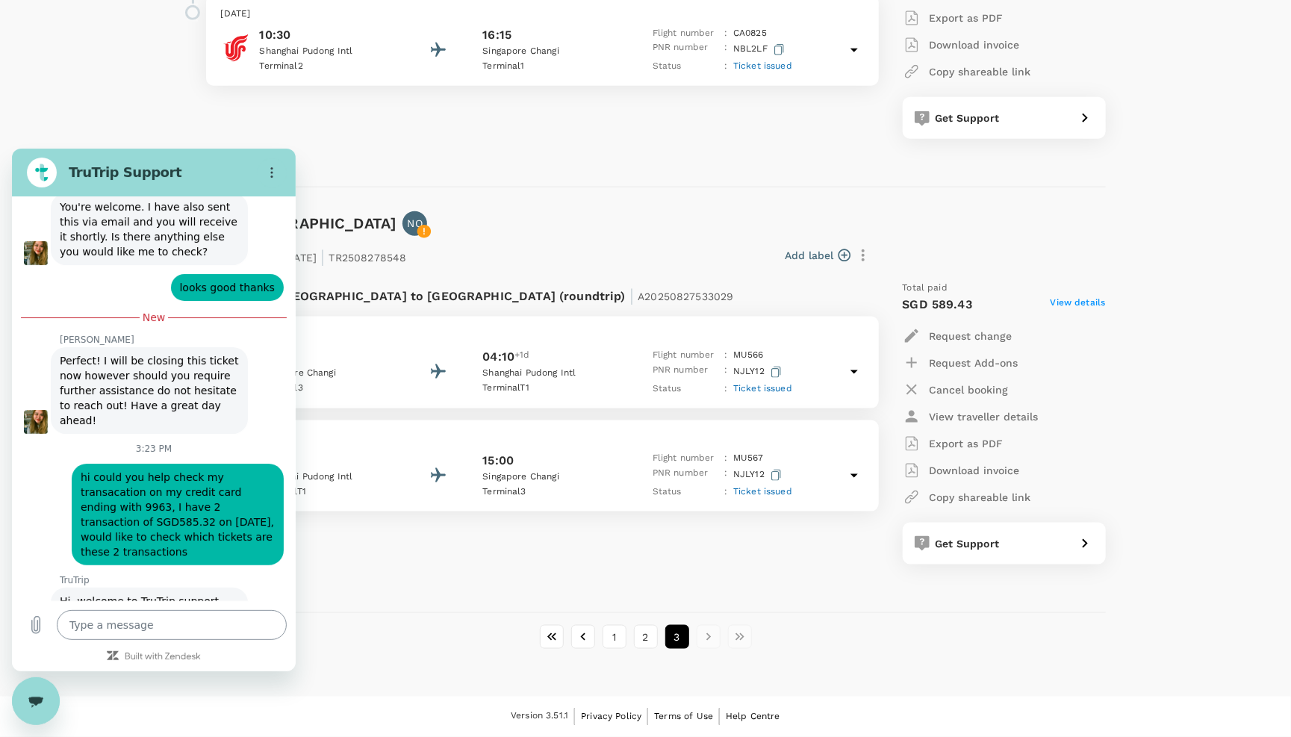
click at [161, 627] on textarea at bounding box center [172, 624] width 230 height 30
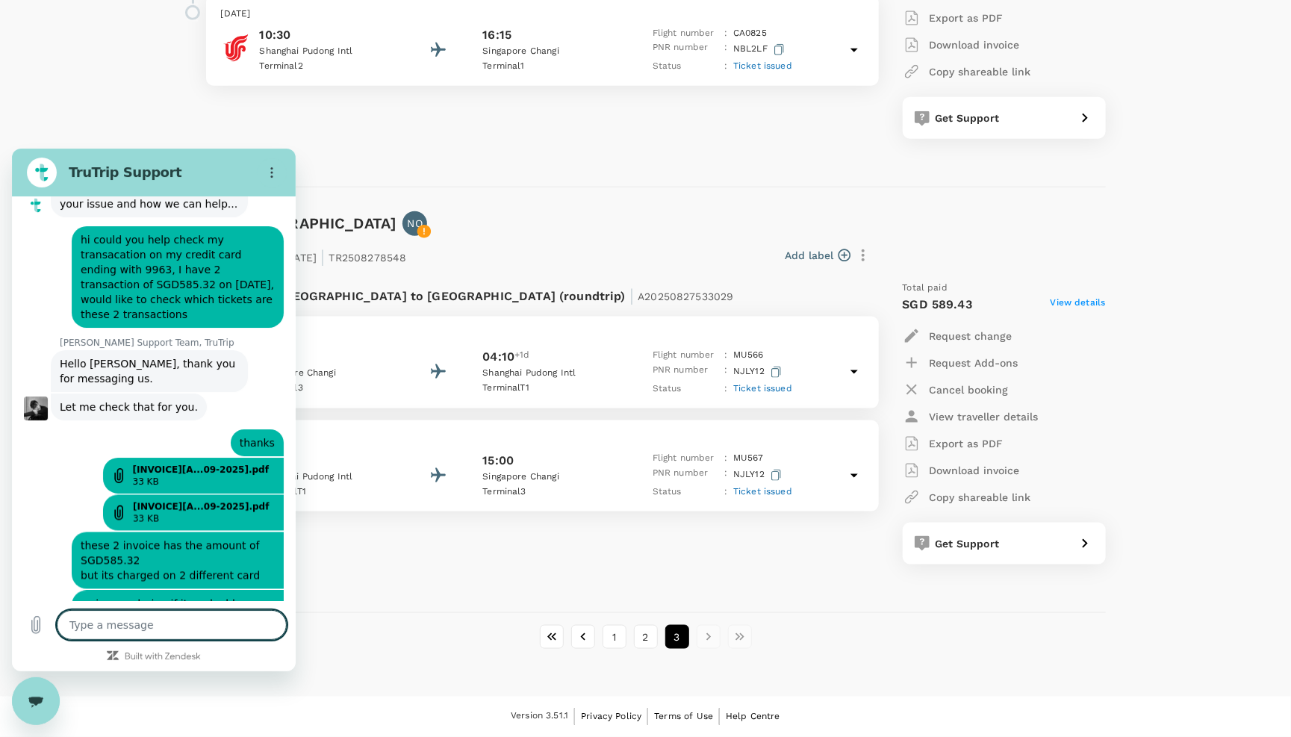
scroll to position [7876, 0]
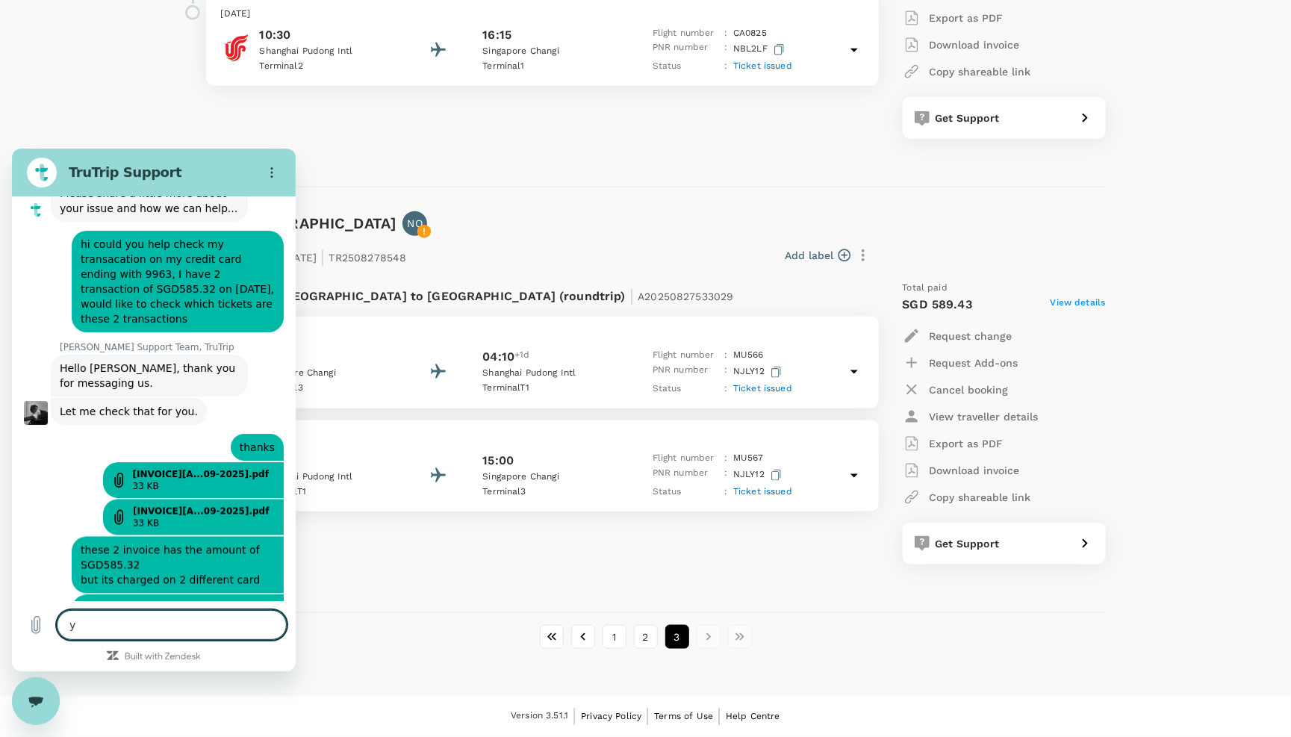
click at [168, 617] on textarea "y" at bounding box center [172, 624] width 230 height 30
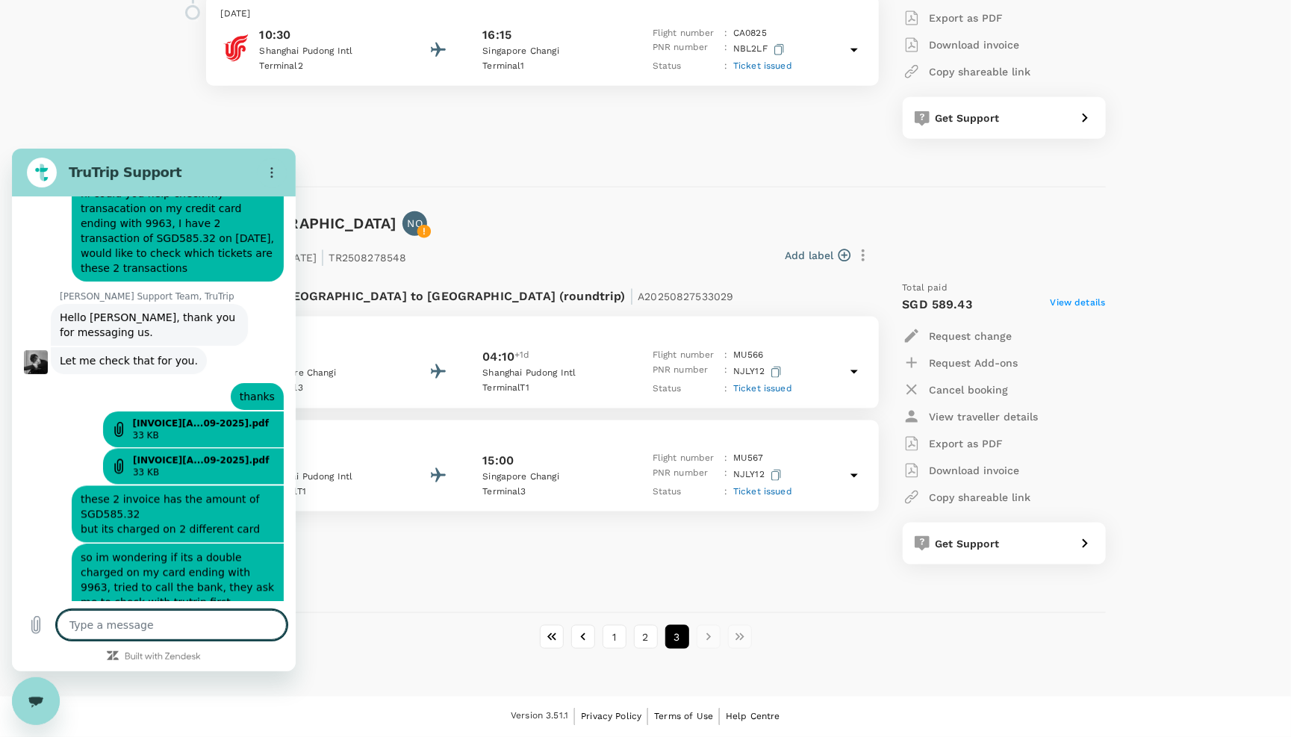
scroll to position [7926, 0]
click at [190, 614] on textarea at bounding box center [172, 624] width 230 height 30
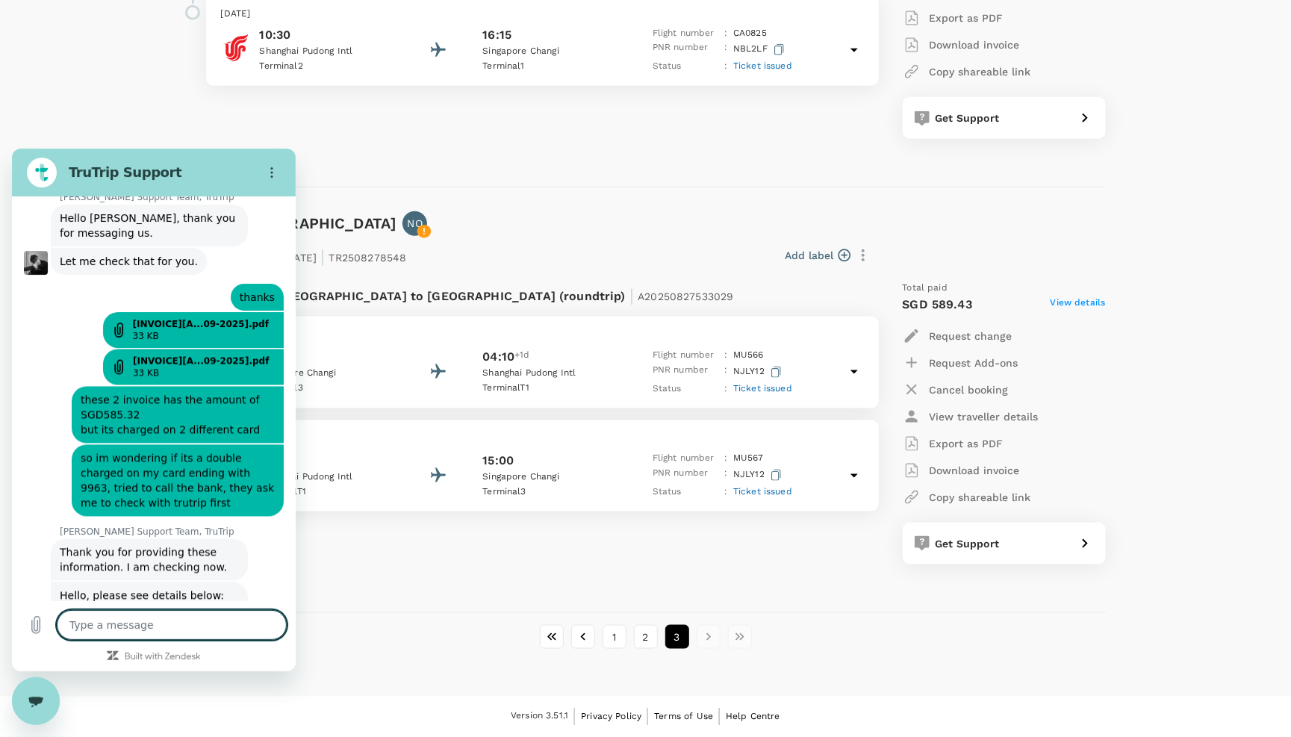
scroll to position [8061, 0]
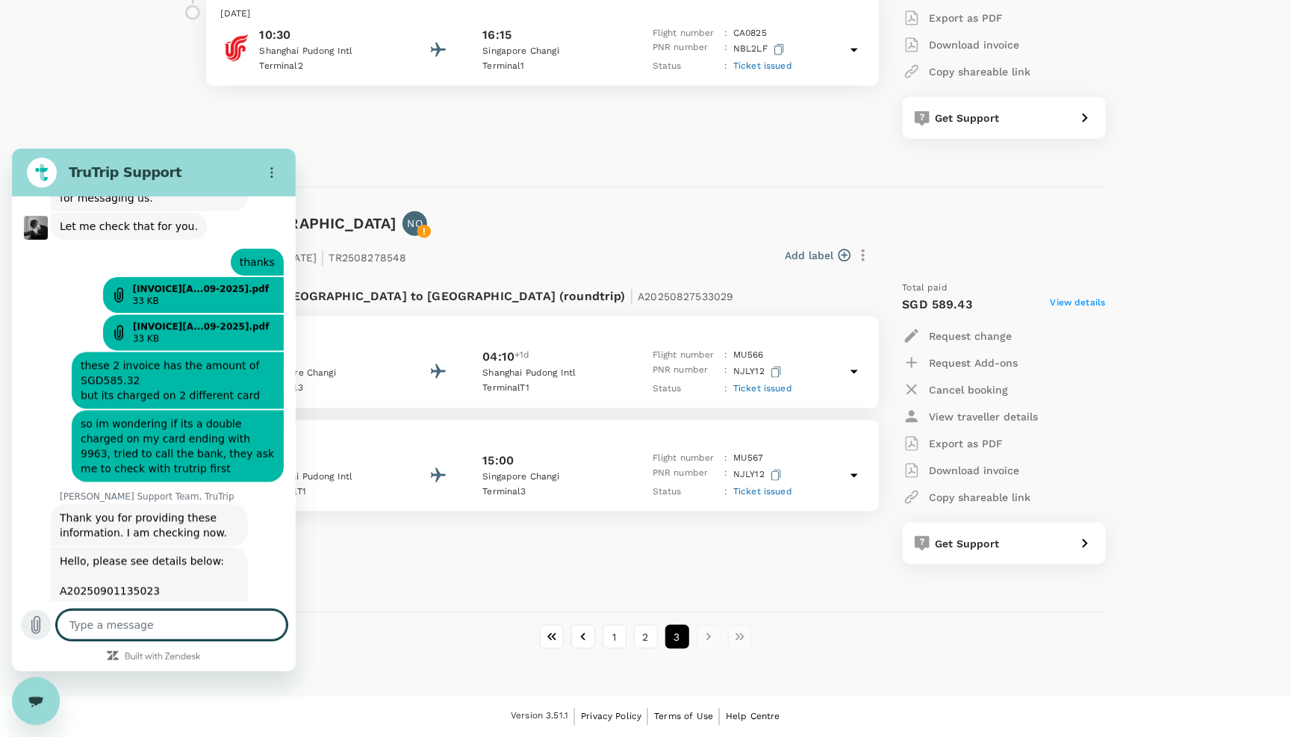
click at [32, 625] on icon "Upload file" at bounding box center [36, 624] width 8 height 17
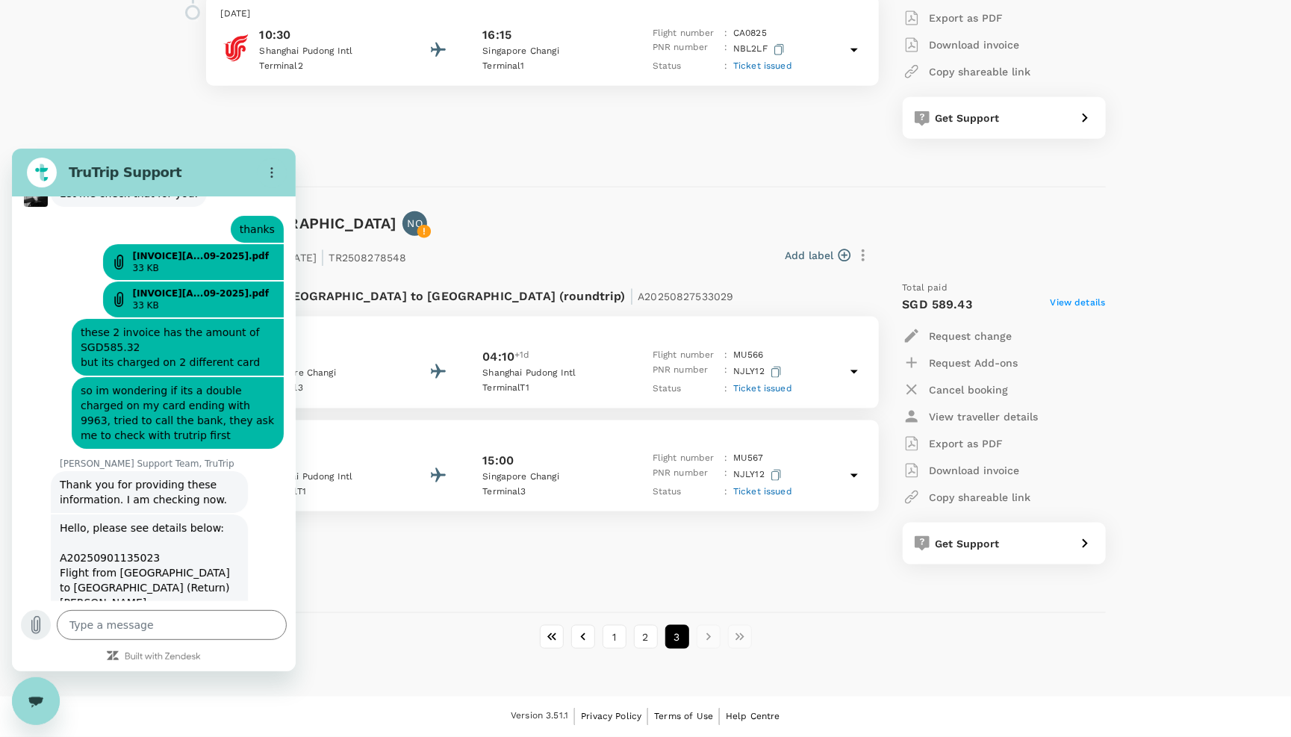
scroll to position [8102, 0]
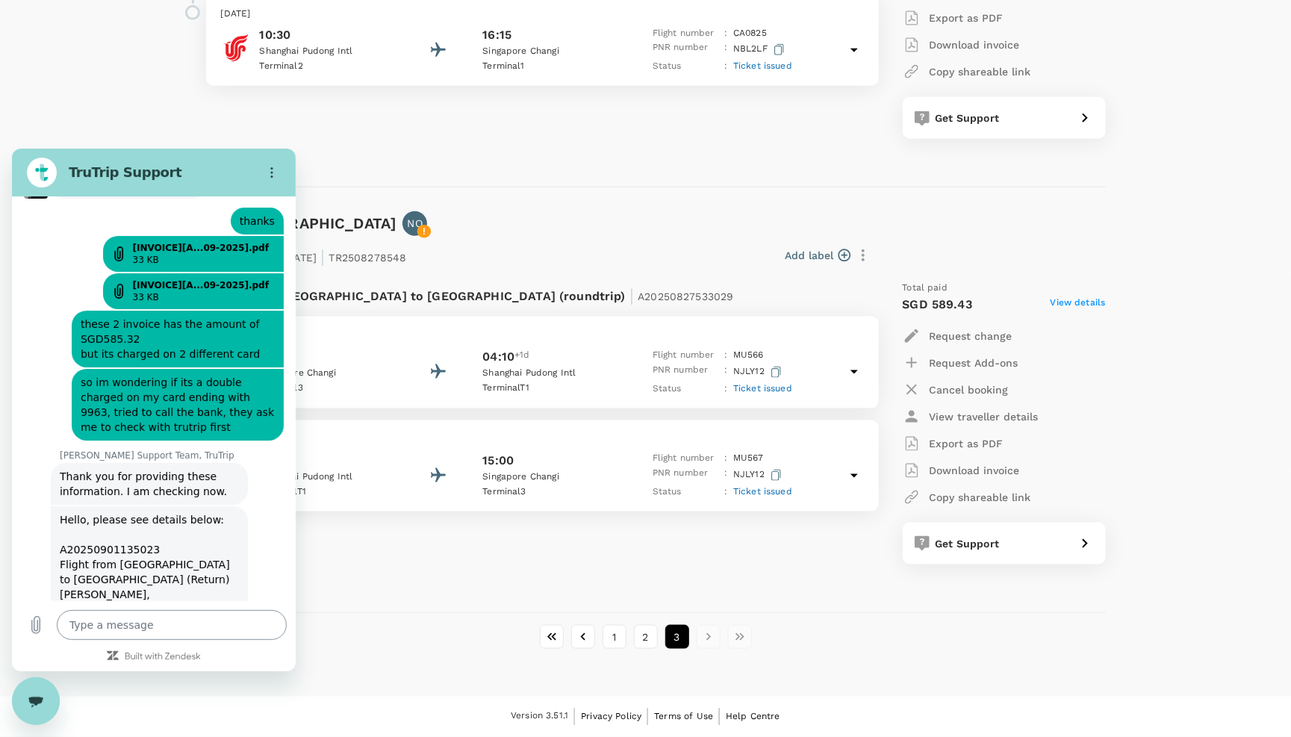
click at [149, 620] on textarea at bounding box center [172, 624] width 230 height 30
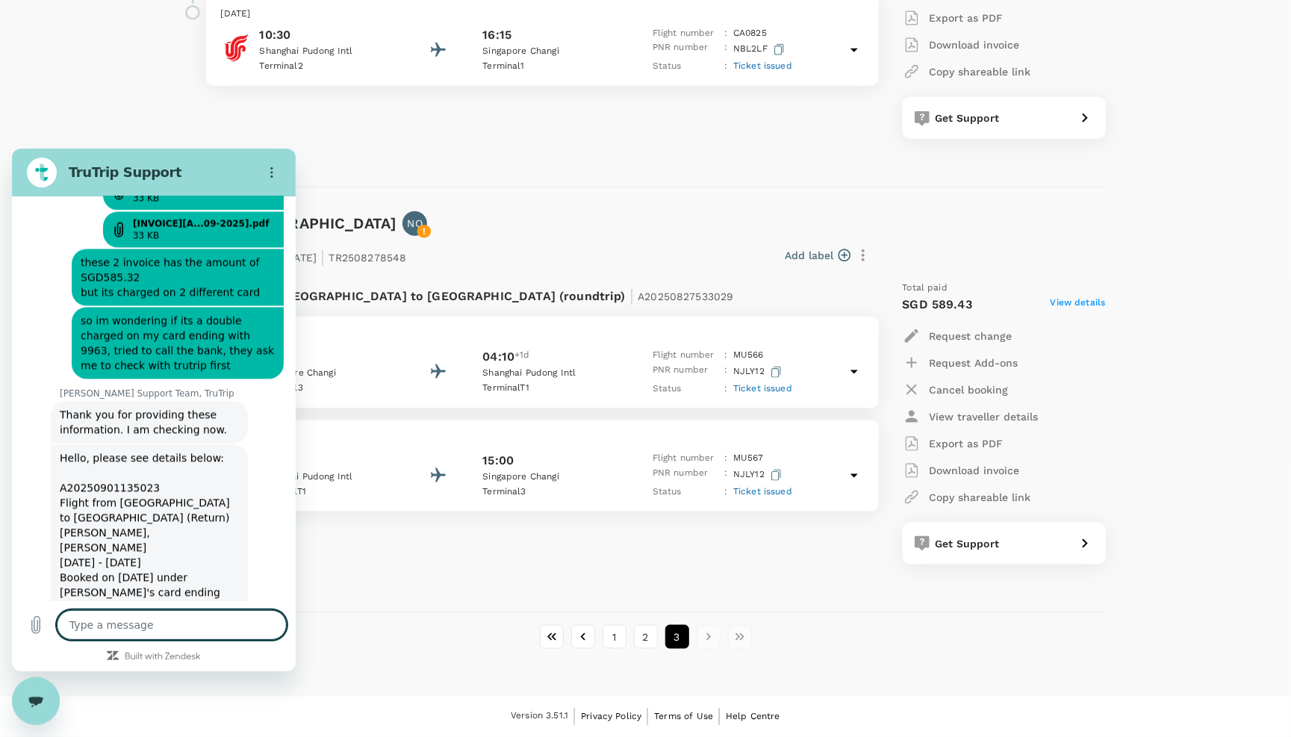
scroll to position [8177, 0]
